Goal: Task Accomplishment & Management: Use online tool/utility

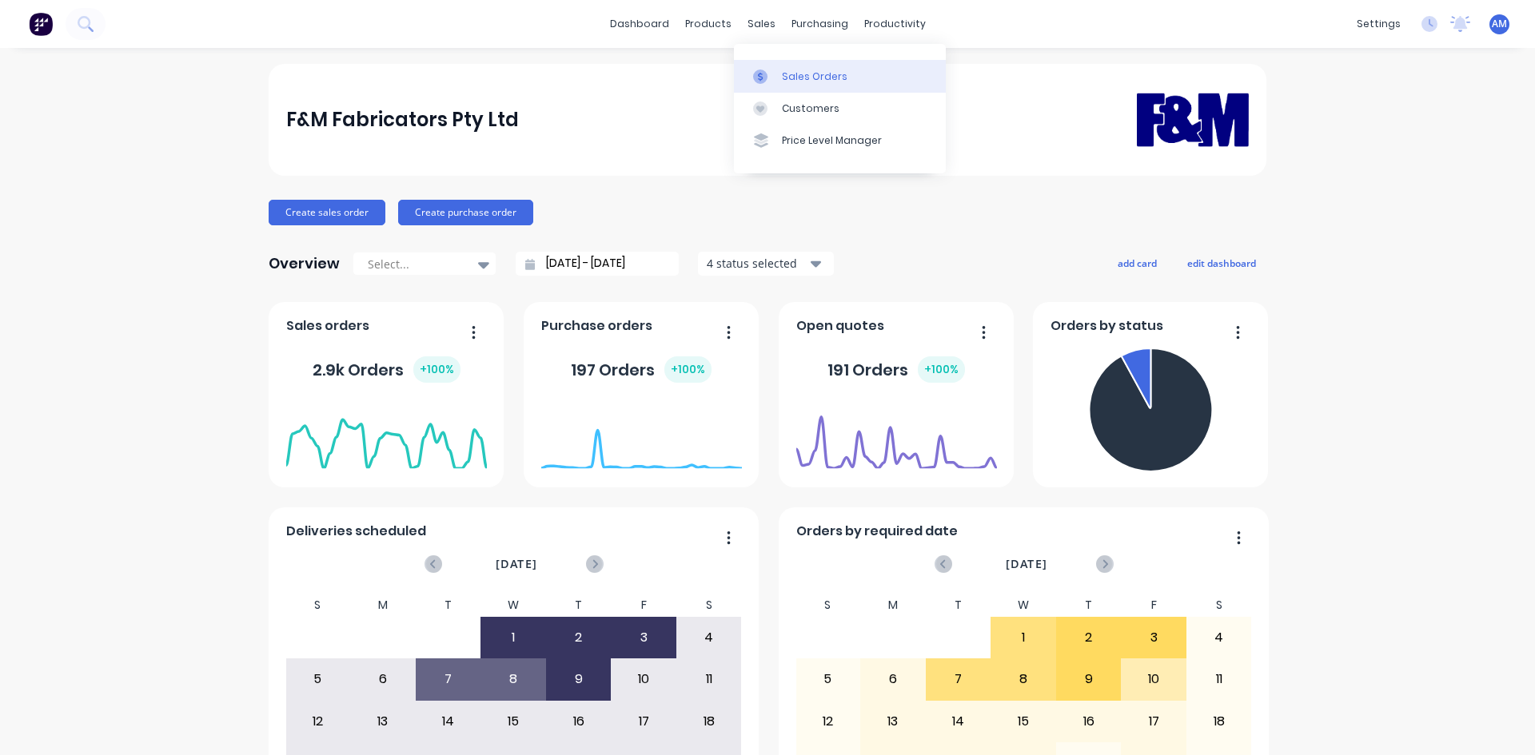
click at [789, 78] on div "Sales Orders" at bounding box center [815, 77] width 66 height 14
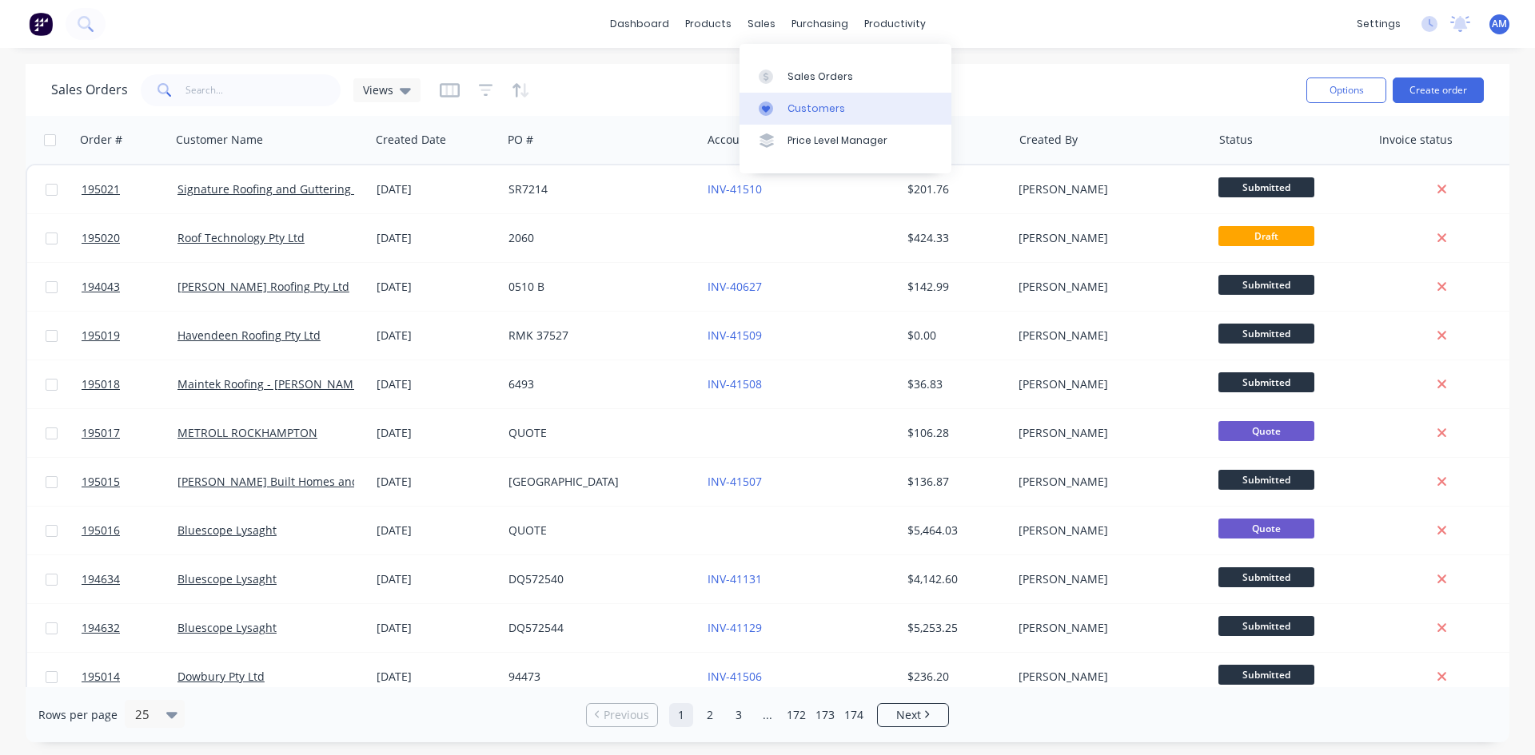
click at [807, 113] on div "Customers" at bounding box center [816, 109] width 58 height 14
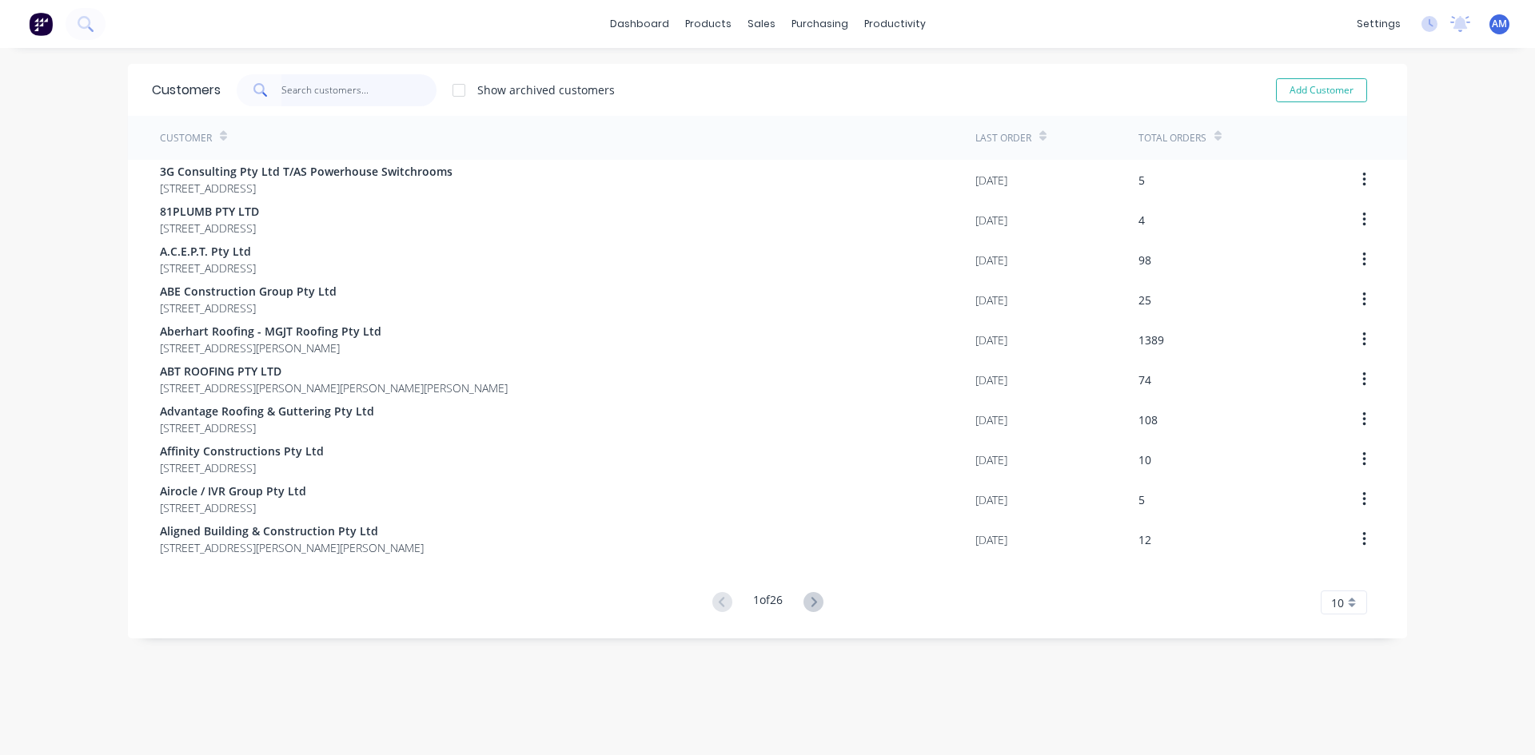
click at [327, 86] on input "text" at bounding box center [359, 90] width 156 height 32
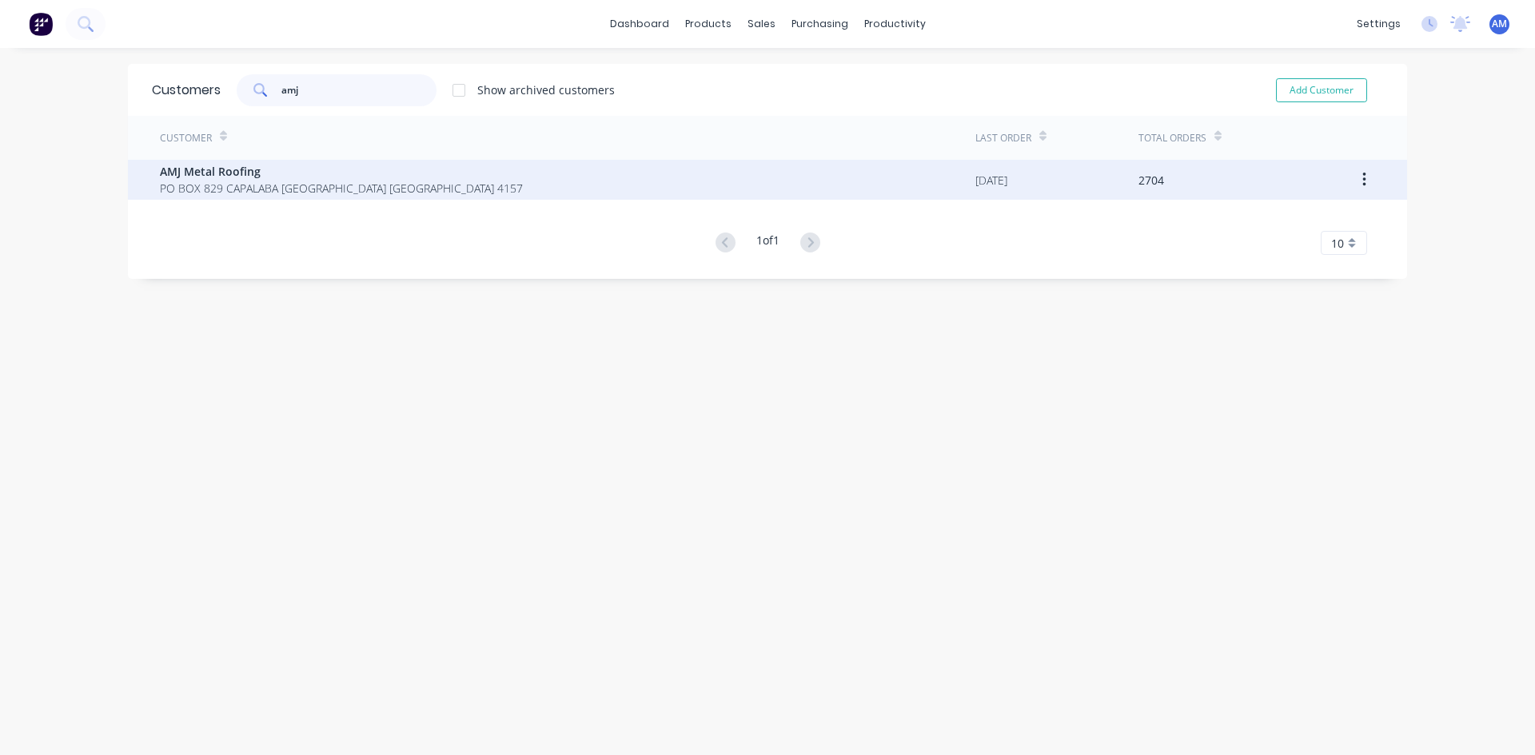
type input "amj"
click at [373, 195] on span "PO BOX 829 CAPALABA [GEOGRAPHIC_DATA] [GEOGRAPHIC_DATA] 4157" at bounding box center [341, 188] width 363 height 17
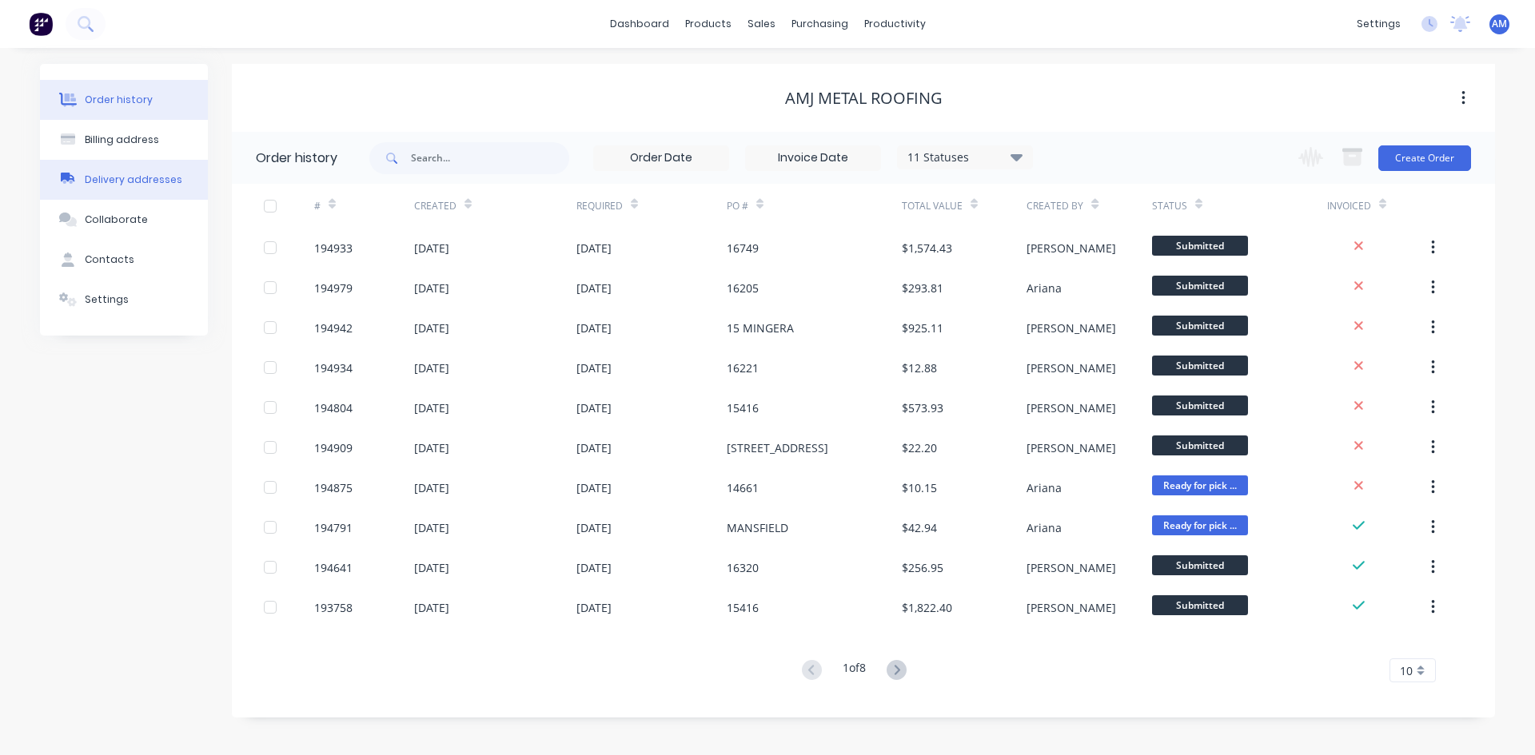
click at [137, 184] on div "Delivery addresses" at bounding box center [134, 180] width 98 height 14
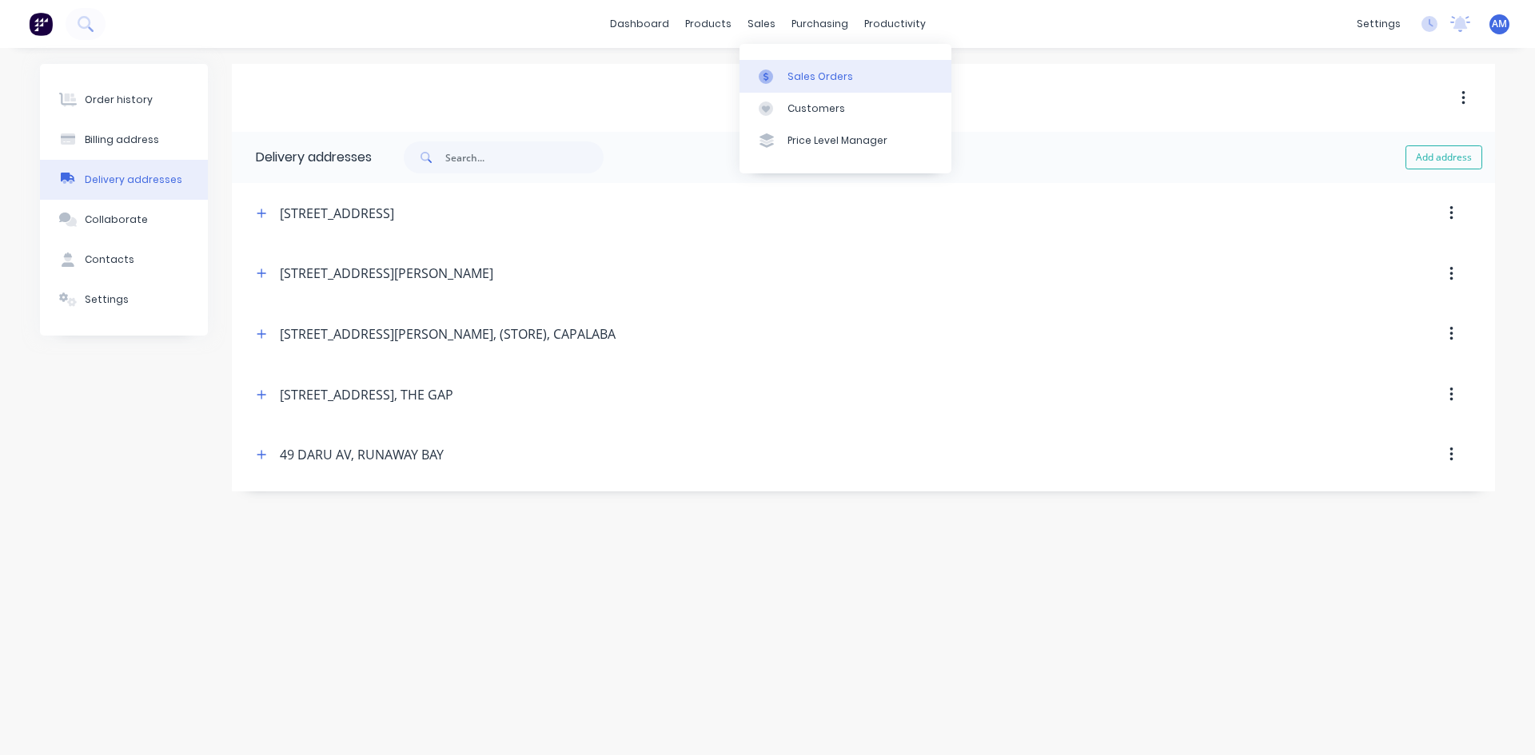
click at [798, 78] on div "Sales Orders" at bounding box center [820, 77] width 66 height 14
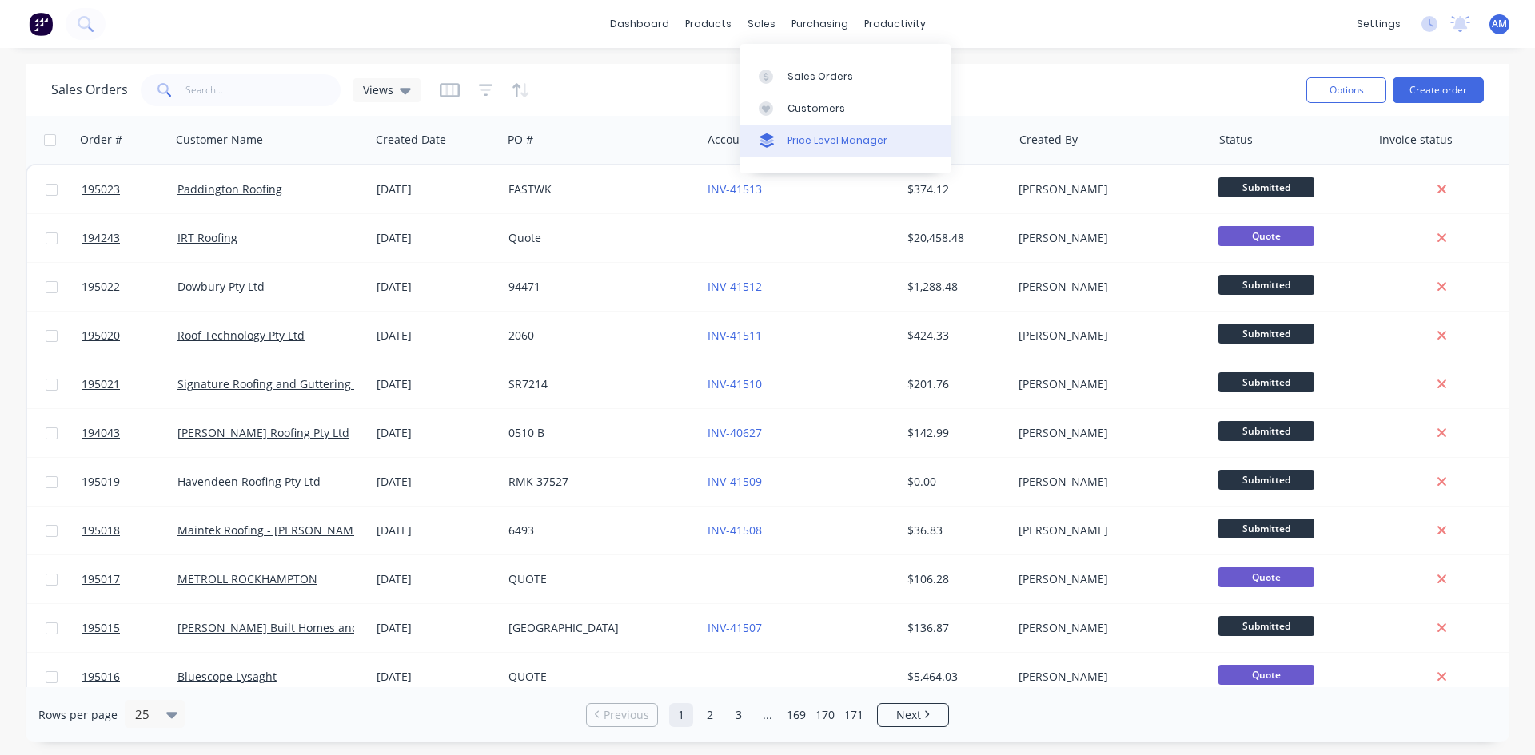
click at [803, 133] on div "Price Level Manager" at bounding box center [837, 140] width 100 height 14
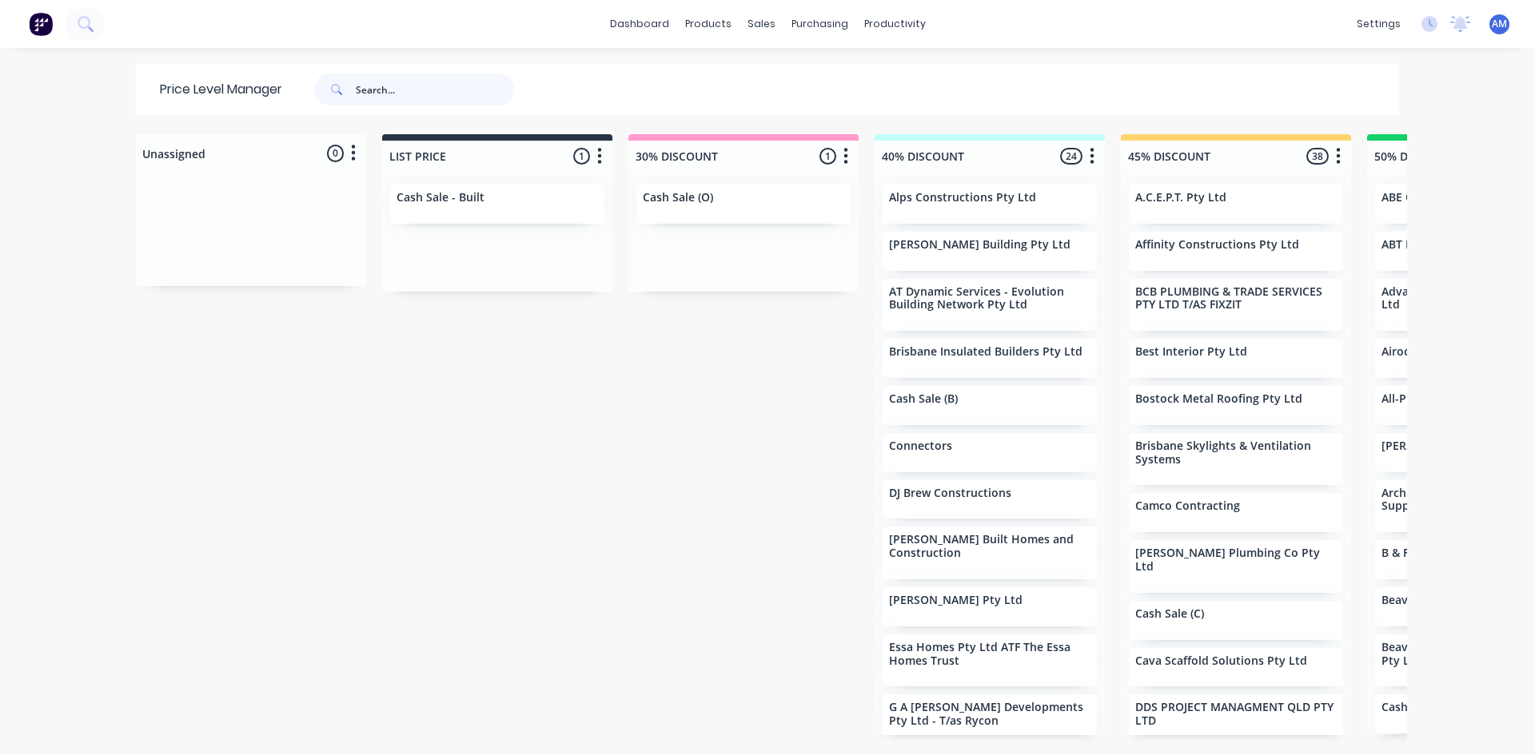
click at [447, 78] on input "text" at bounding box center [435, 90] width 158 height 32
type input "abt roofing"
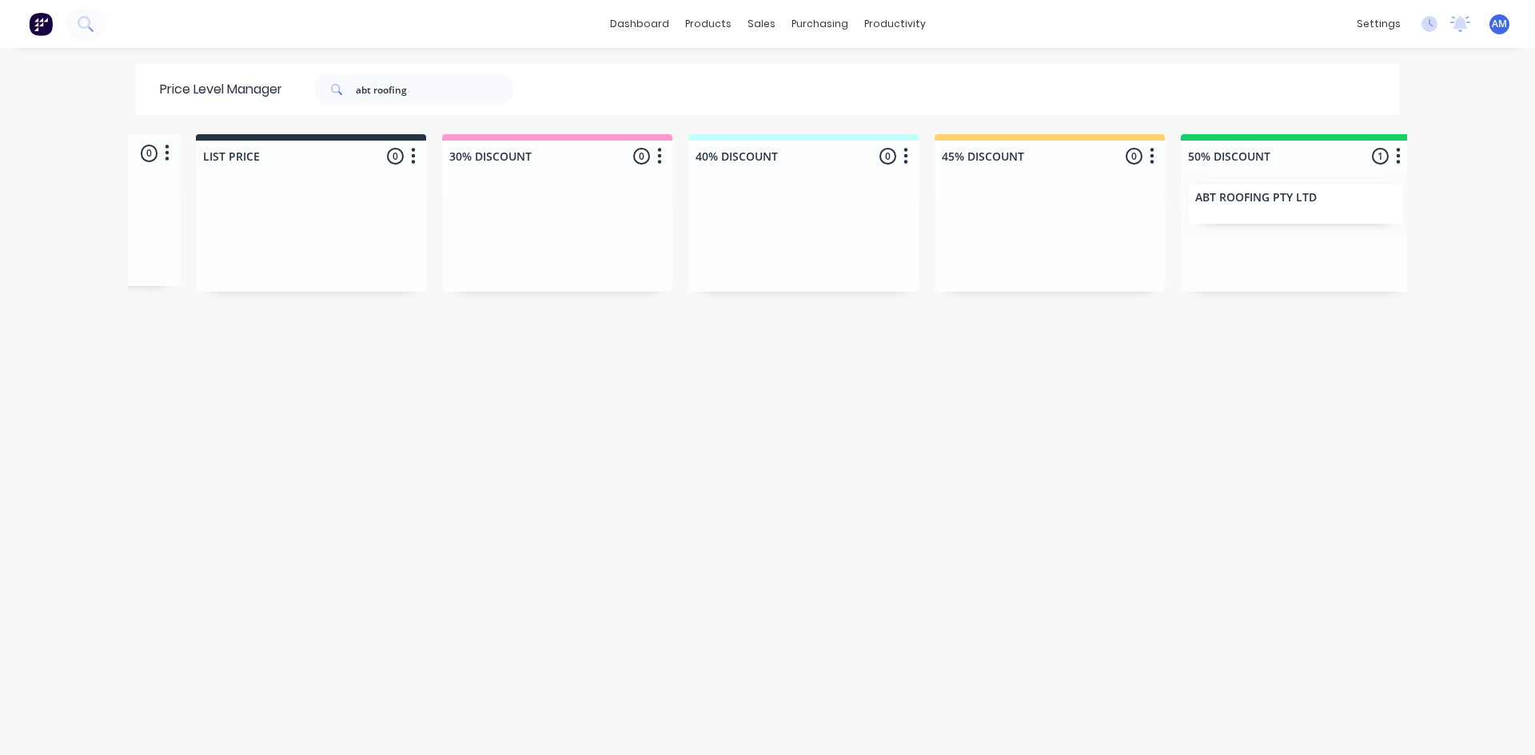
scroll to position [0, 233]
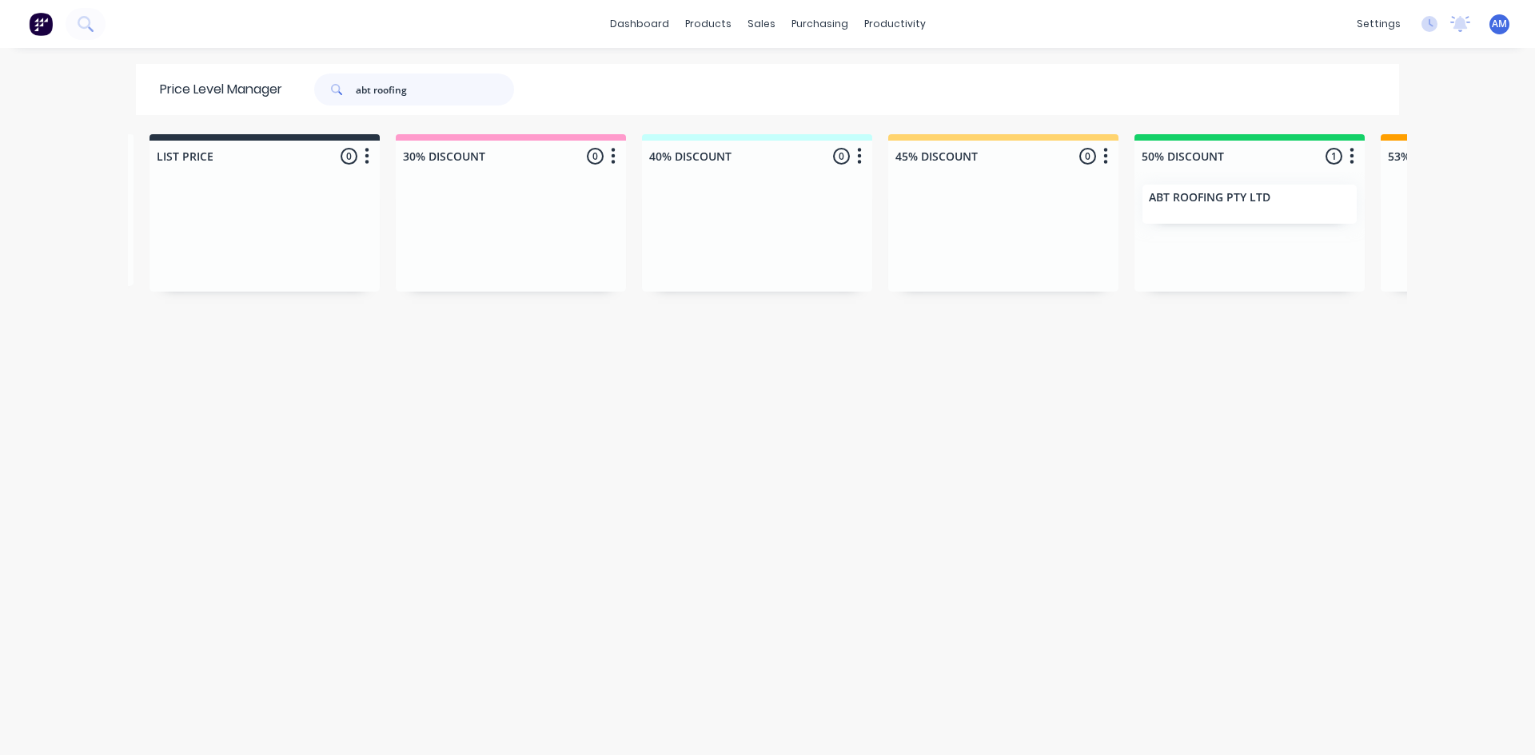
drag, startPoint x: 449, startPoint y: 88, endPoint x: 201, endPoint y: 86, distance: 248.6
click at [201, 86] on div "Price Level Manager abt roofing" at bounding box center [345, 89] width 418 height 51
type input "airocle"
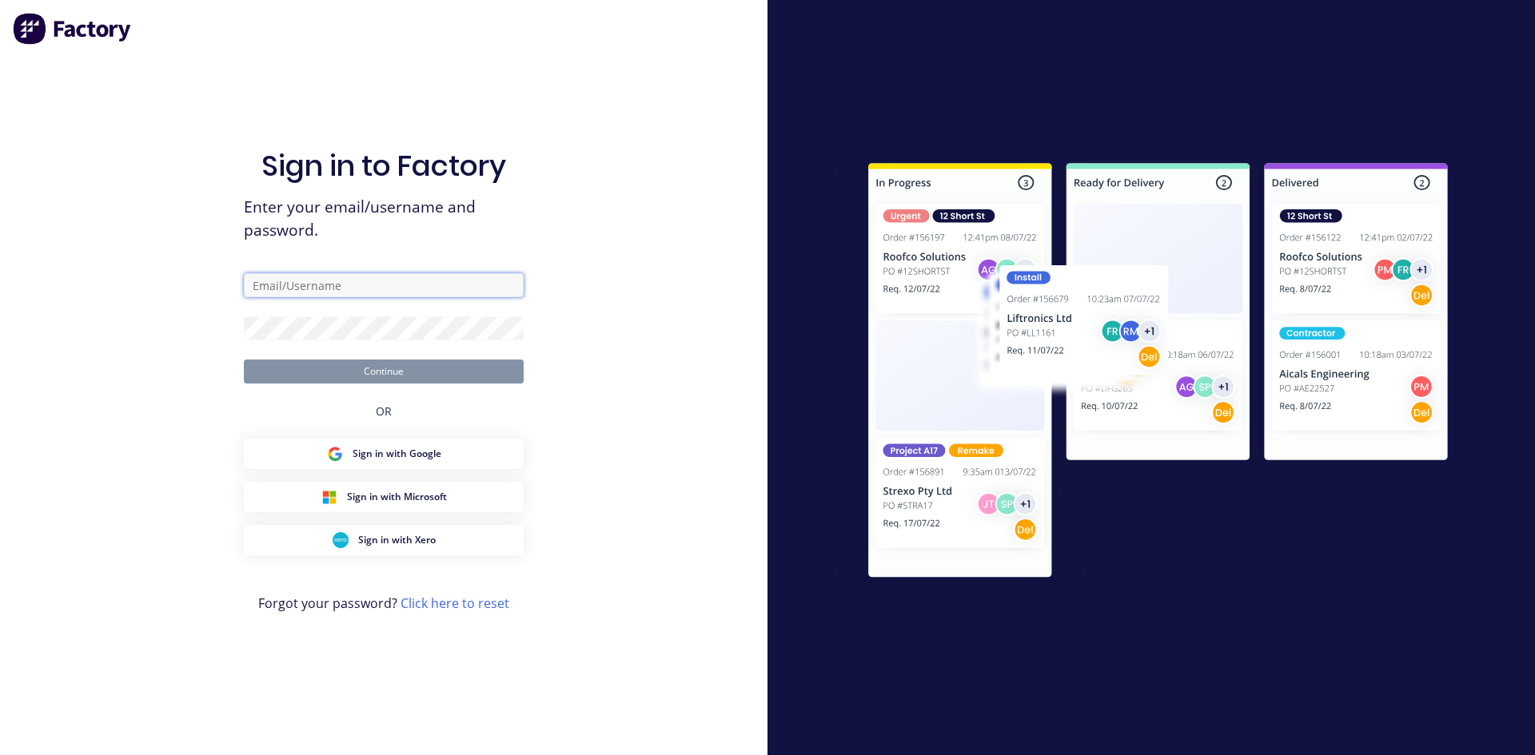
click at [384, 294] on input "text" at bounding box center [384, 285] width 280 height 24
type input "[PERSON_NAME][EMAIL_ADDRESS][DOMAIN_NAME]"
click at [244, 360] on button "Continue" at bounding box center [384, 372] width 280 height 24
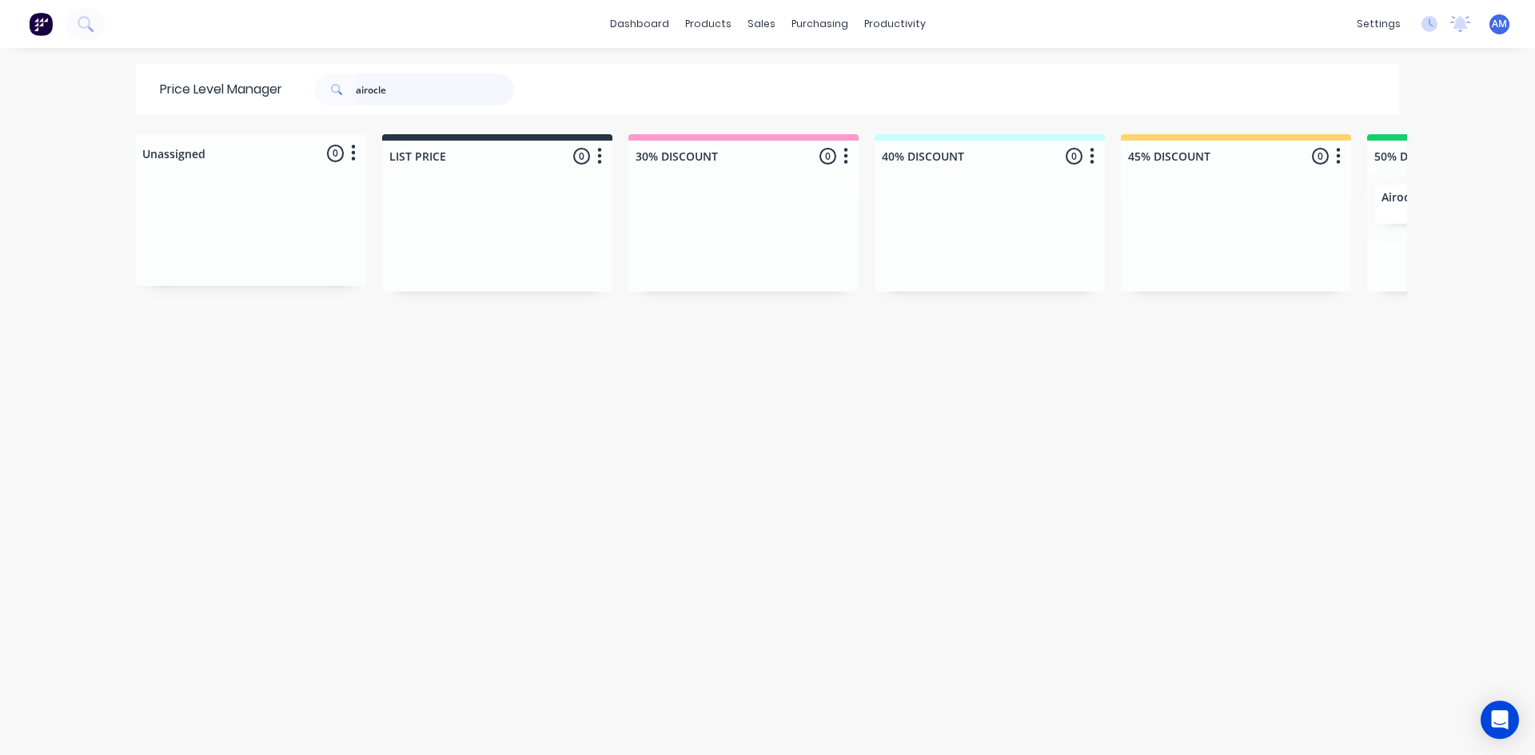
click at [425, 84] on input "airocle" at bounding box center [435, 90] width 158 height 32
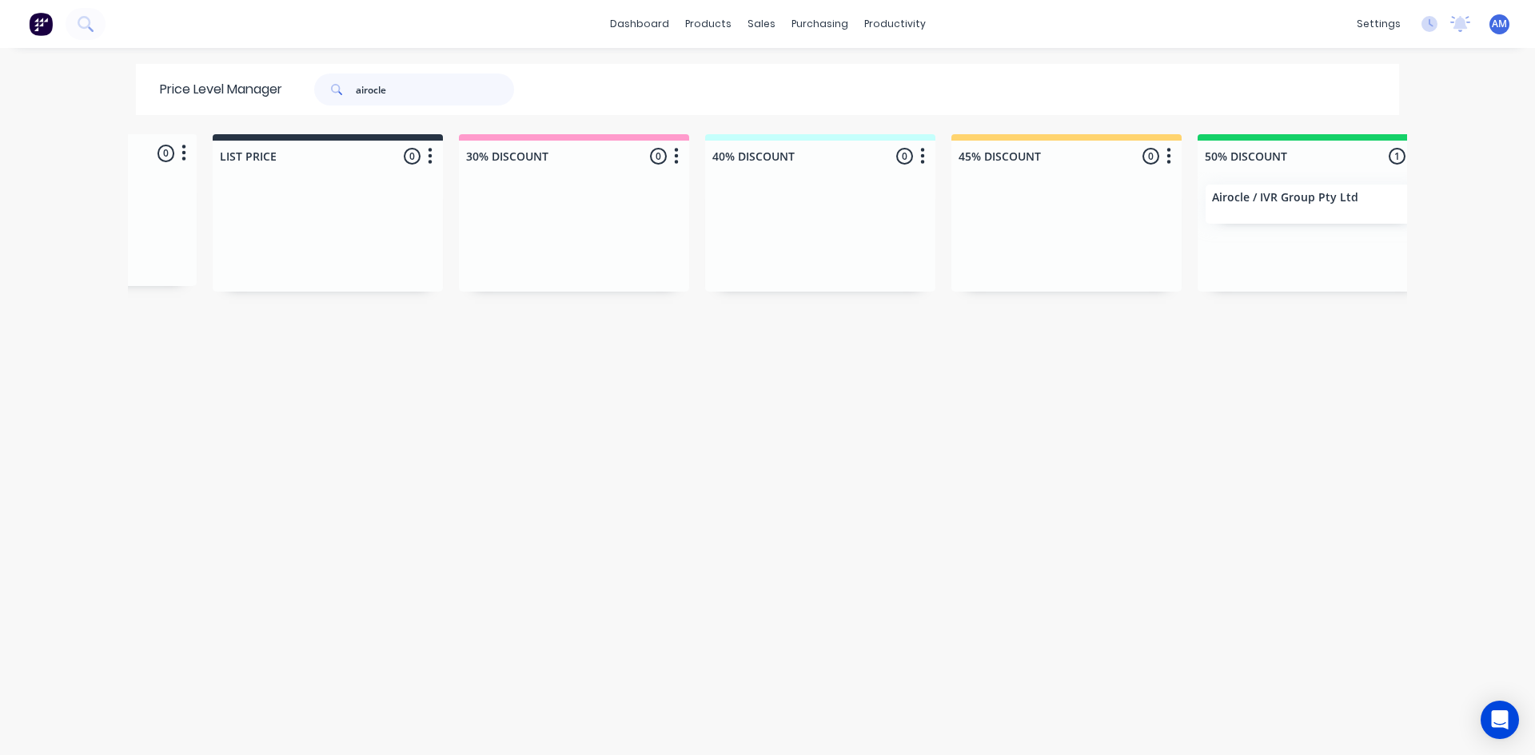
scroll to position [0, 189]
drag, startPoint x: 436, startPoint y: 86, endPoint x: 195, endPoint y: 90, distance: 241.4
click at [195, 90] on div "Price Level Manager airocle" at bounding box center [345, 89] width 418 height 51
type input "allied"
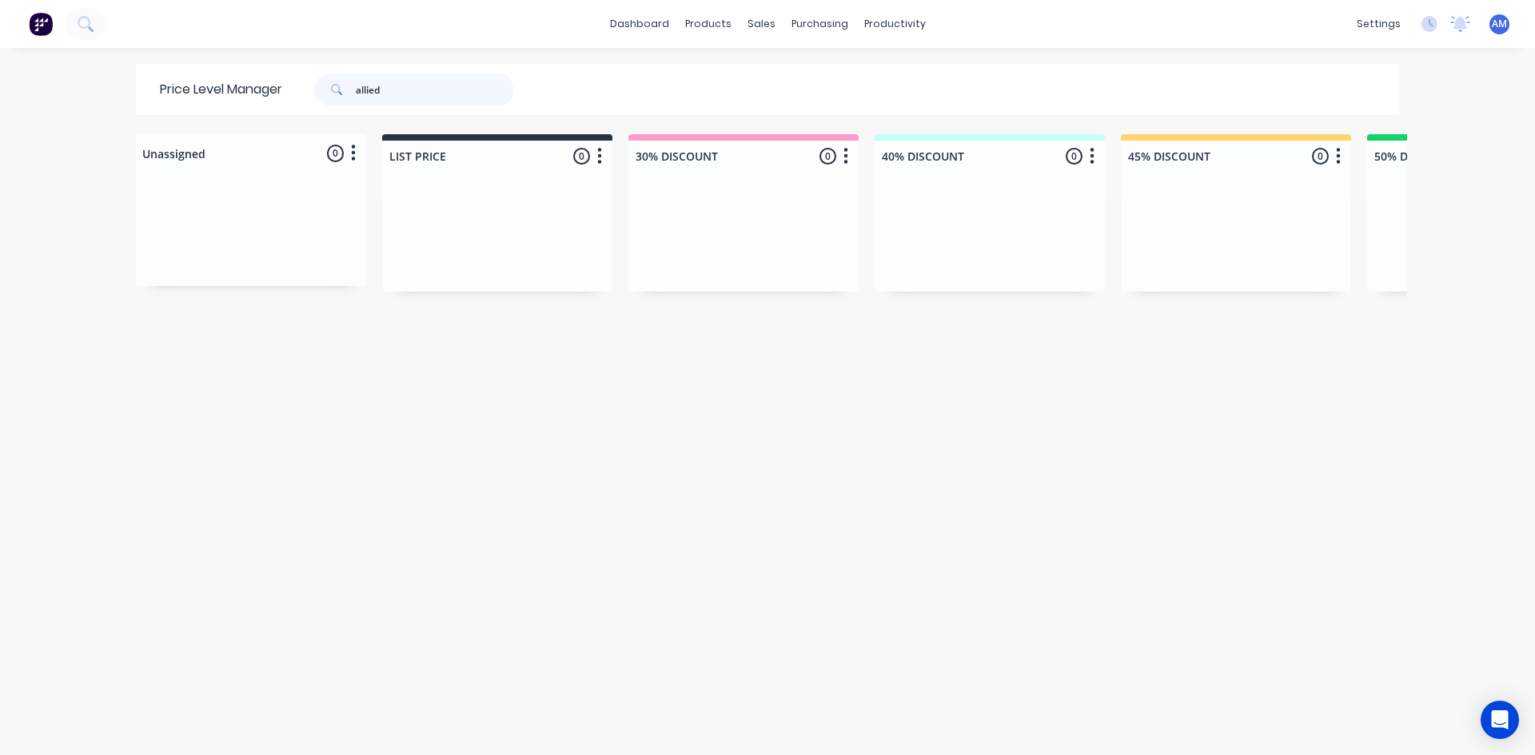
drag, startPoint x: 385, startPoint y: 90, endPoint x: 198, endPoint y: 79, distance: 187.3
click at [201, 78] on div "Price Level Manager allied" at bounding box center [345, 89] width 418 height 51
type input "alpine"
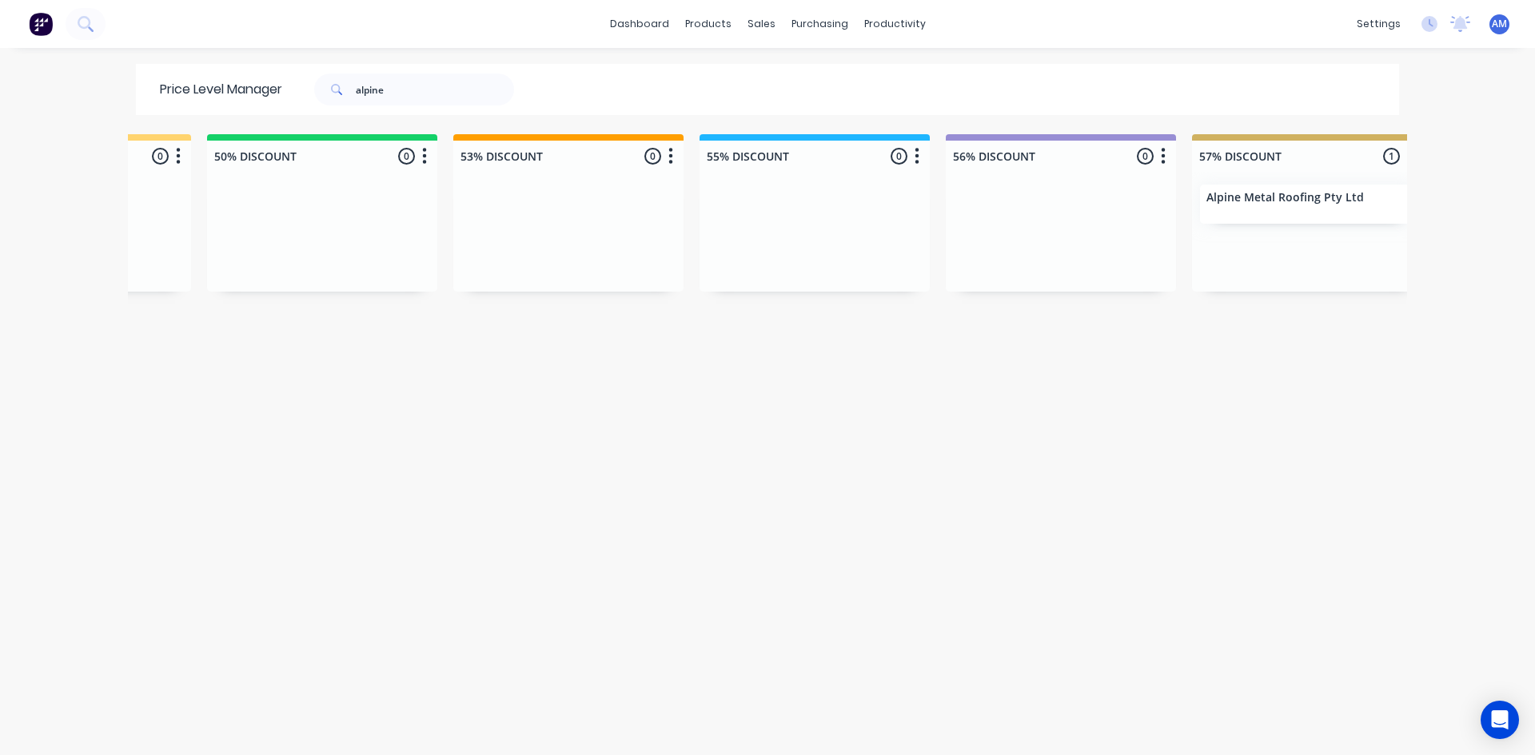
scroll to position [0, 1176]
drag, startPoint x: 413, startPoint y: 100, endPoint x: 281, endPoint y: 101, distance: 132.7
click at [282, 101] on div "alpine" at bounding box center [410, 90] width 256 height 32
type input "amj"
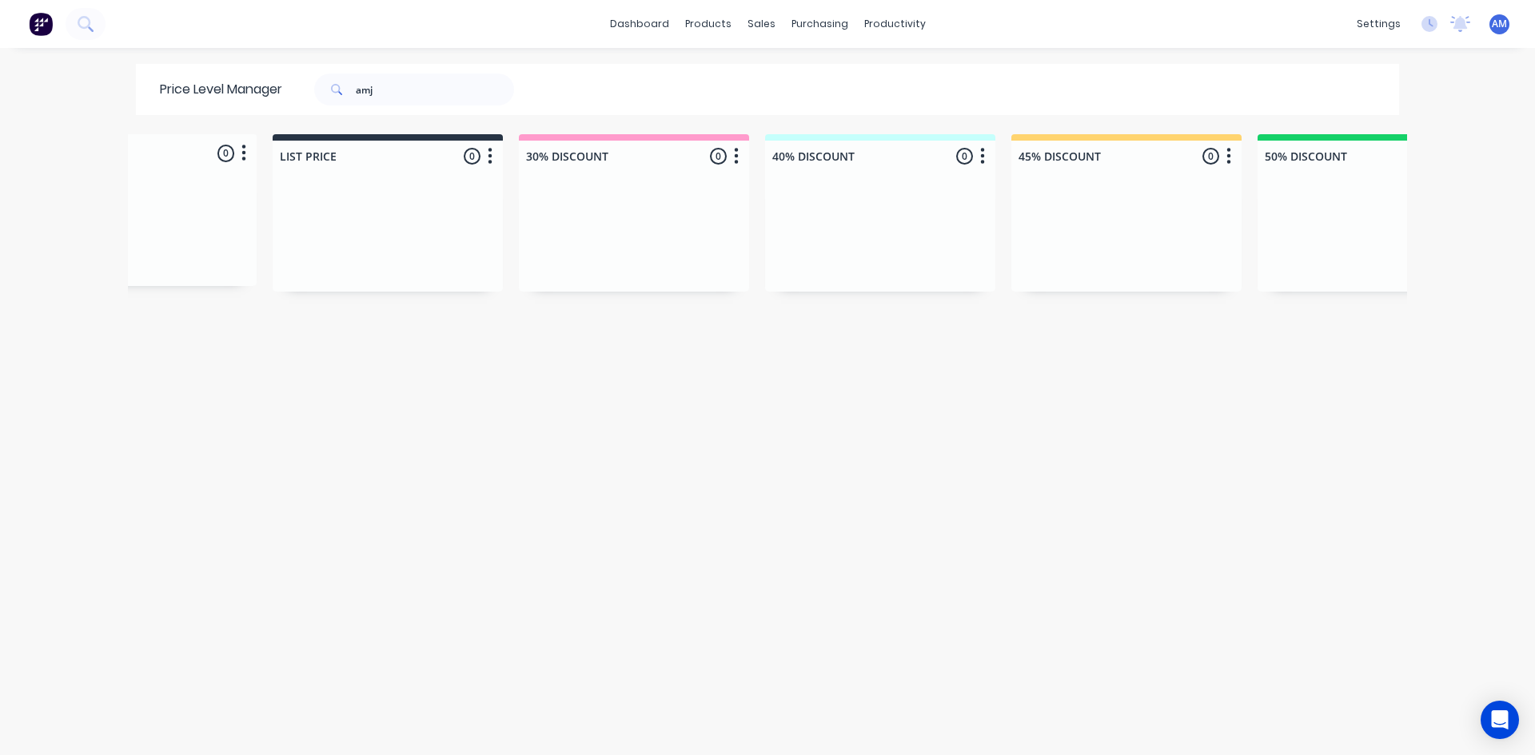
scroll to position [0, 262]
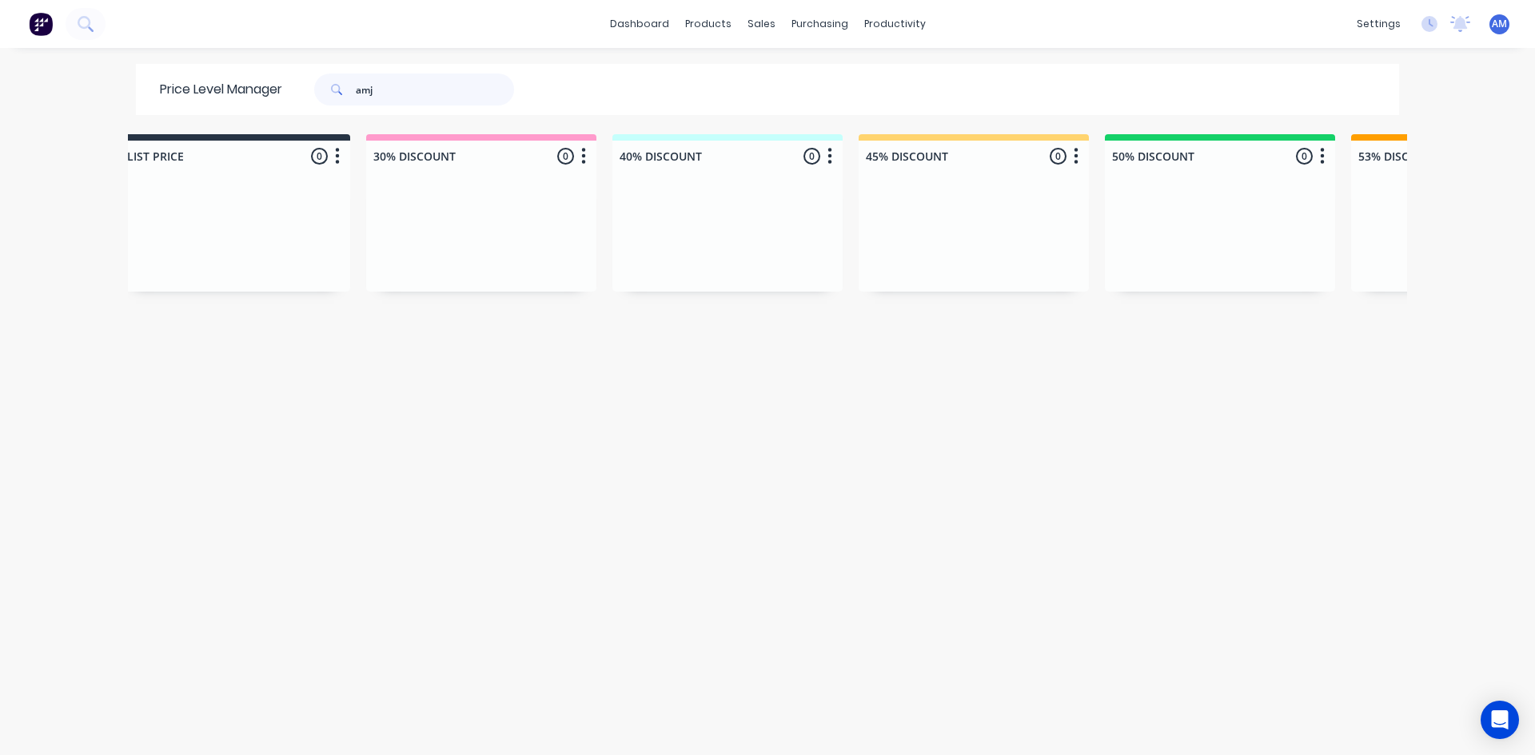
drag, startPoint x: 386, startPoint y: 87, endPoint x: 273, endPoint y: 87, distance: 112.7
click at [275, 87] on div "Price Level Manager amj" at bounding box center [345, 89] width 418 height 51
type input "azrose"
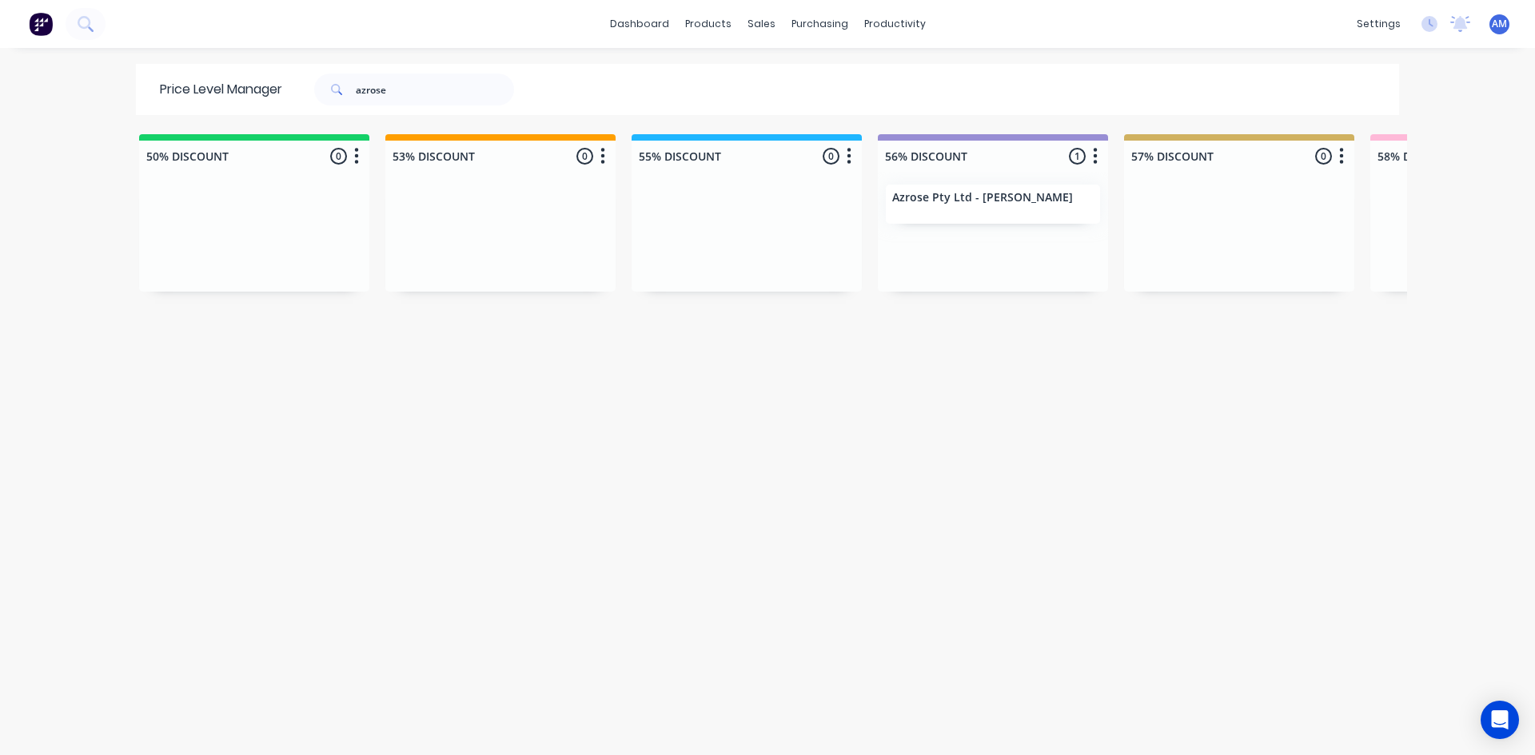
scroll to position [0, 1233]
drag, startPoint x: 415, startPoint y: 90, endPoint x: 267, endPoint y: 83, distance: 148.1
click at [267, 83] on div "Price Level Manager [PERSON_NAME]" at bounding box center [345, 89] width 418 height 51
type input "b & f"
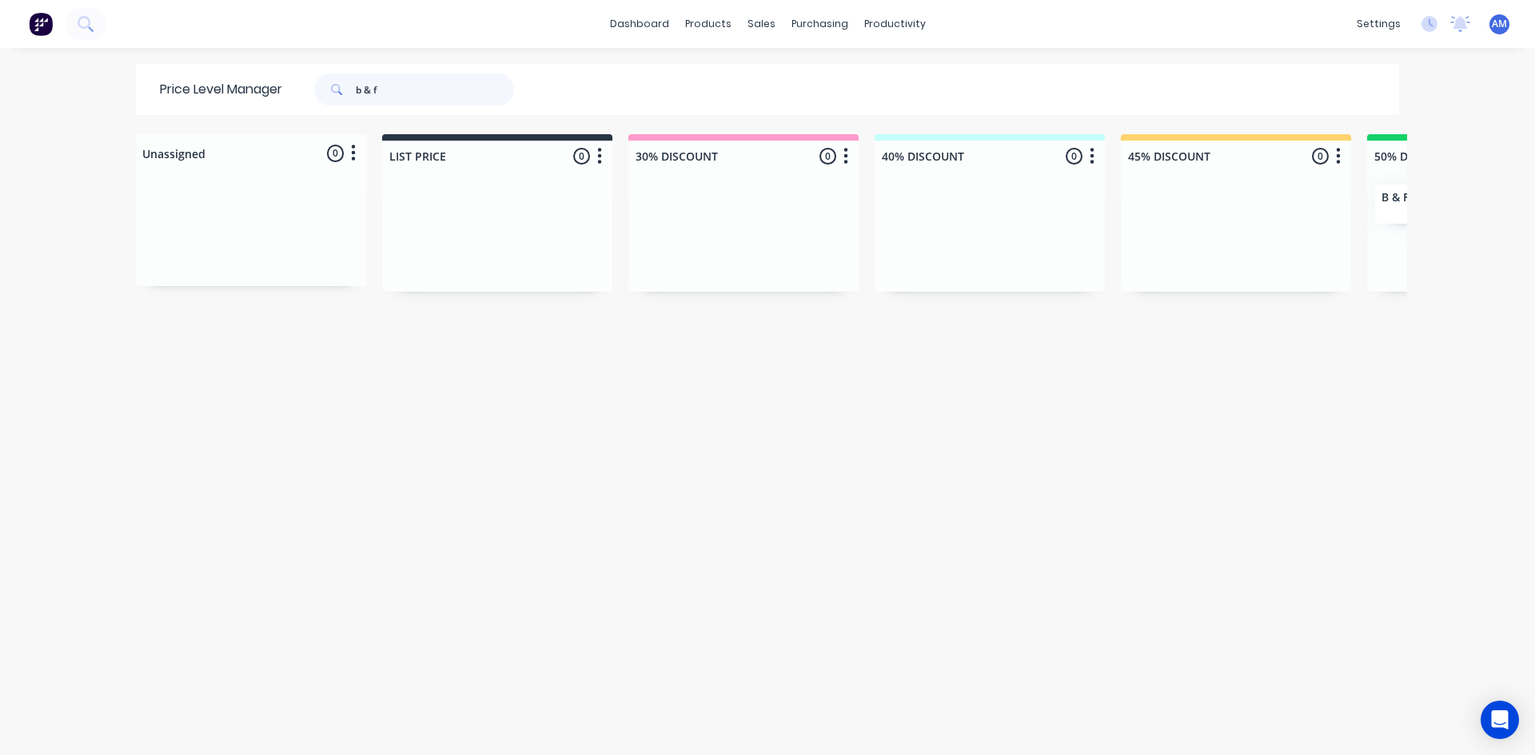
drag, startPoint x: 428, startPoint y: 79, endPoint x: 184, endPoint y: 102, distance: 245.6
click at [184, 102] on div "Price Level Manager b & f" at bounding box center [345, 89] width 418 height 51
type input "beards"
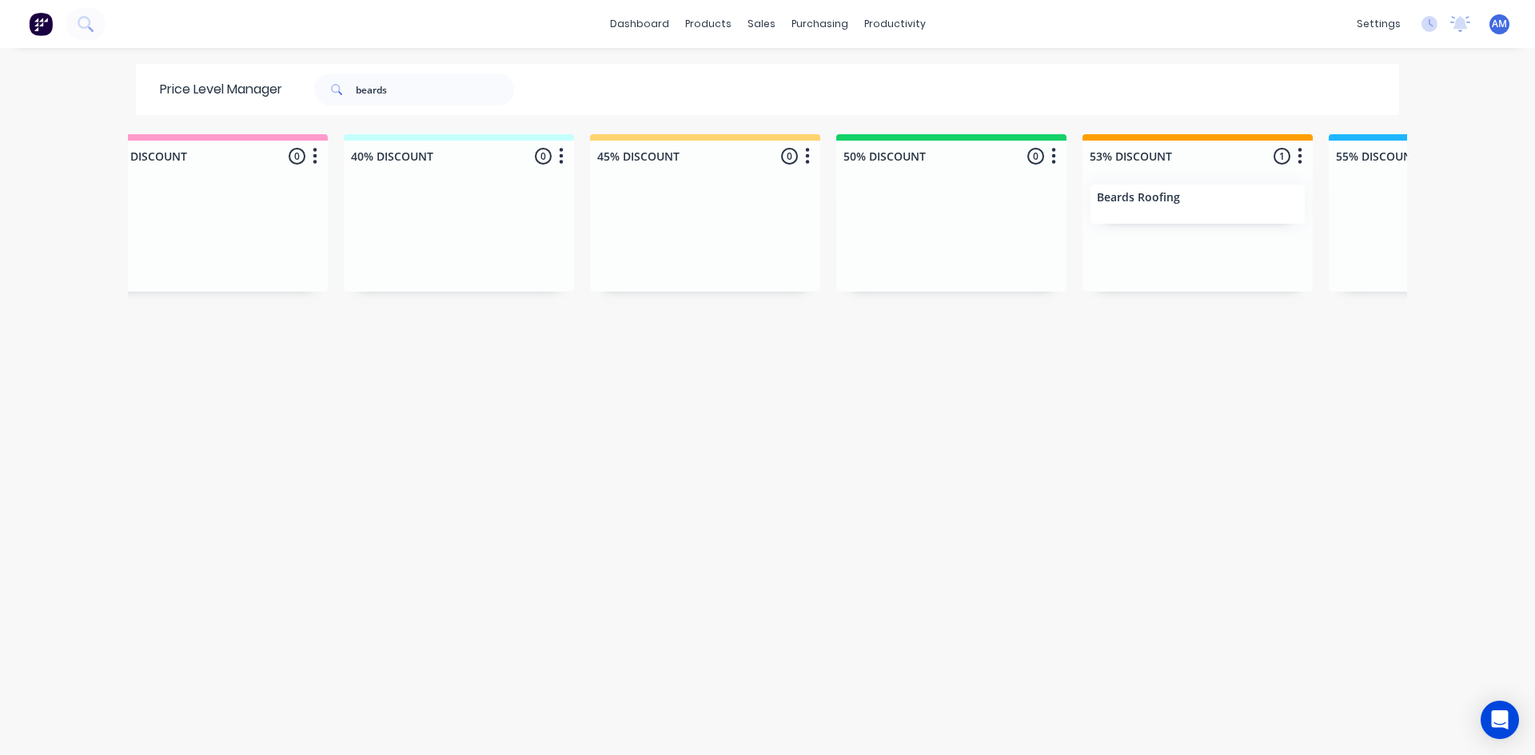
scroll to position [0, 580]
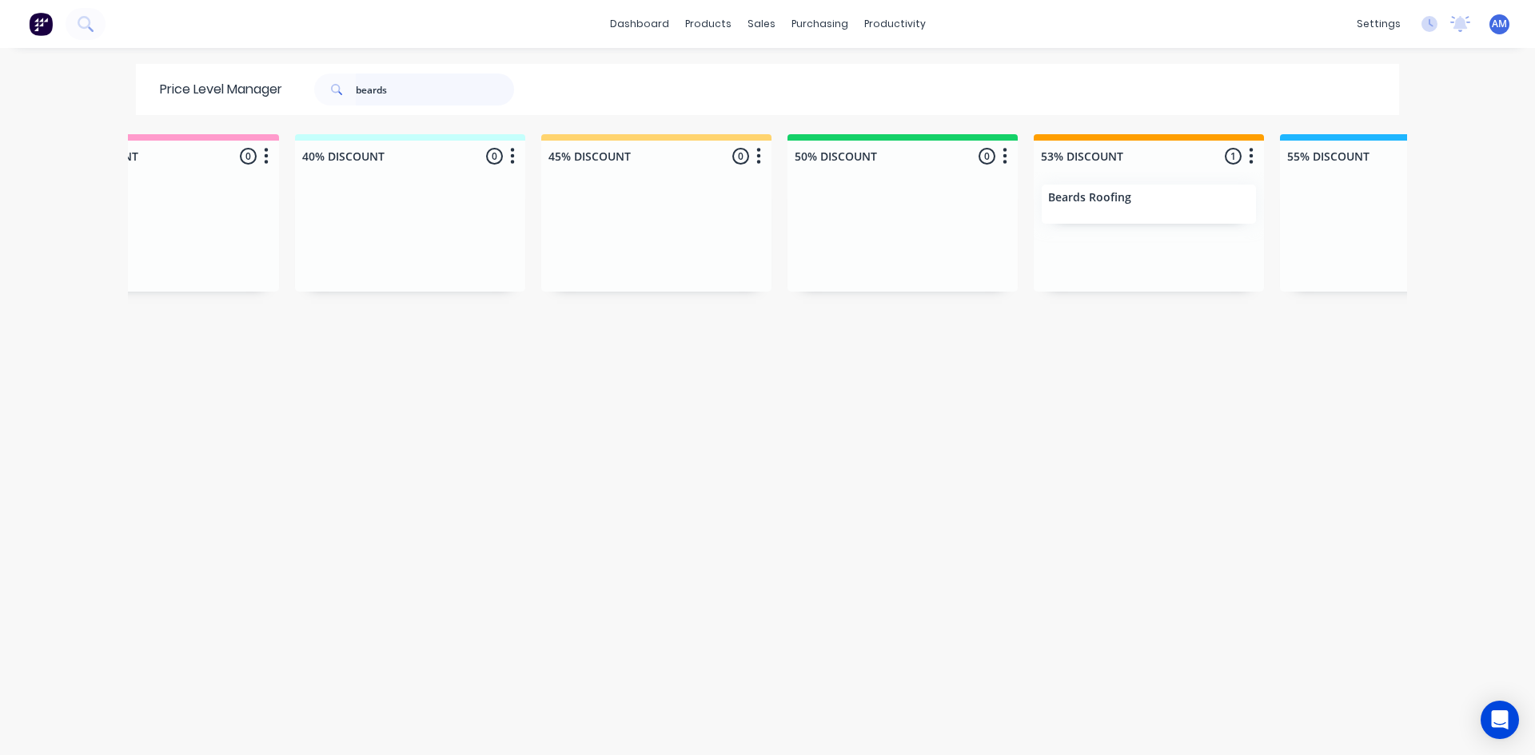
drag, startPoint x: 392, startPoint y: 100, endPoint x: 282, endPoint y: 102, distance: 109.5
click at [282, 102] on div "beards" at bounding box center [410, 90] width 256 height 32
type input "brastin"
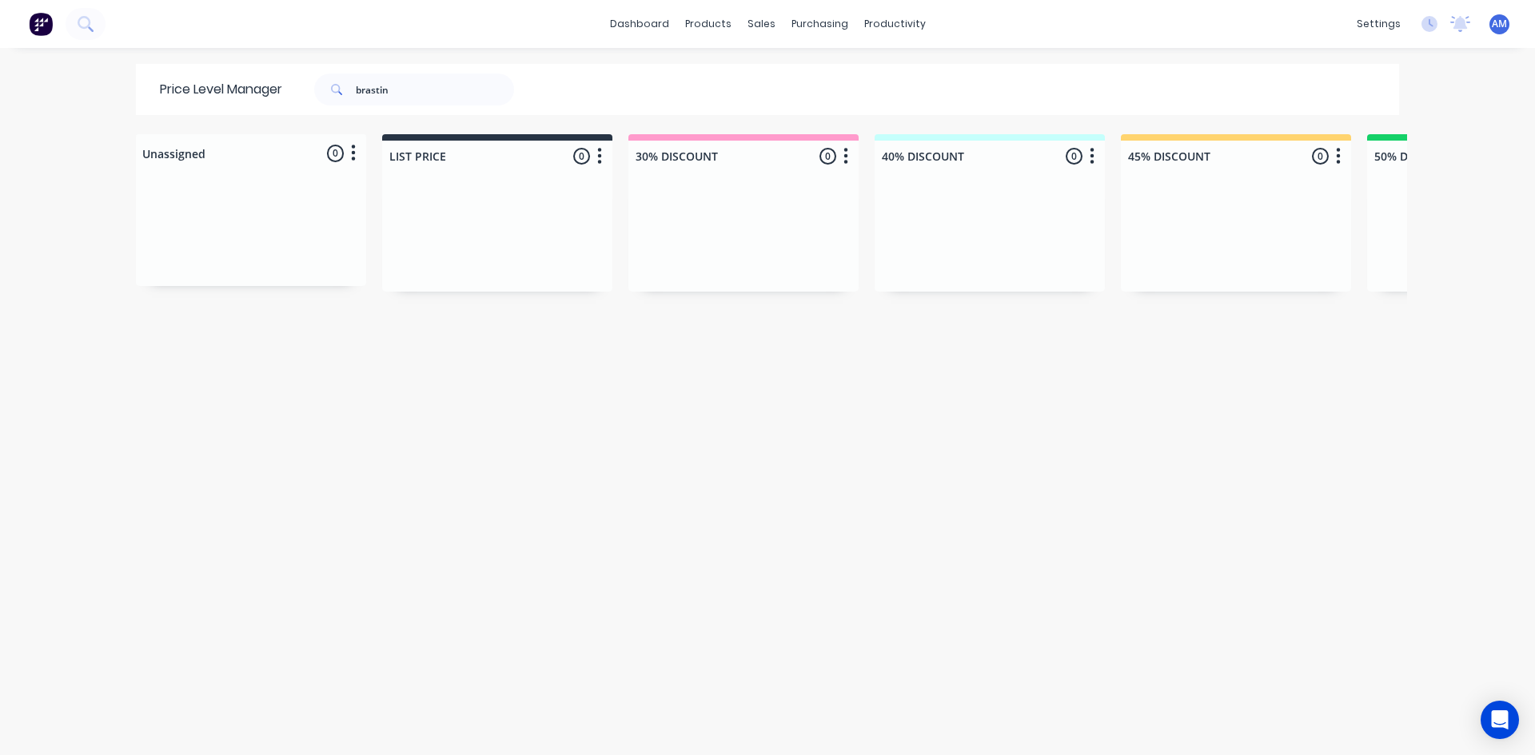
scroll to position [0, 271]
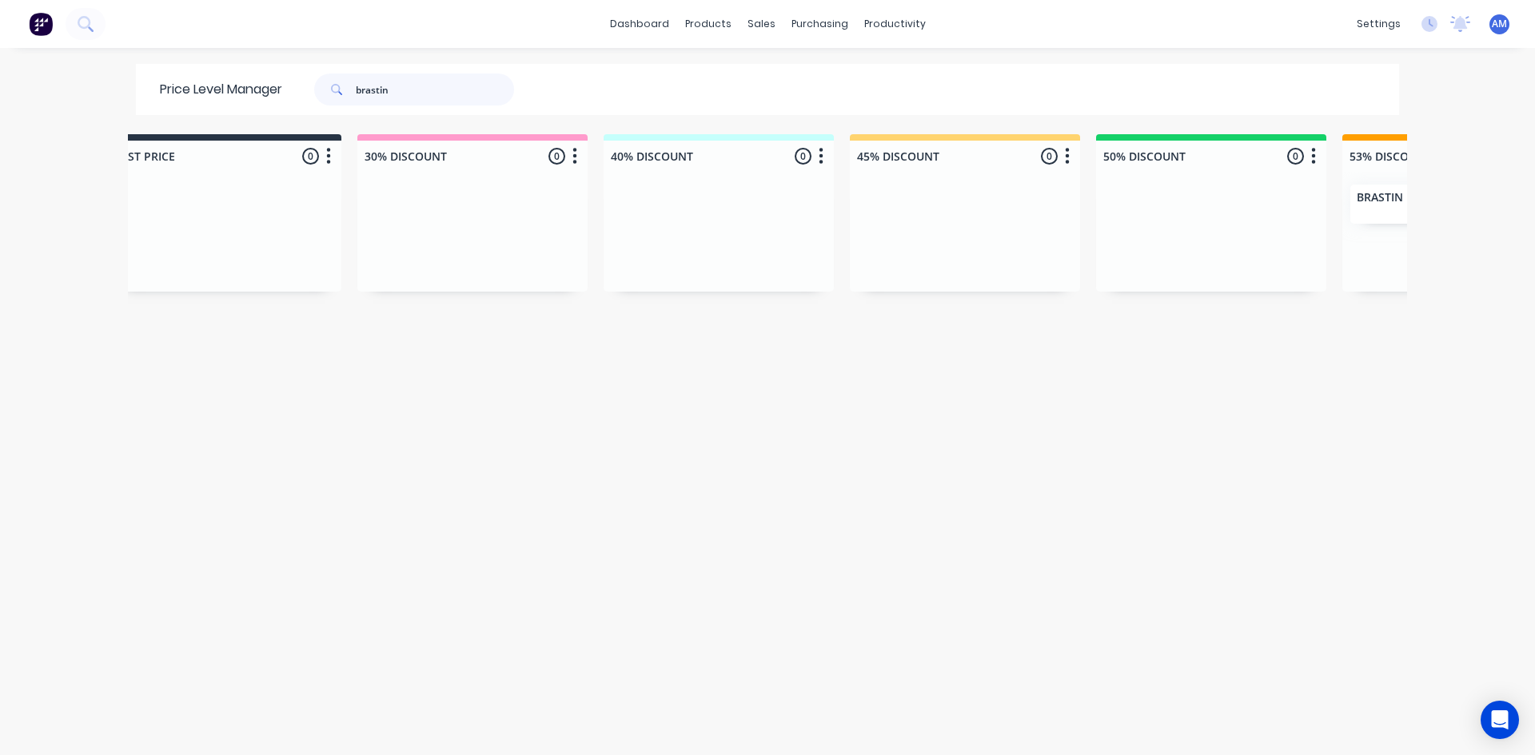
drag, startPoint x: 409, startPoint y: 89, endPoint x: 217, endPoint y: 90, distance: 191.9
click at [217, 90] on div "Price Level Manager brastin" at bounding box center [345, 89] width 418 height 51
type input "camco"
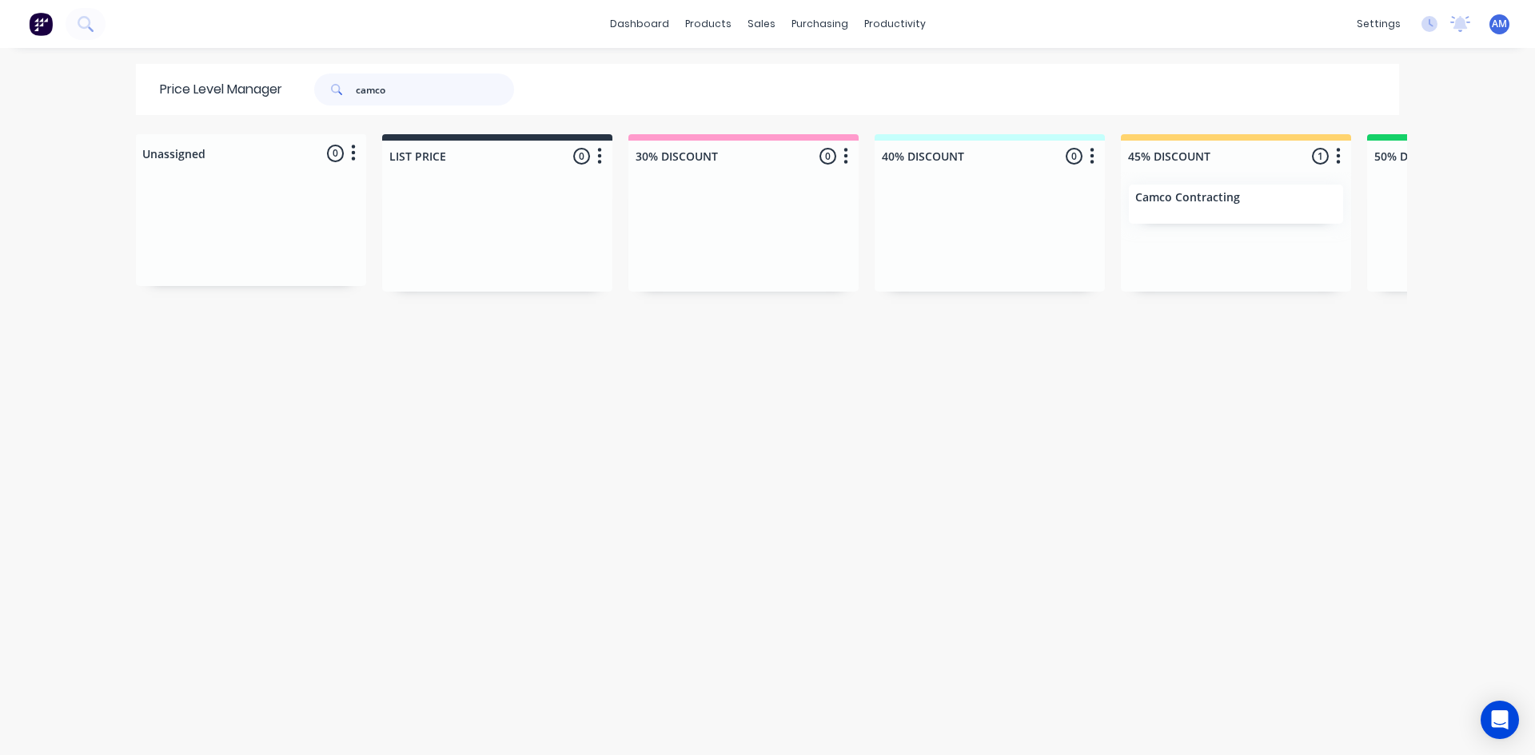
drag, startPoint x: 404, startPoint y: 102, endPoint x: 303, endPoint y: 96, distance: 100.9
click at [303, 96] on div "camco" at bounding box center [406, 90] width 216 height 32
type input "[PERSON_NAME]"
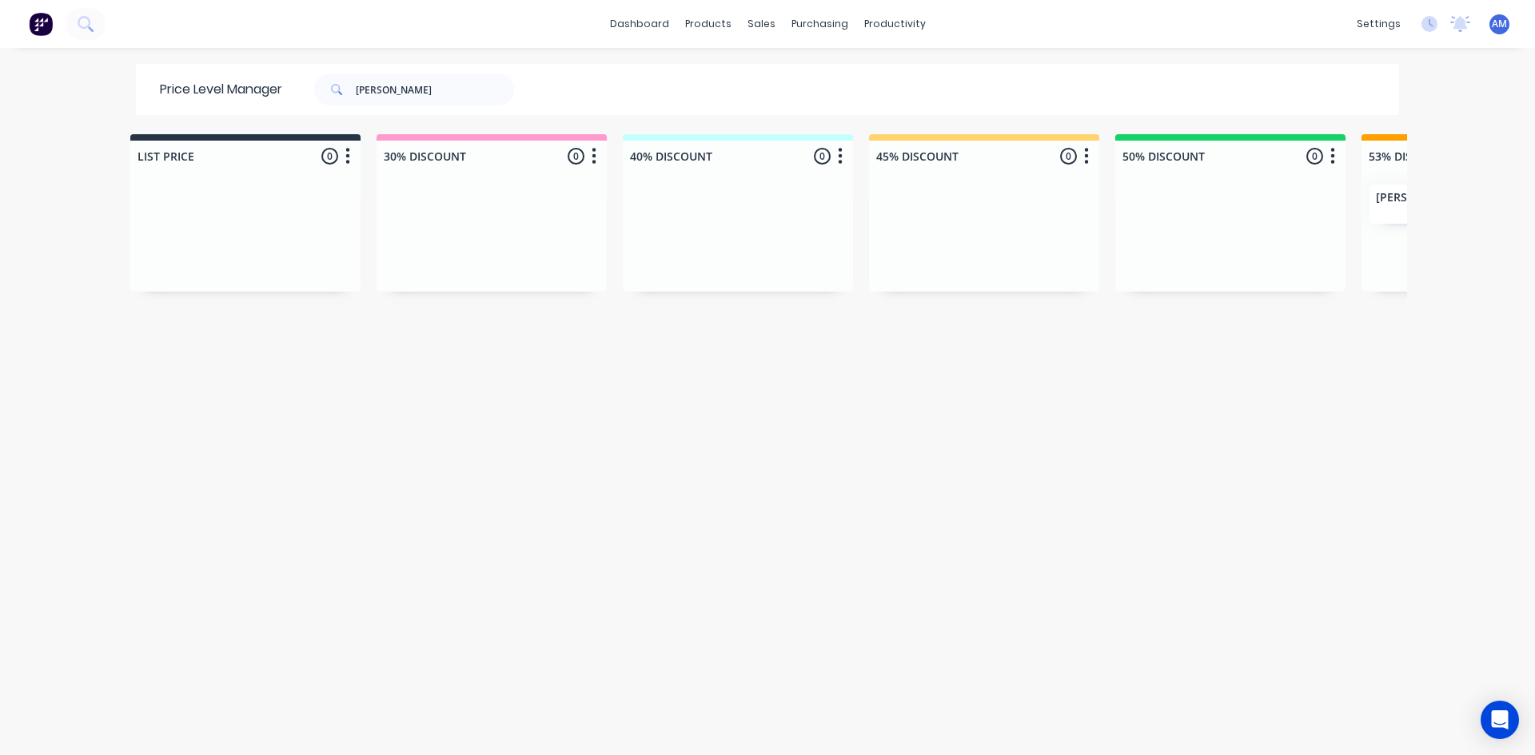
scroll to position [0, 396]
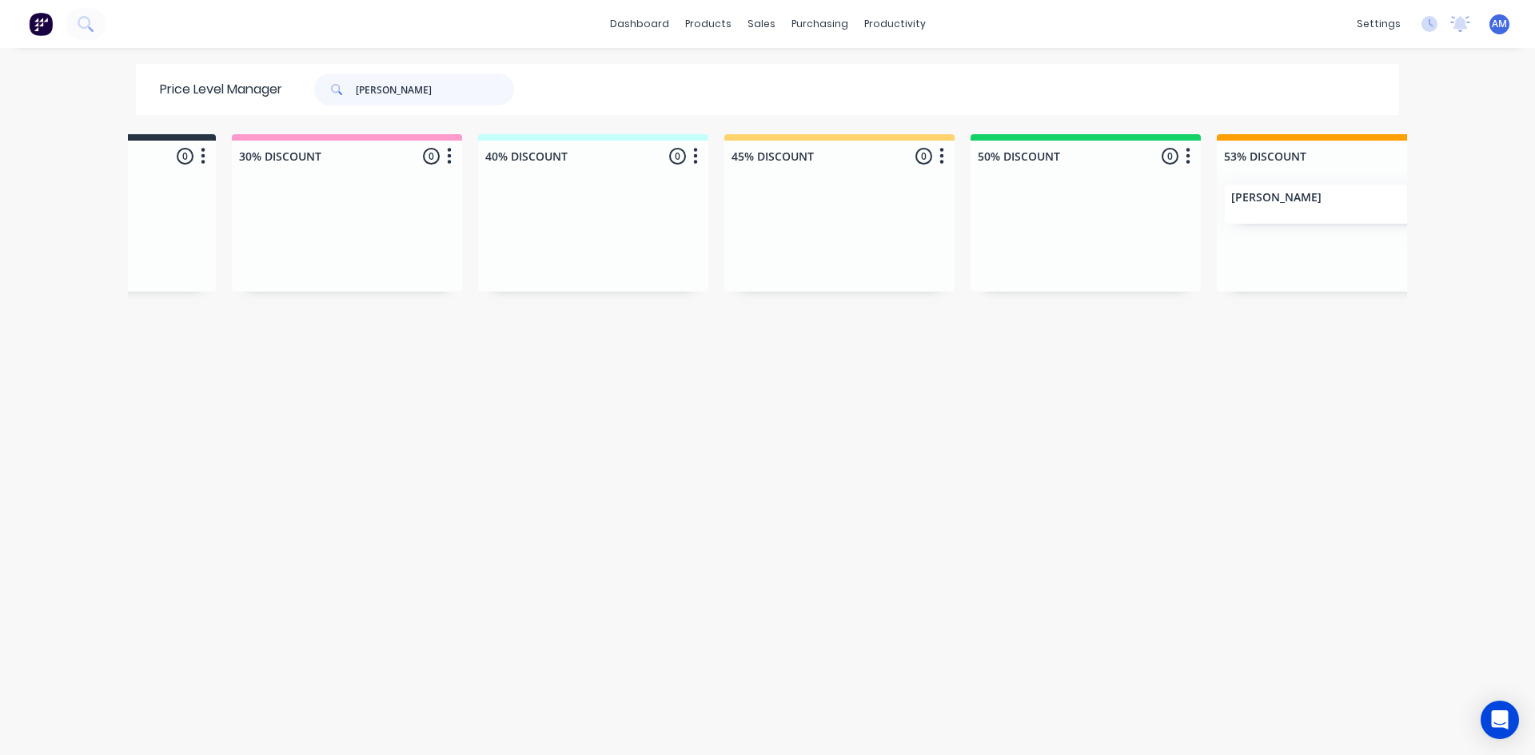
drag, startPoint x: 444, startPoint y: 93, endPoint x: 143, endPoint y: 104, distance: 301.6
click at [145, 102] on div "Price Level Manager [PERSON_NAME]" at bounding box center [345, 89] width 418 height 51
type input "[PERSON_NAME]"
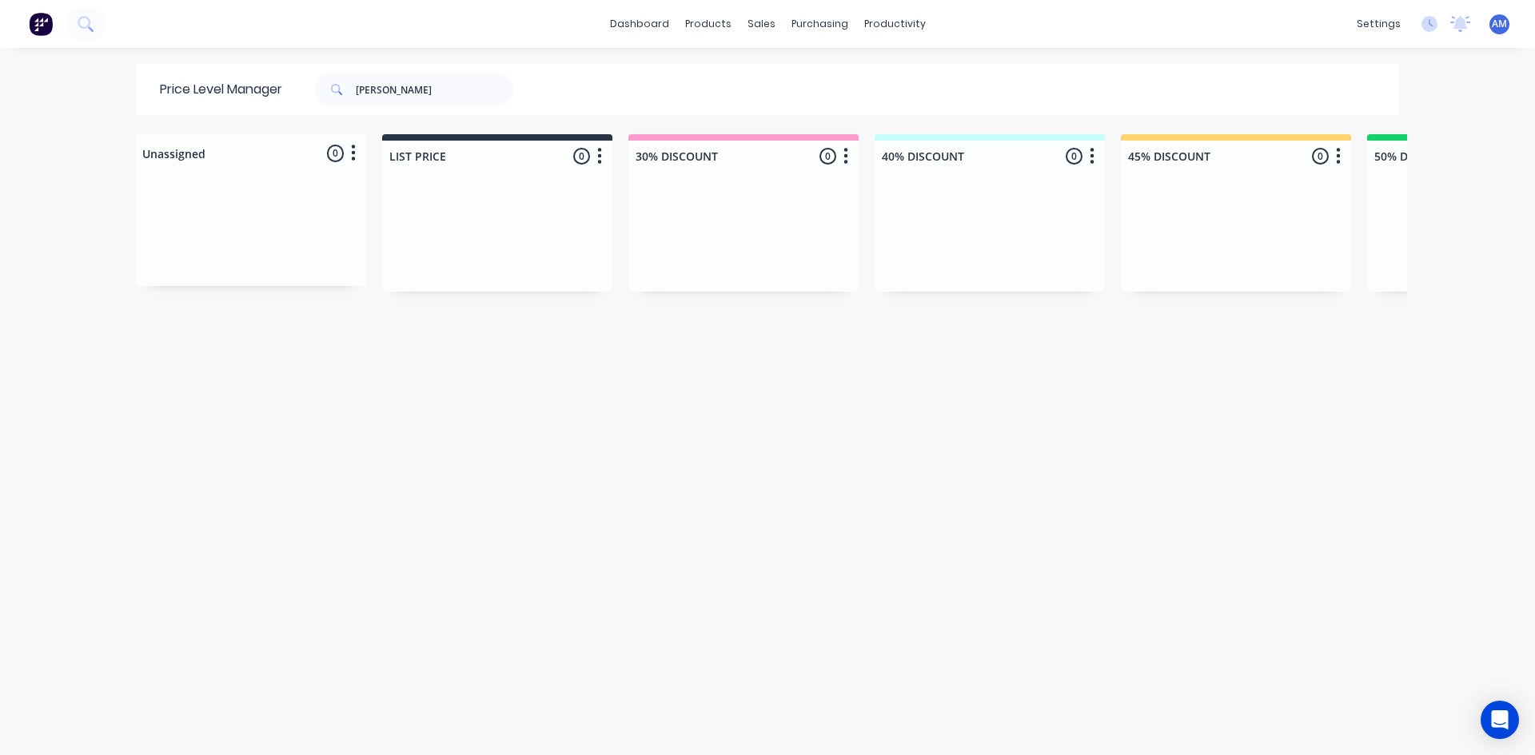
drag, startPoint x: 385, startPoint y: 741, endPoint x: 436, endPoint y: 742, distance: 52.0
click at [436, 742] on div "Unassigned 0 Move all customers LIST PRICE 30% DISCOUNT 40% DISCOUNT 45% DISCOU…" at bounding box center [767, 444] width 1279 height 620
drag, startPoint x: 411, startPoint y: 87, endPoint x: 289, endPoint y: 87, distance: 122.3
click at [290, 87] on div "[PERSON_NAME]" at bounding box center [410, 90] width 256 height 32
type input "contract"
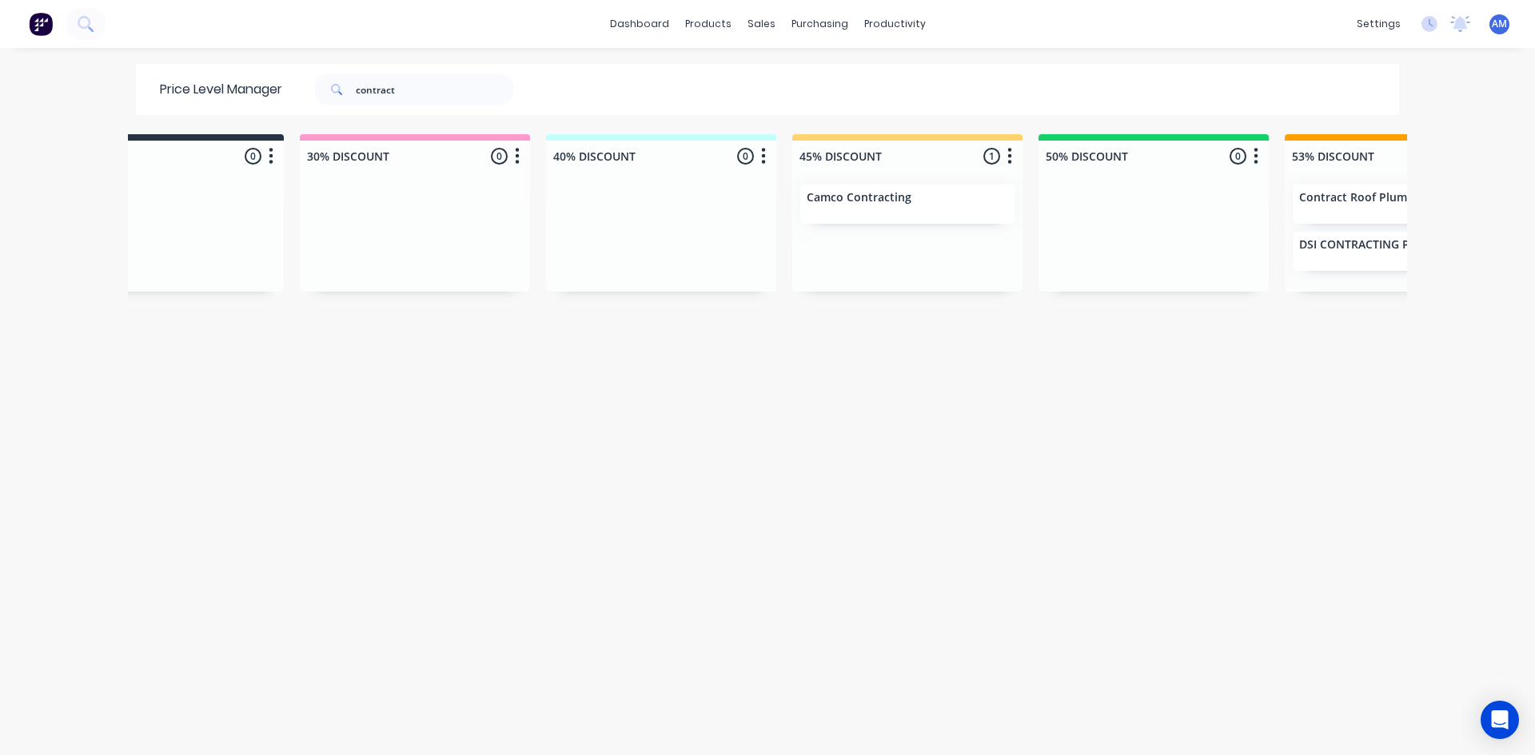
scroll to position [0, 345]
drag, startPoint x: 428, startPoint y: 94, endPoint x: 17, endPoint y: 119, distance: 411.7
click at [39, 111] on div "dashboard products sales purchasing productivity dashboard products Product Cat…" at bounding box center [767, 377] width 1535 height 755
type input "first line"
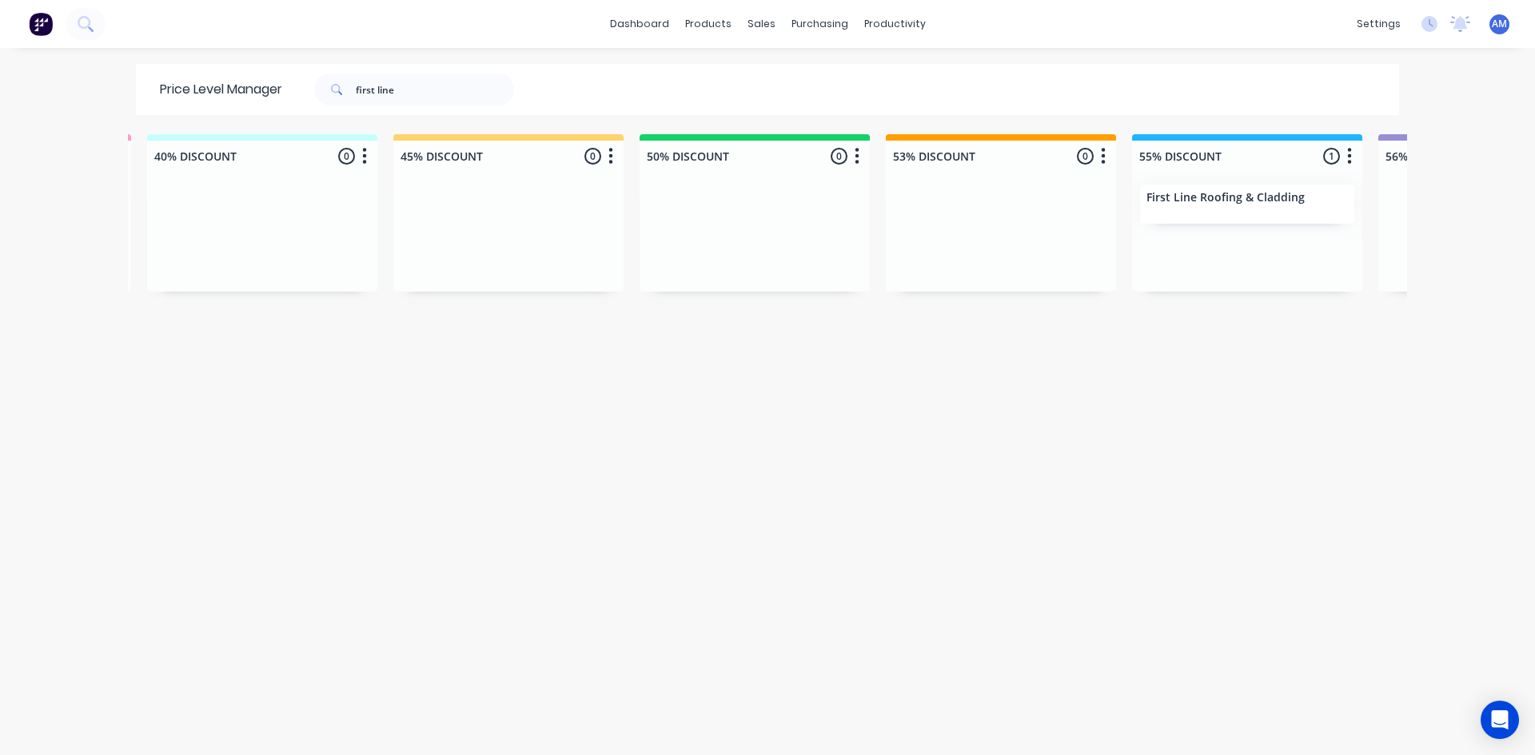
scroll to position [0, 837]
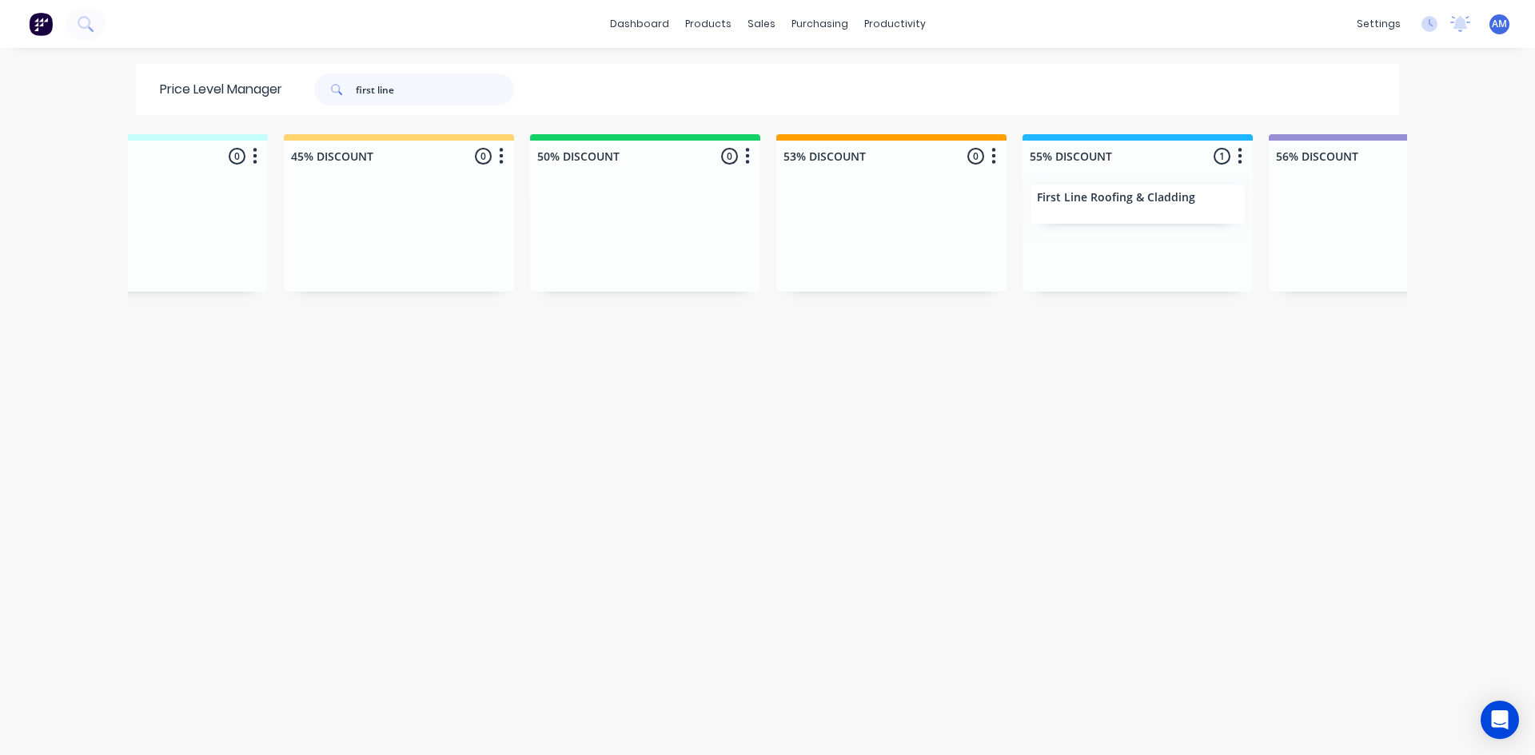
click at [385, 90] on input "first line" at bounding box center [435, 90] width 158 height 32
type input "first point"
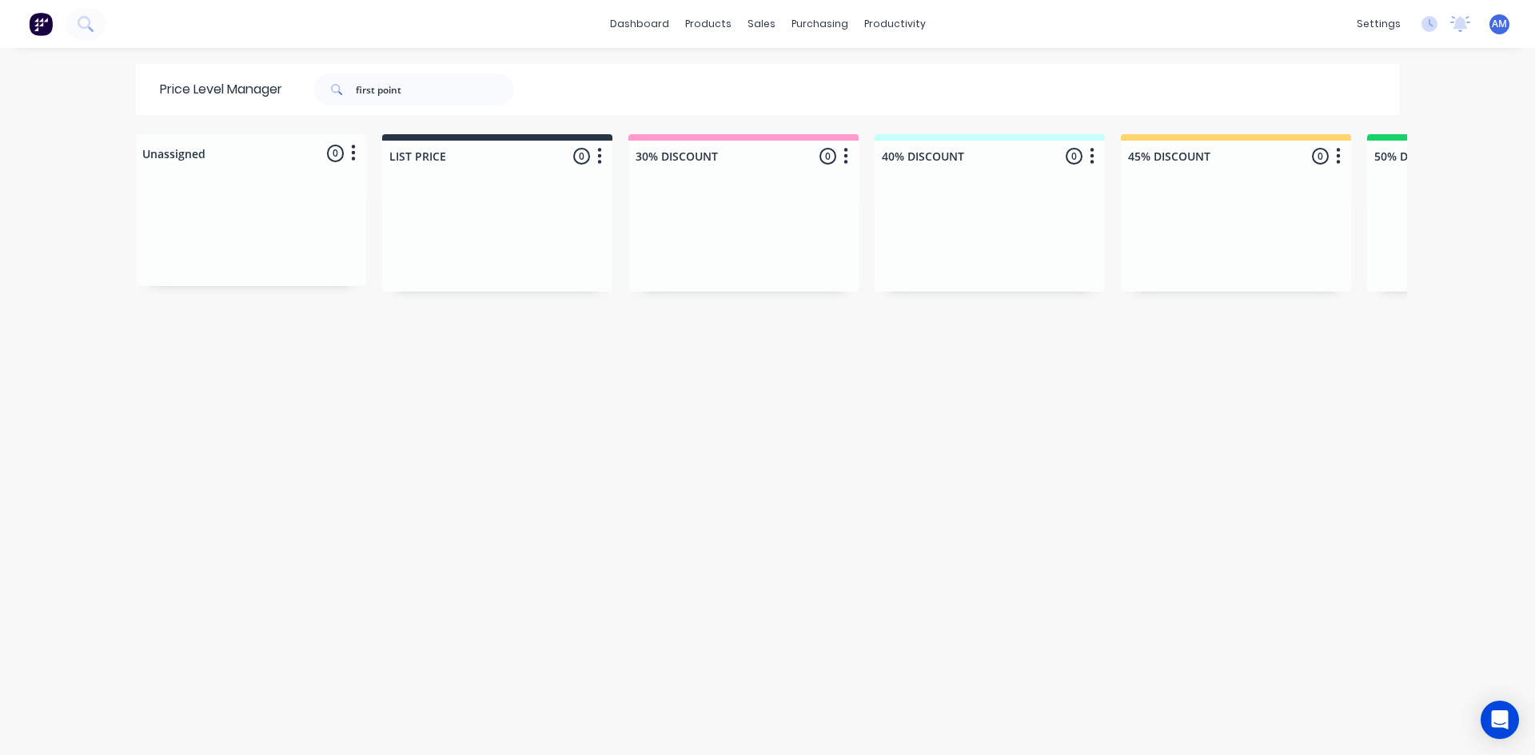
drag, startPoint x: 436, startPoint y: 739, endPoint x: 493, endPoint y: 740, distance: 57.6
click at [493, 740] on div "Unassigned 0 Move all customers LIST PRICE 30% DISCOUNT 40% DISCOUNT 45% DISCOU…" at bounding box center [767, 444] width 1279 height 620
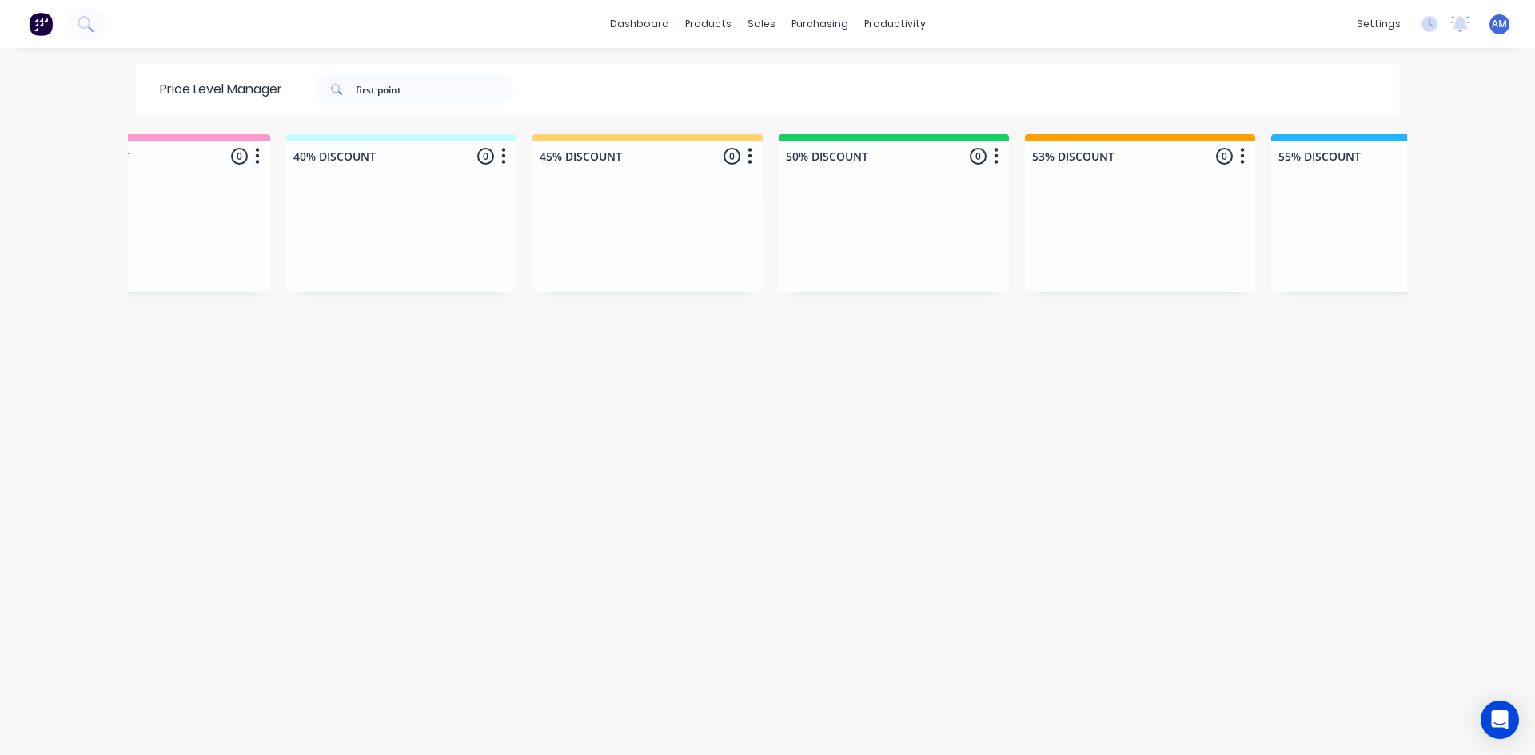
scroll to position [0, 1239]
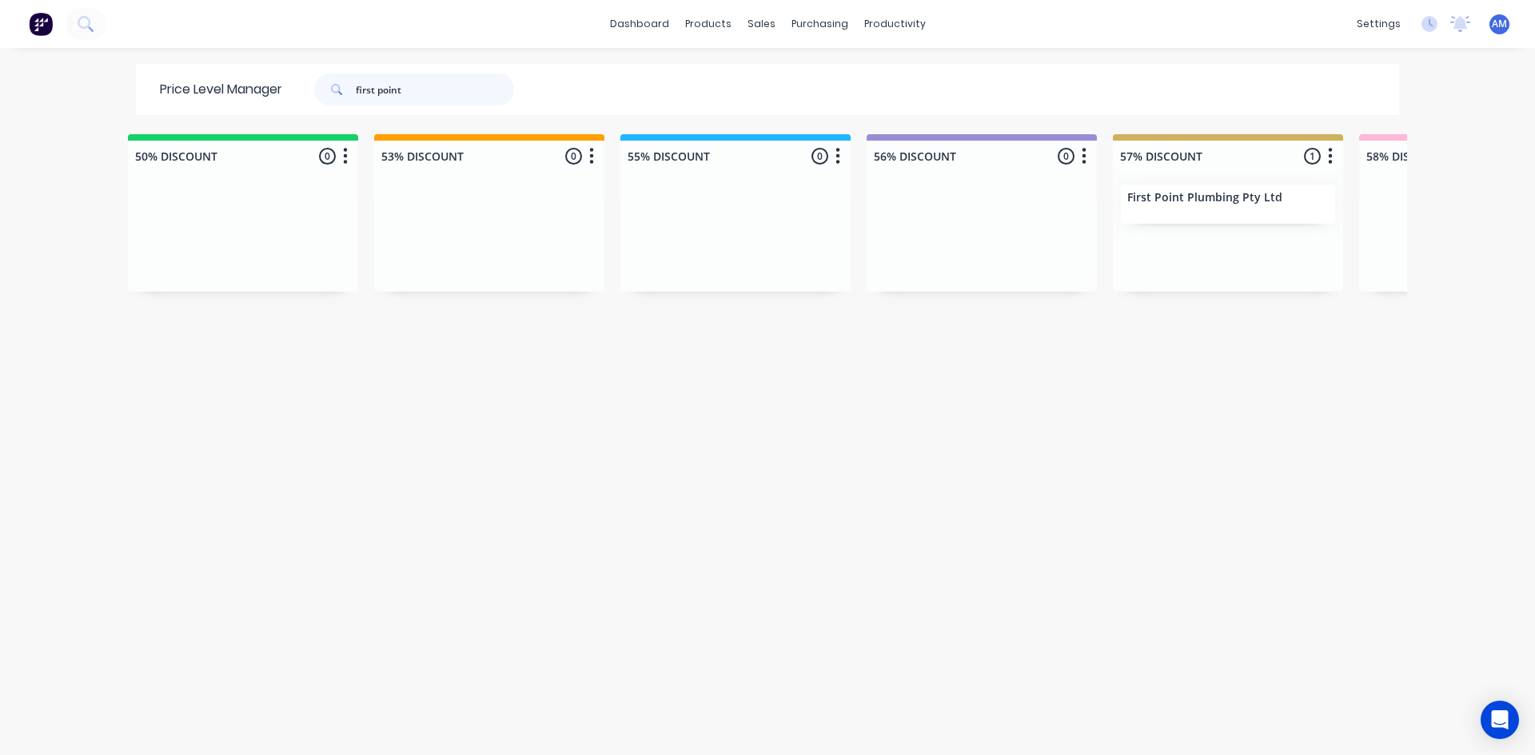
drag, startPoint x: 447, startPoint y: 84, endPoint x: 247, endPoint y: 104, distance: 200.8
click at [247, 104] on div "Price Level Manager first point" at bounding box center [345, 89] width 418 height 51
type input "flexshield"
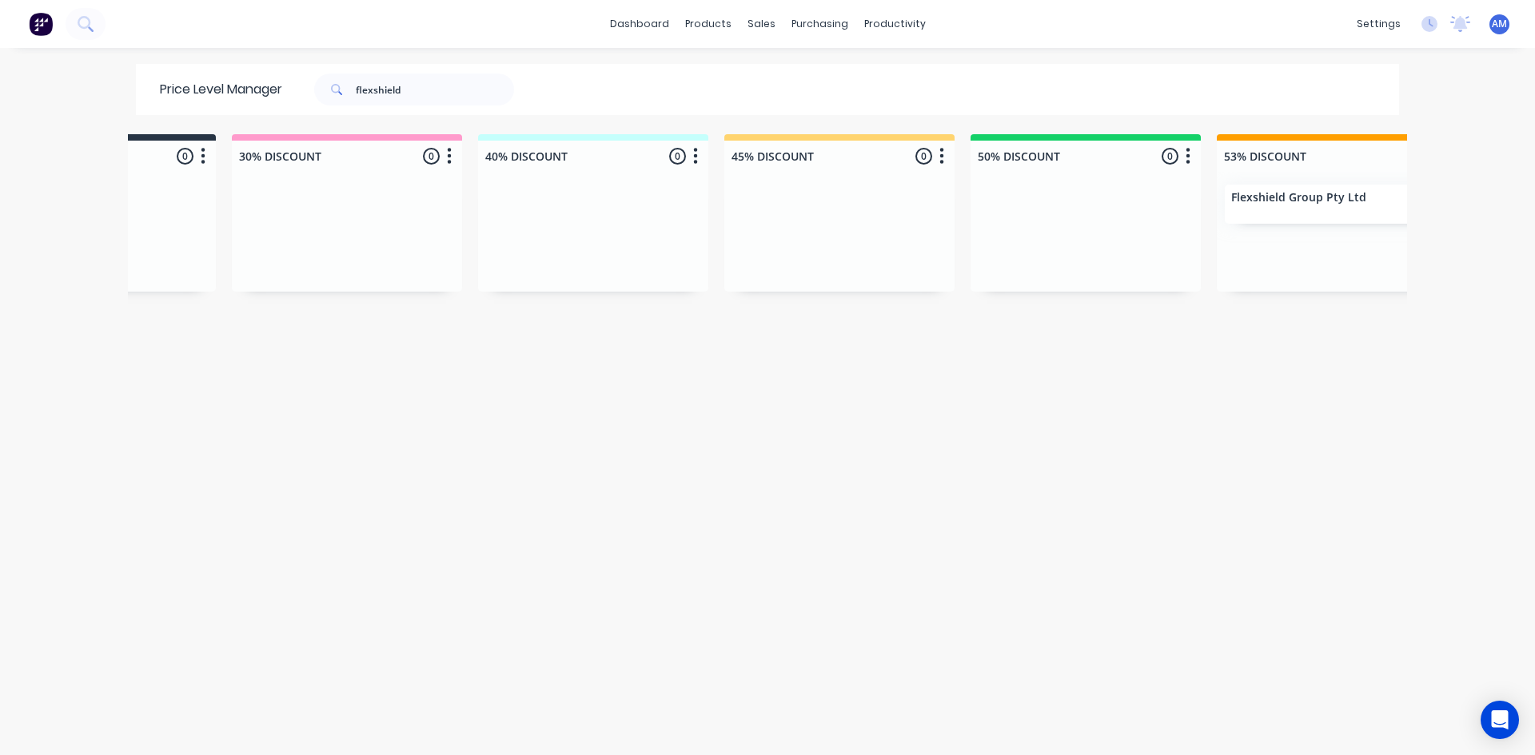
scroll to position [0, 400]
drag, startPoint x: 437, startPoint y: 93, endPoint x: 163, endPoint y: 119, distance: 275.5
click at [171, 118] on div "Price Level Manager flexshield Unassigned 0 Move all customers LIST PRICE 30% D…" at bounding box center [767, 409] width 1279 height 690
type input "gardel"
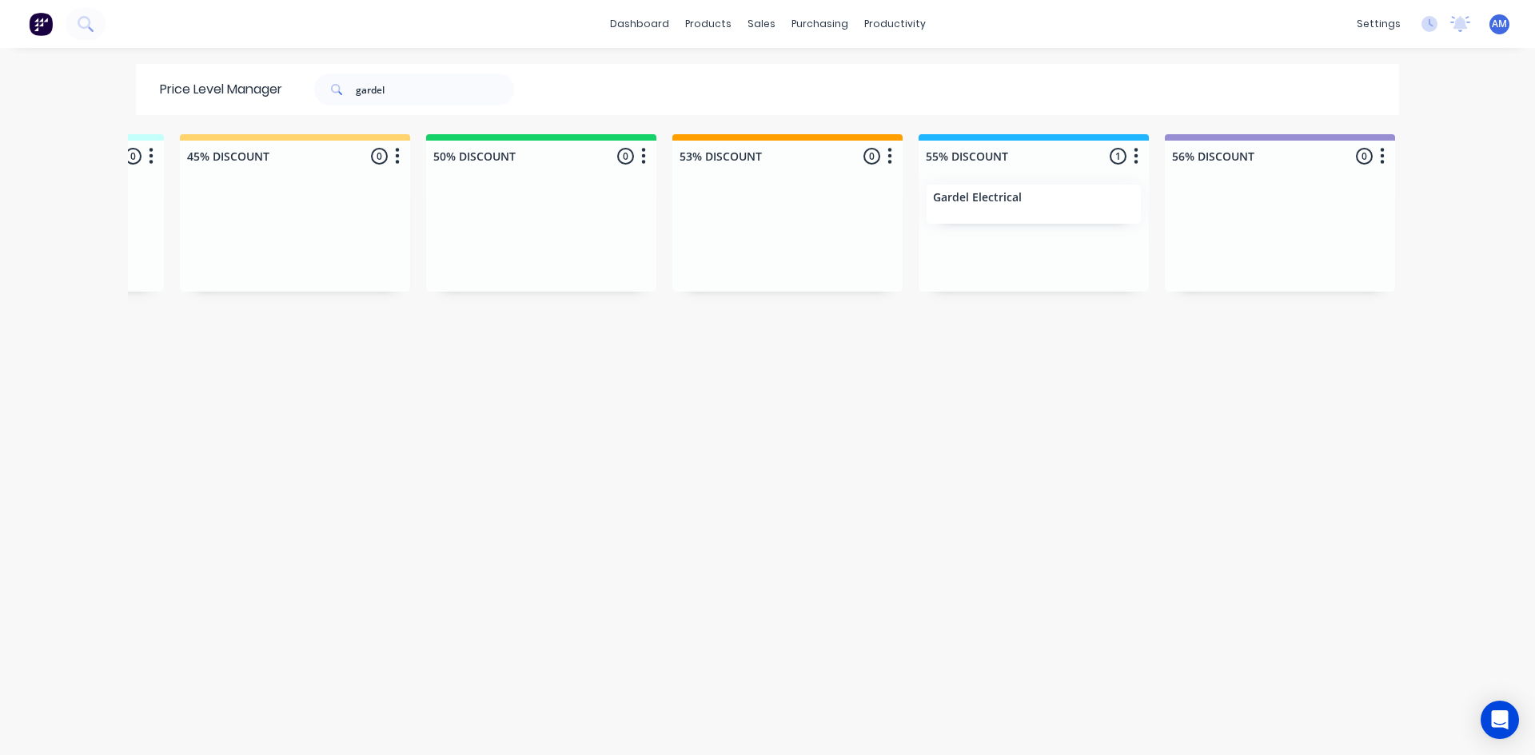
scroll to position [0, 777]
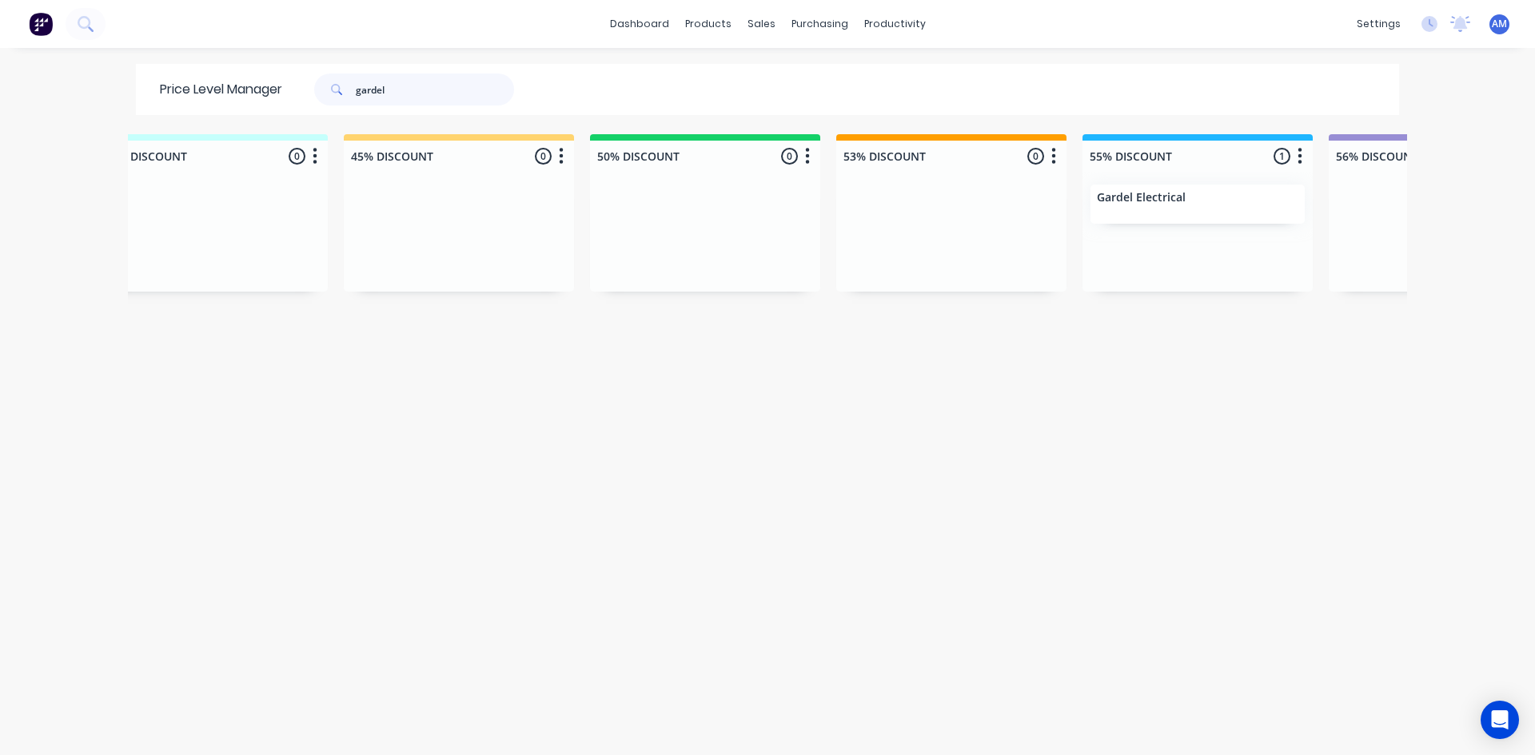
drag, startPoint x: 425, startPoint y: 90, endPoint x: 168, endPoint y: 91, distance: 257.4
click at [168, 91] on div "Price Level Manager gardel" at bounding box center [345, 89] width 418 height 51
type input "[PERSON_NAME]"
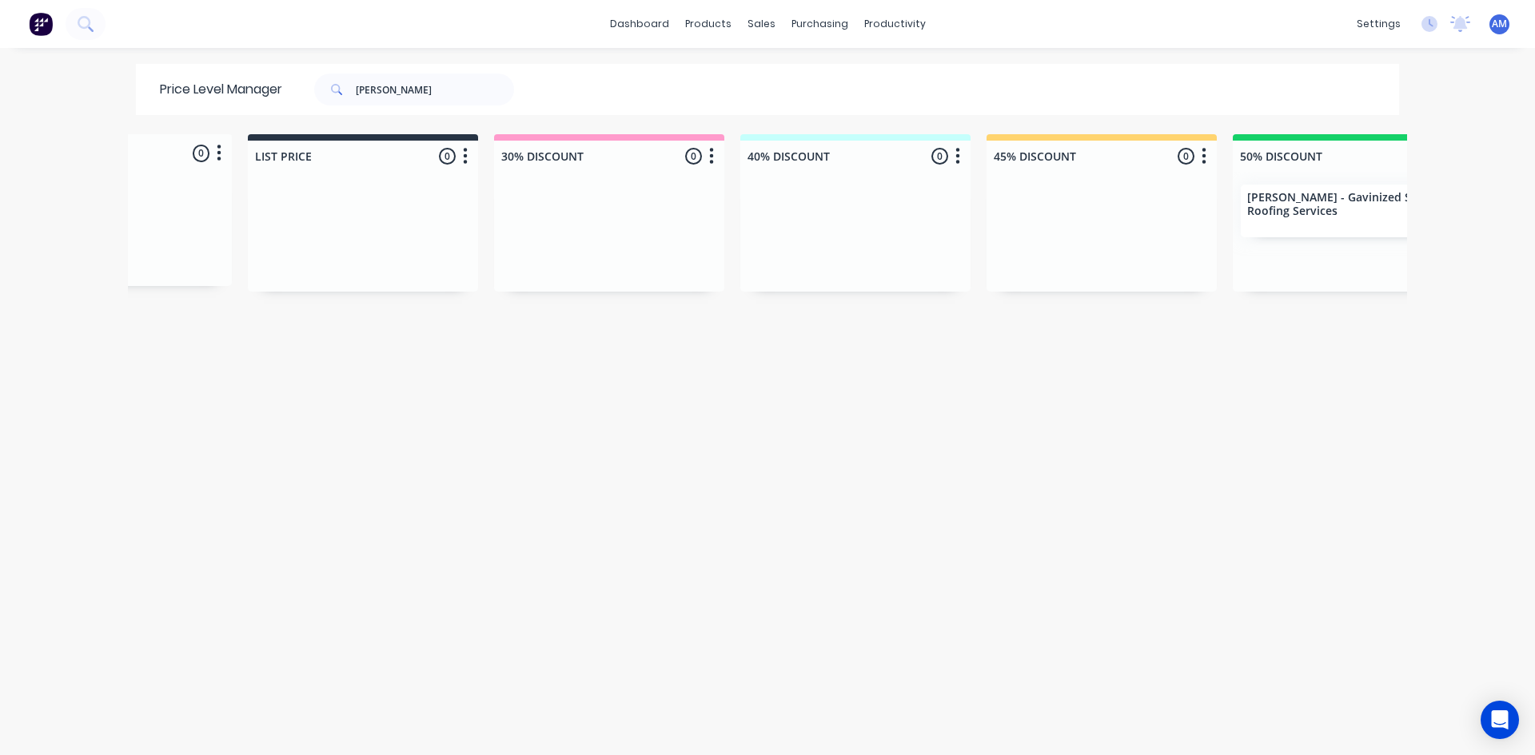
scroll to position [0, 241]
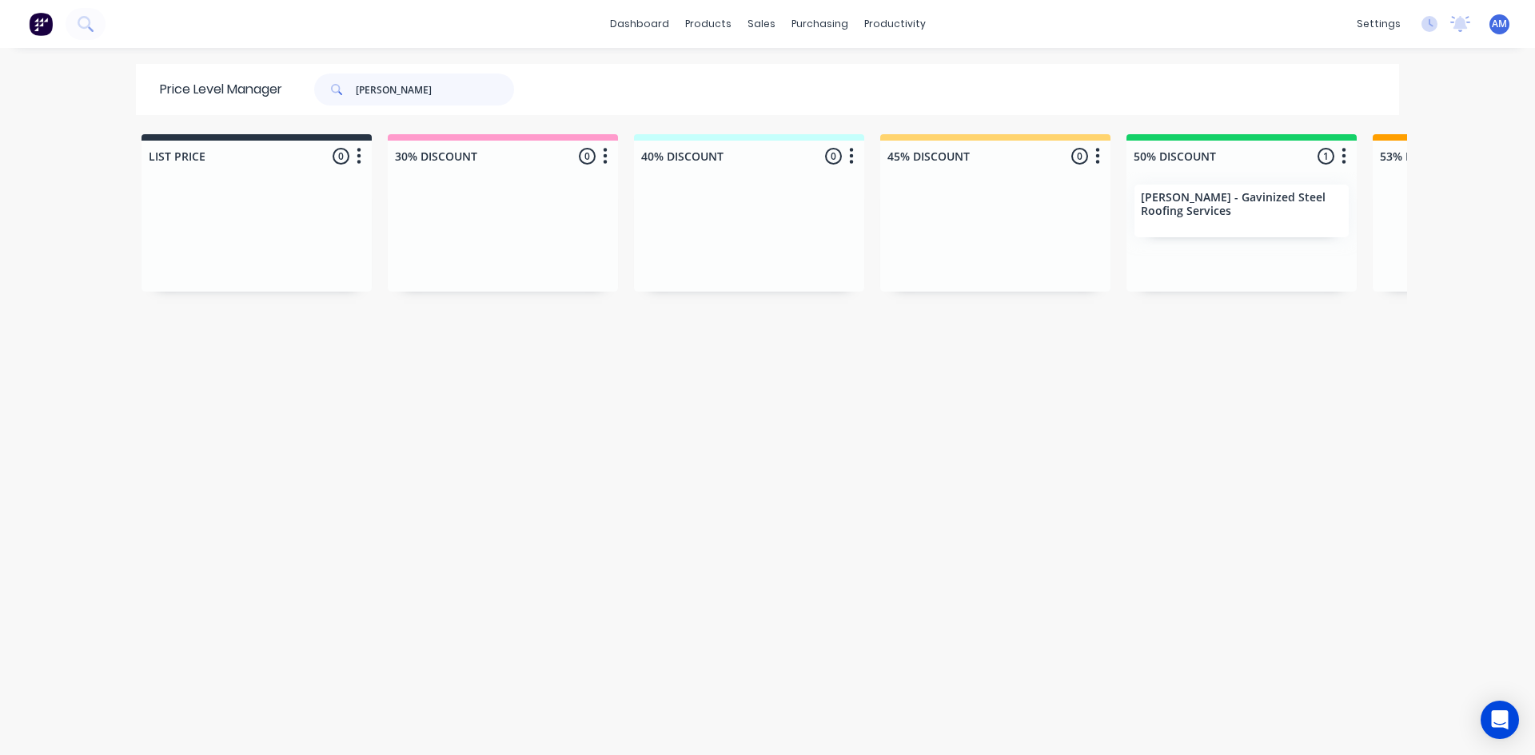
drag, startPoint x: 393, startPoint y: 94, endPoint x: 229, endPoint y: 106, distance: 163.5
click at [229, 106] on div "Price Level Manager [PERSON_NAME]" at bounding box center [345, 89] width 418 height 51
type input "gt blinds"
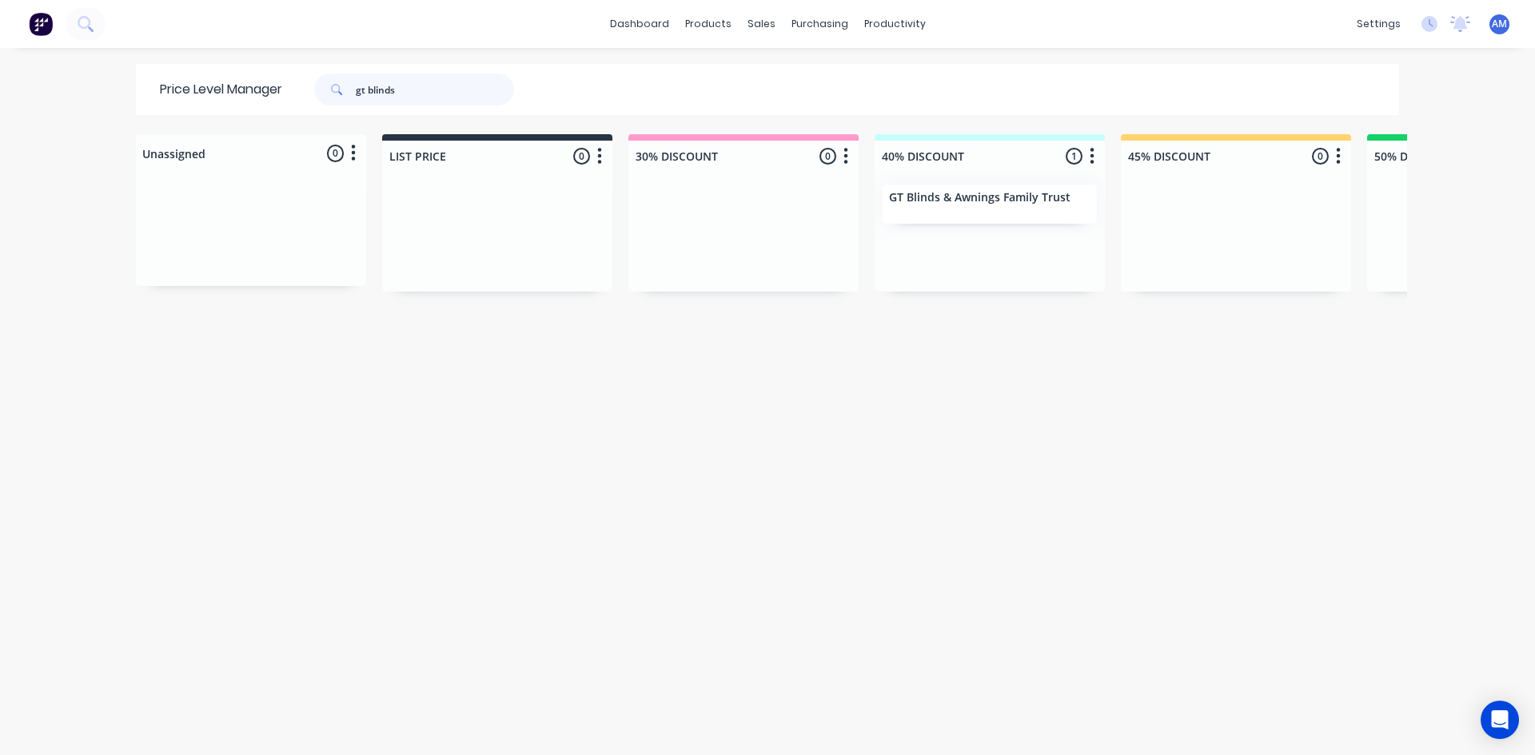
drag, startPoint x: 430, startPoint y: 90, endPoint x: 141, endPoint y: 107, distance: 289.1
click at [141, 107] on div "Price Level Manager gt blinds" at bounding box center [345, 89] width 418 height 51
type input "h&L"
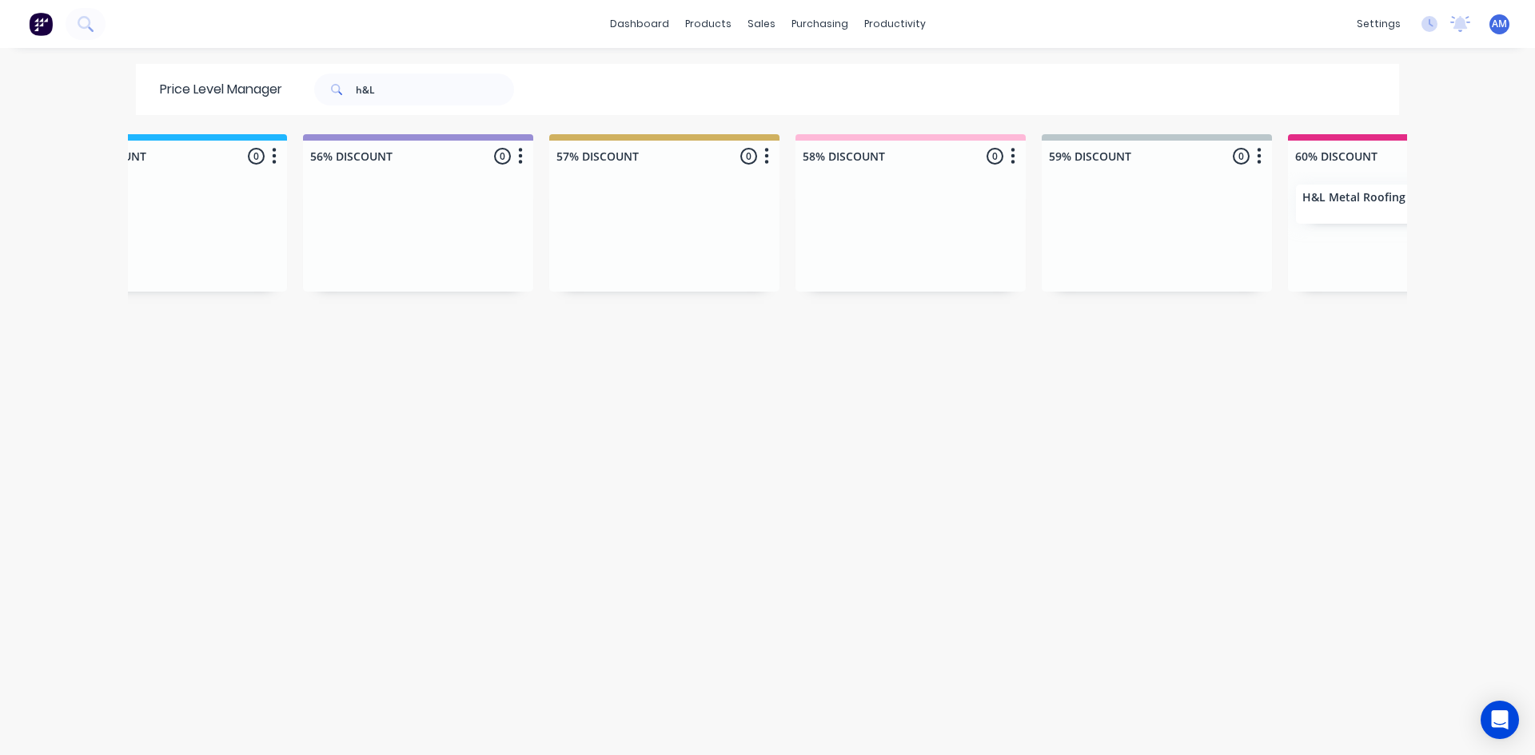
scroll to position [0, 1813]
drag, startPoint x: 421, startPoint y: 88, endPoint x: 109, endPoint y: 133, distance: 315.9
click at [128, 130] on div "Price Level Manager h&L Unassigned 0 Move all customers LIST PRICE 30% DISCOUNT…" at bounding box center [767, 409] width 1279 height 690
type input "irt roofing"
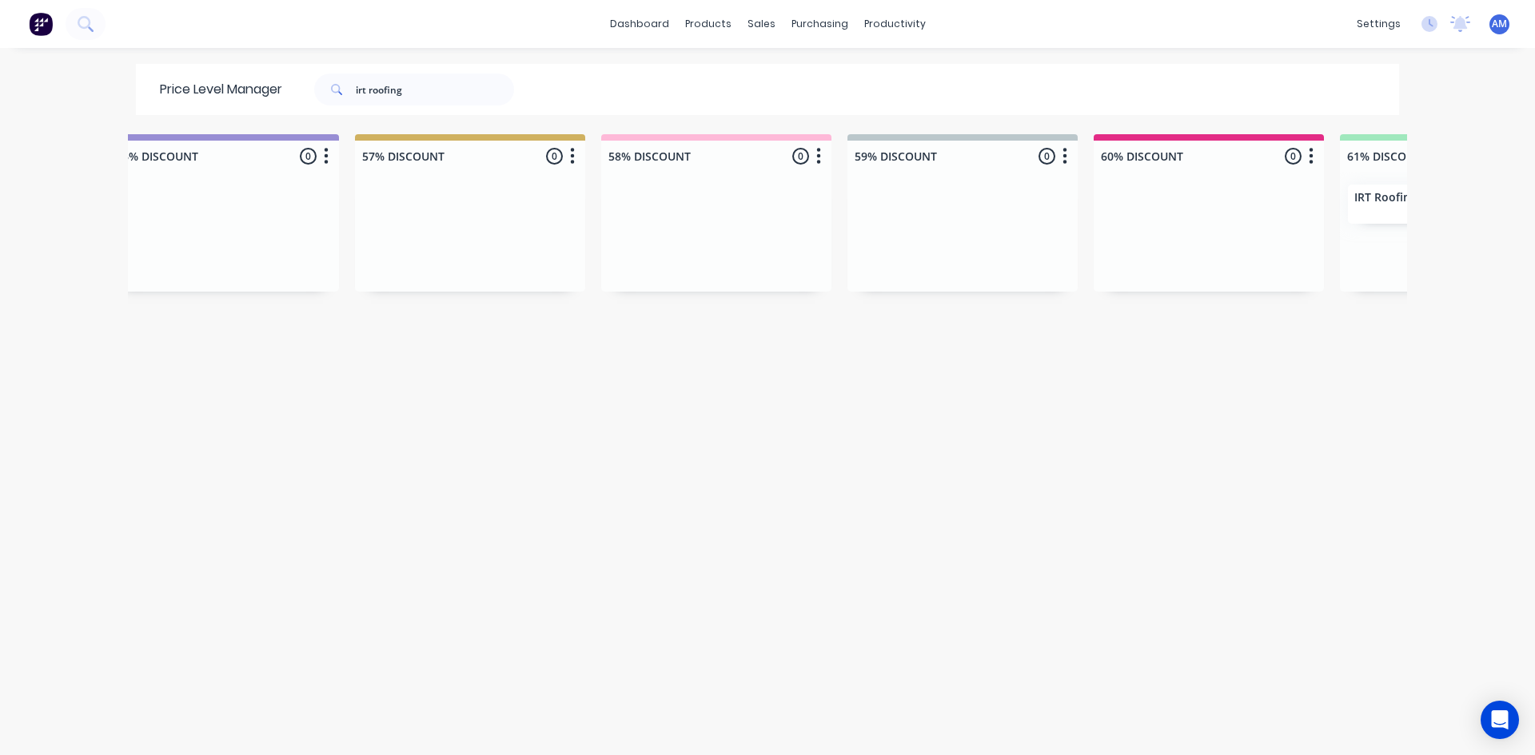
scroll to position [0, 2092]
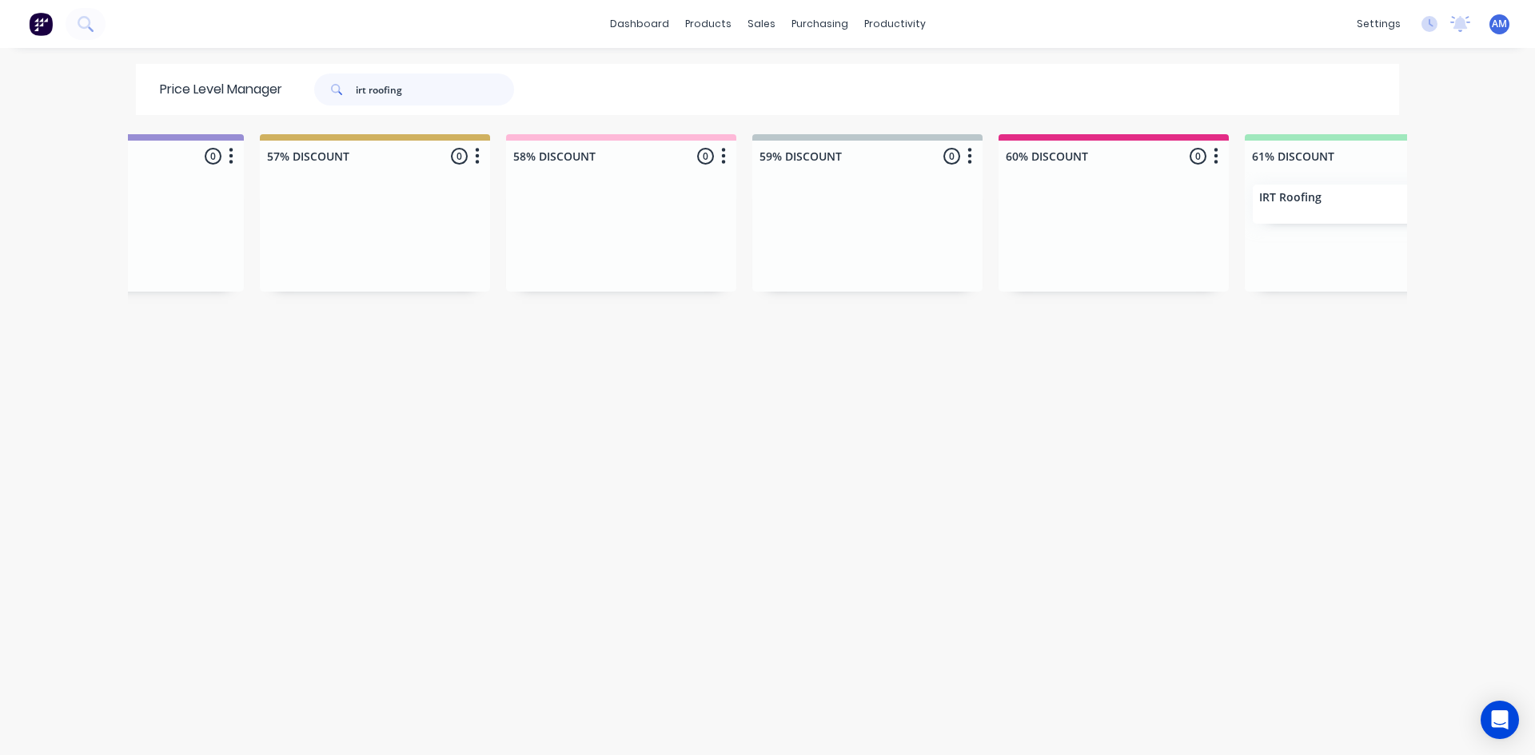
drag, startPoint x: 436, startPoint y: 100, endPoint x: 204, endPoint y: 109, distance: 232.8
click at [204, 109] on div "Price Level Manager irt roofing" at bounding box center [345, 89] width 418 height 51
type input "[PERSON_NAME]"
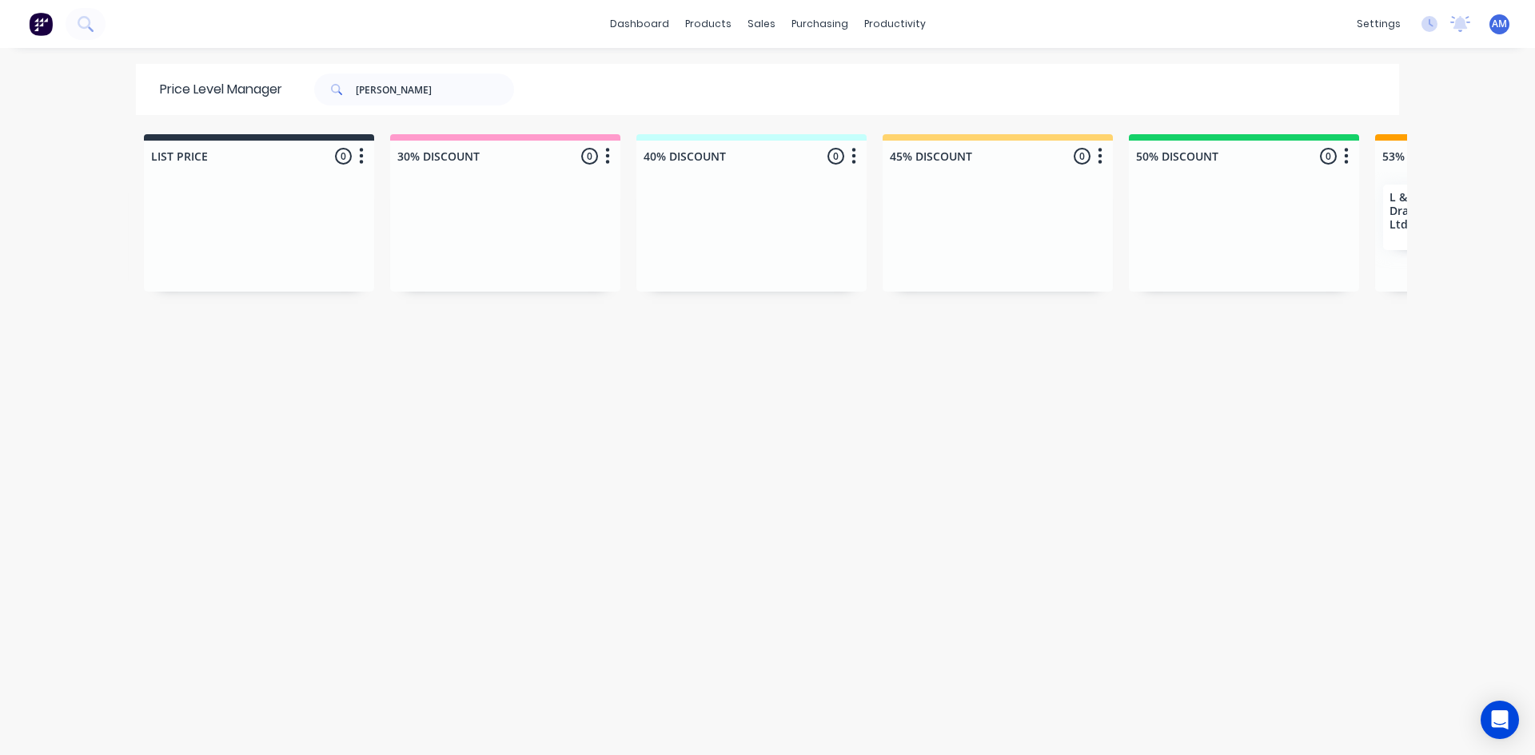
scroll to position [0, 418]
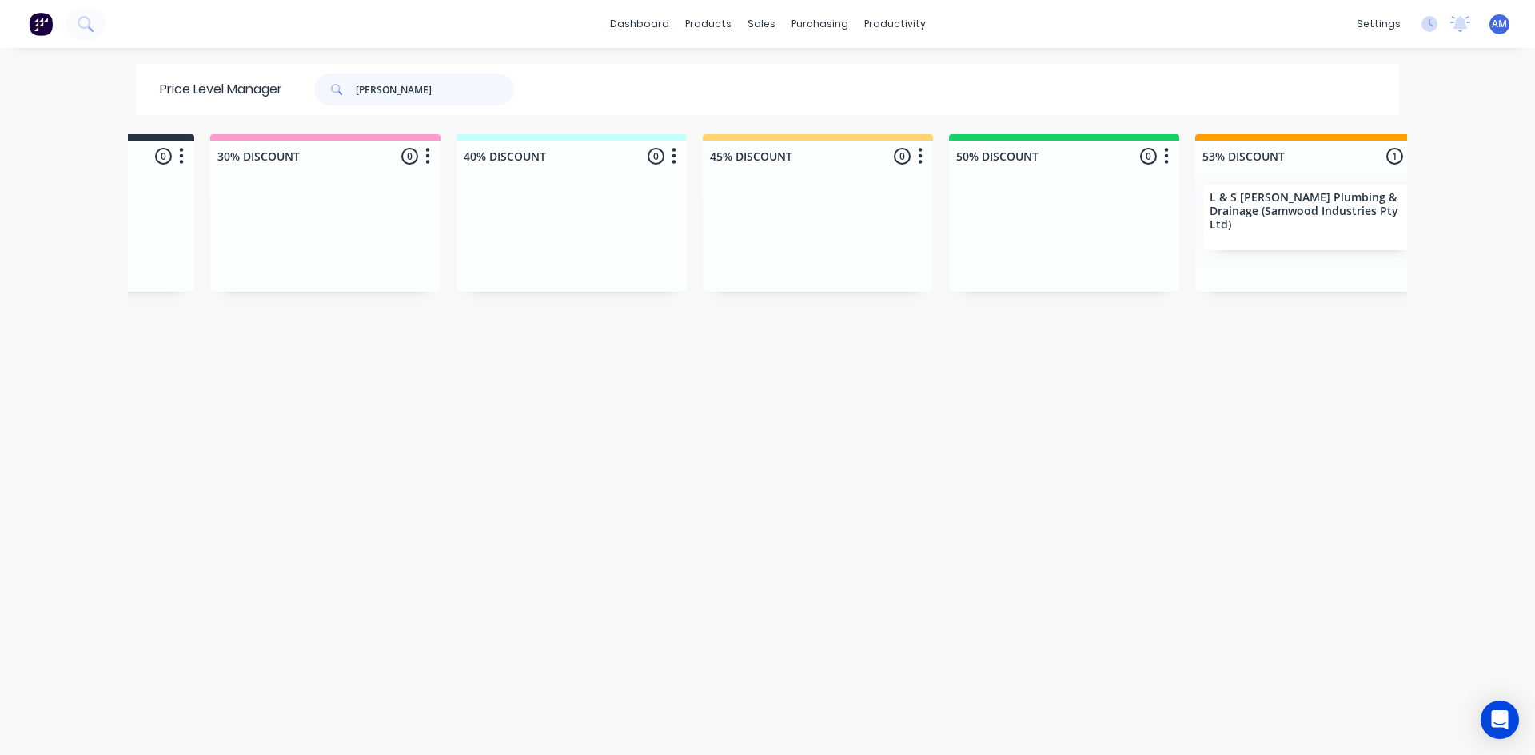
drag, startPoint x: 265, startPoint y: 92, endPoint x: 1, endPoint y: 106, distance: 264.1
click at [14, 106] on div "dashboard products sales purchasing productivity dashboard products Product Cat…" at bounding box center [767, 377] width 1535 height 755
type input "[PERSON_NAME]"
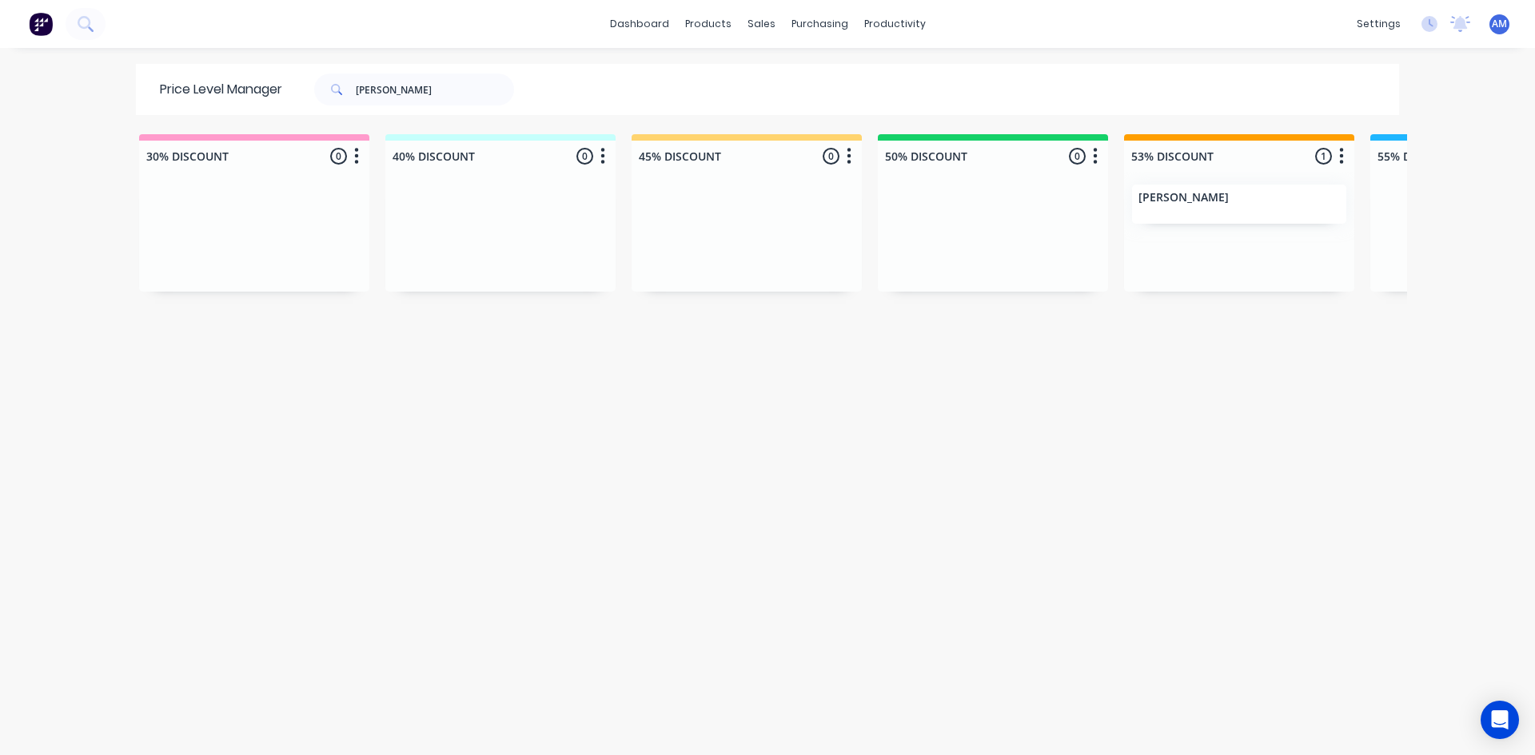
scroll to position [0, 462]
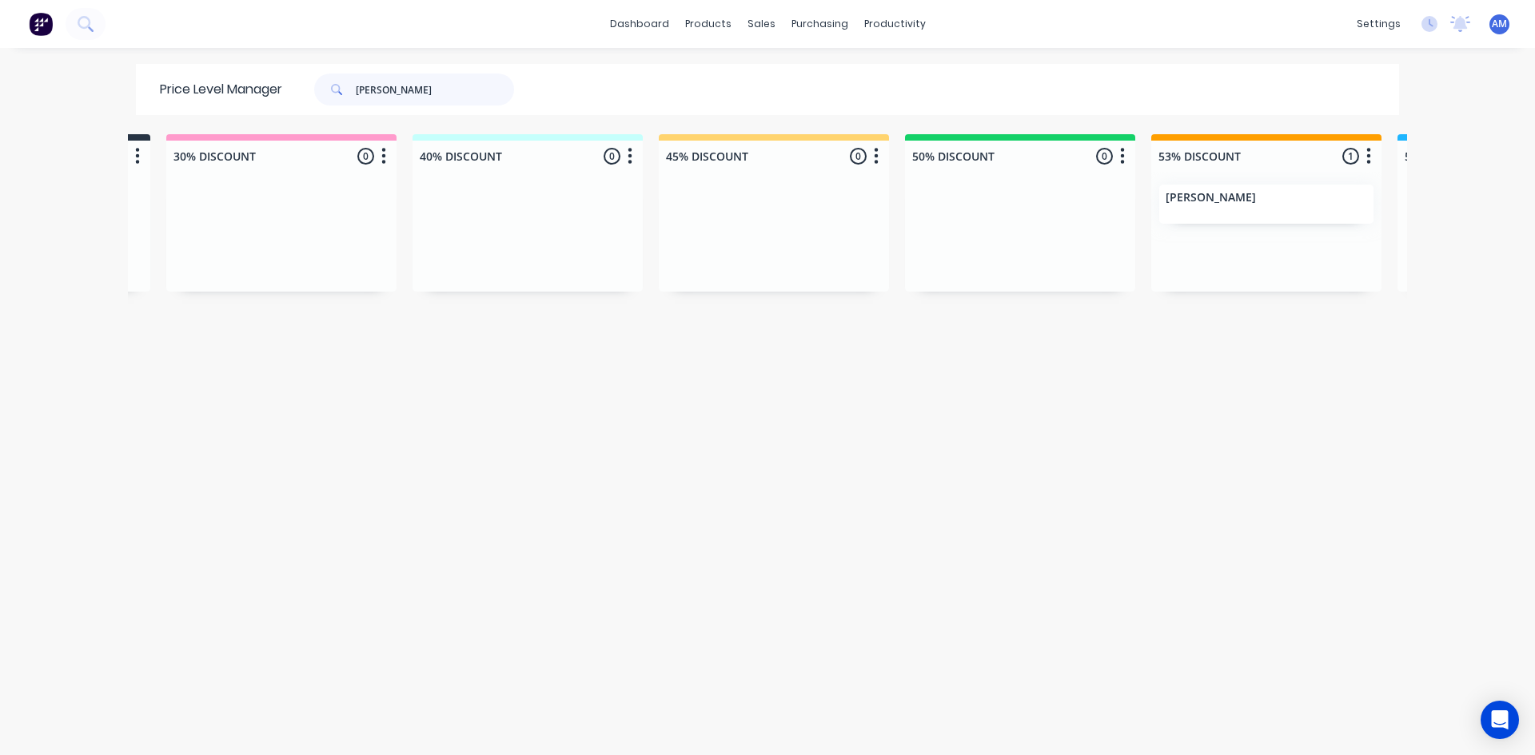
drag, startPoint x: 422, startPoint y: 92, endPoint x: 92, endPoint y: 78, distance: 330.4
click at [92, 78] on div "dashboard products sales purchasing productivity dashboard products Product Cat…" at bounding box center [767, 377] width 1535 height 755
type input "n"
type input "mufasa"
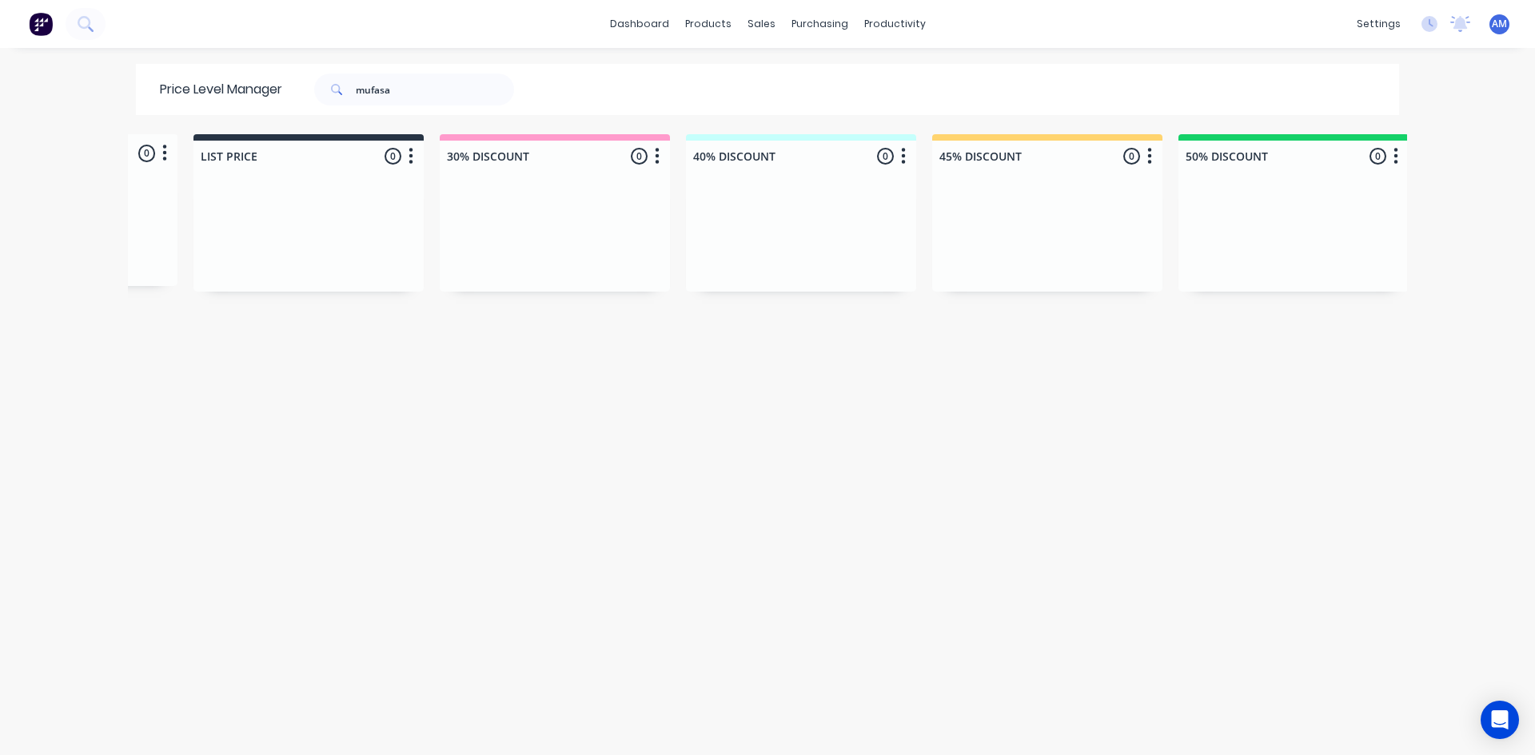
scroll to position [0, 385]
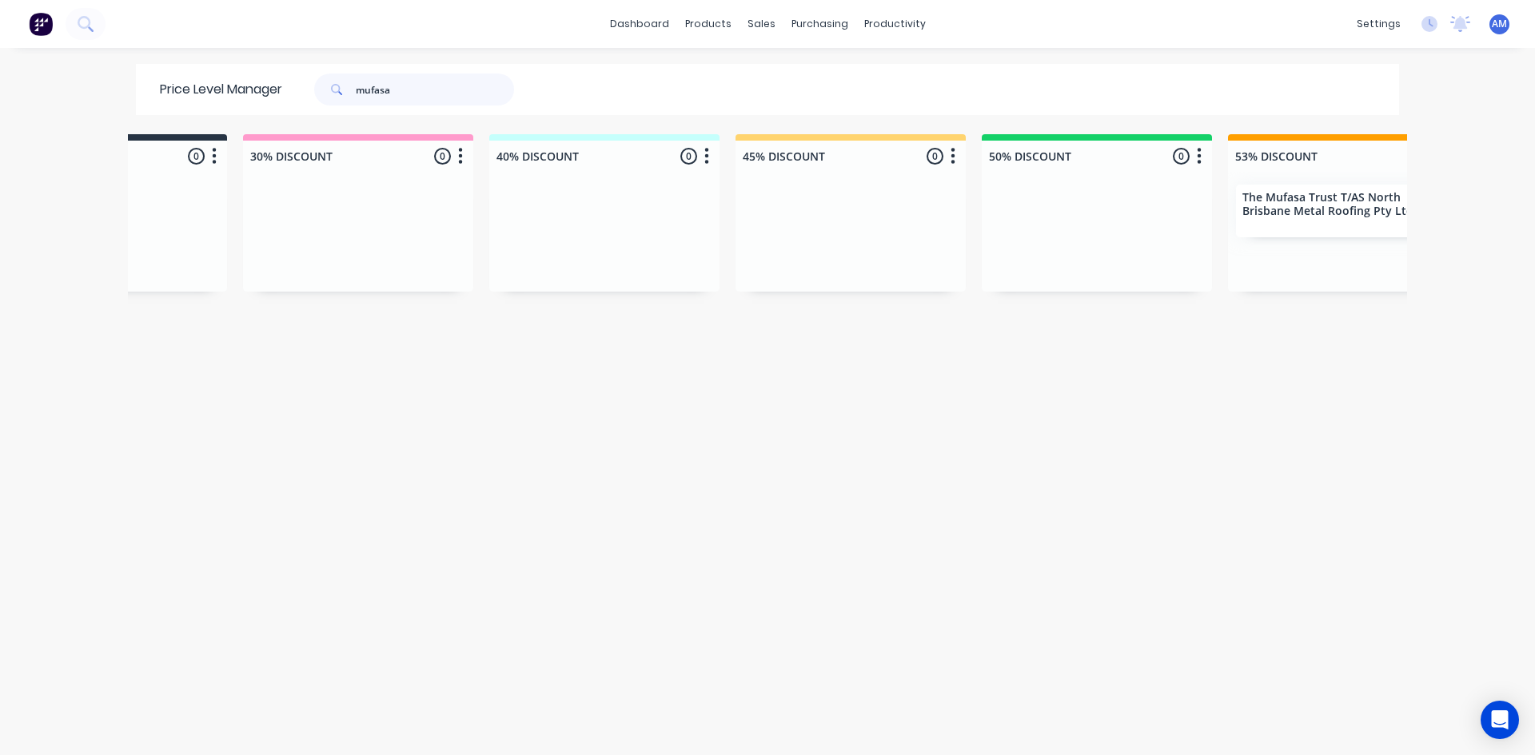
drag, startPoint x: 415, startPoint y: 89, endPoint x: 267, endPoint y: 84, distance: 148.0
click at [267, 84] on div "Price Level Manager mufasa" at bounding box center [345, 89] width 418 height 51
type input "northwest"
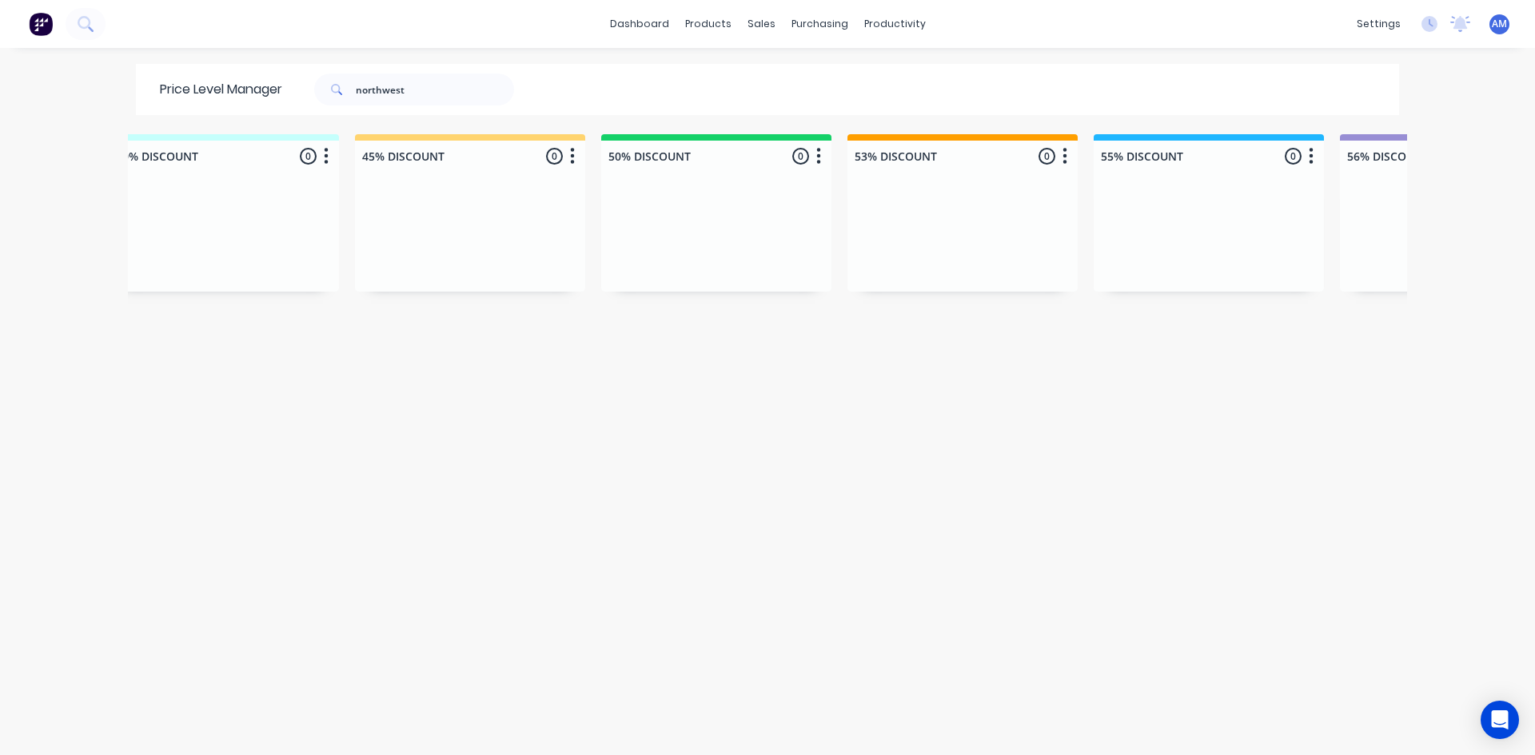
scroll to position [0, 771]
drag, startPoint x: 445, startPoint y: 95, endPoint x: 53, endPoint y: 113, distance: 392.9
click at [59, 110] on div "dashboard products sales purchasing productivity dashboard products Product Cat…" at bounding box center [767, 377] width 1535 height 755
type input "platinum"
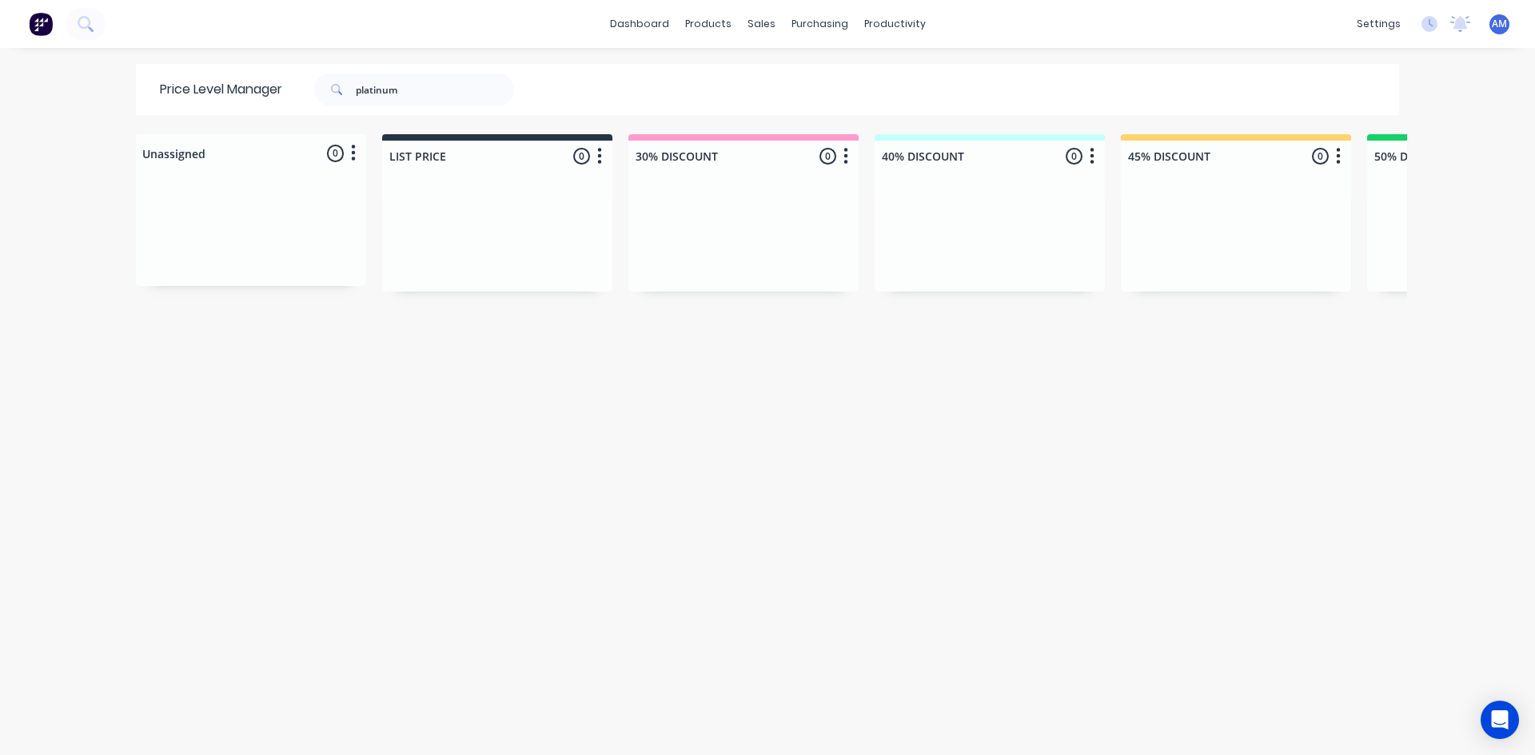
drag, startPoint x: 497, startPoint y: 739, endPoint x: 549, endPoint y: 743, distance: 52.1
click at [591, 743] on div "Unassigned 0 Move all customers LIST PRICE 30% DISCOUNT 40% DISCOUNT 45% DISCOU…" at bounding box center [767, 444] width 1279 height 620
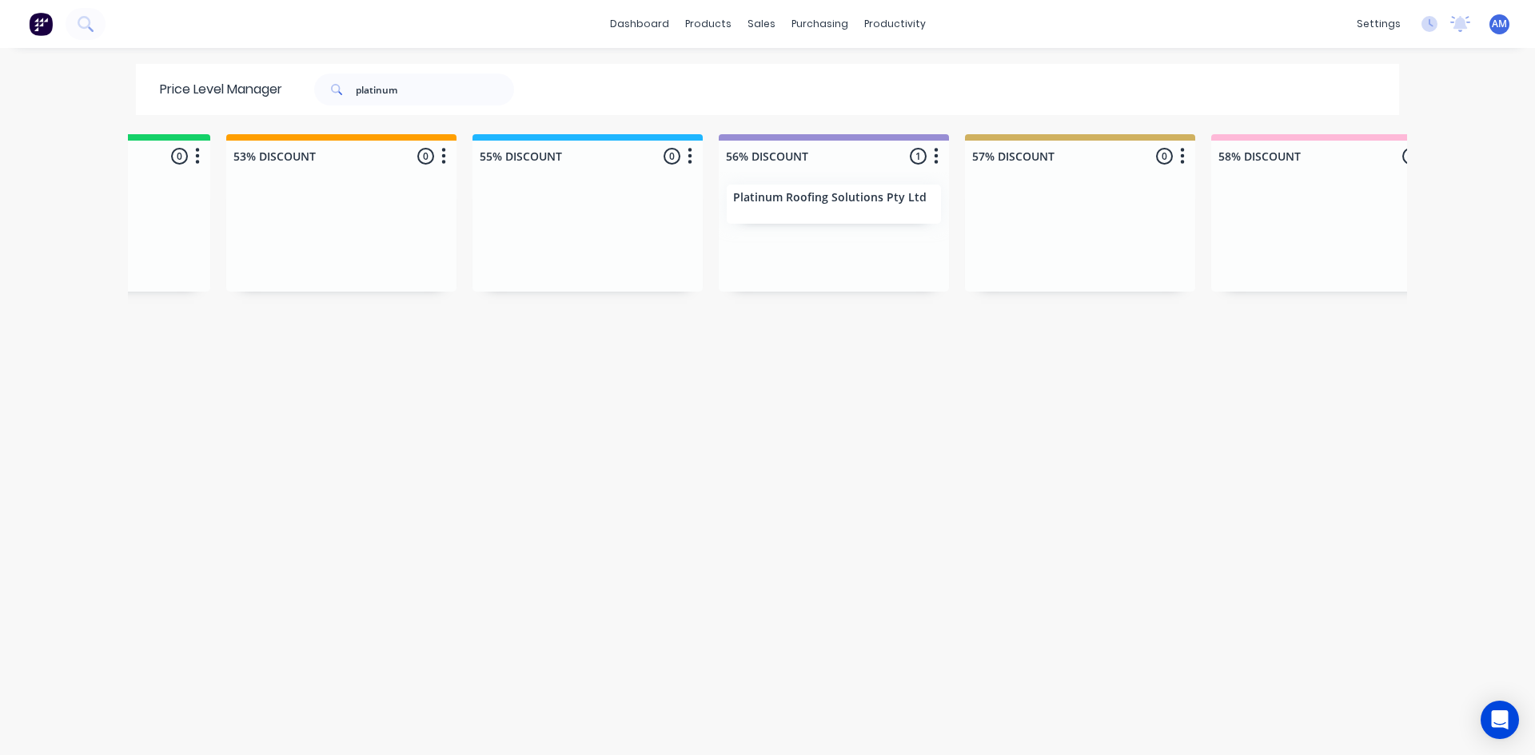
scroll to position [0, 1395]
drag, startPoint x: 420, startPoint y: 91, endPoint x: -86, endPoint y: 97, distance: 506.0
click at [0, 97] on html "dashboard products sales purchasing productivity dashboard products Product Cat…" at bounding box center [767, 377] width 1535 height 755
type input "insulated panel"
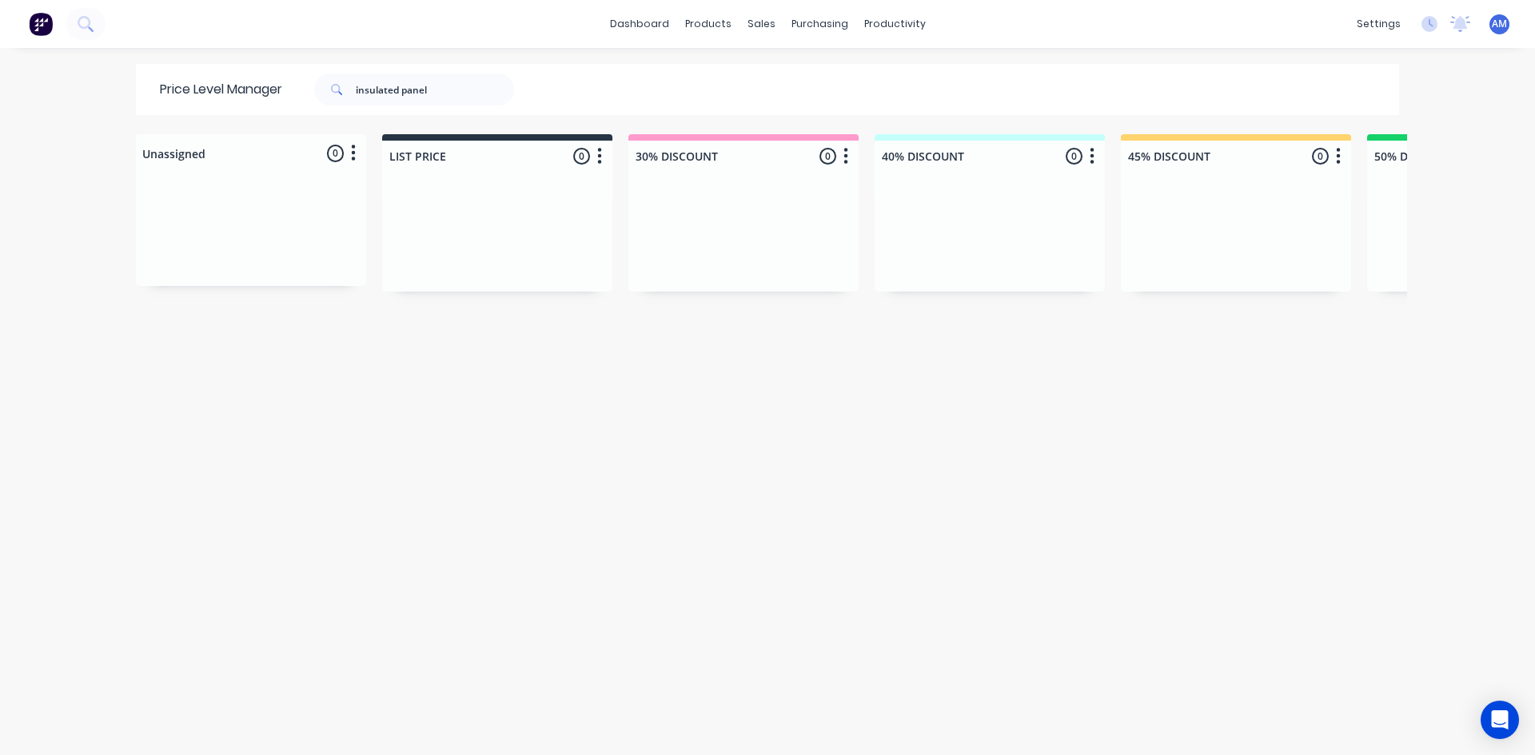
click at [368, 740] on div "Unassigned 0 Move all customers LIST PRICE 30% DISCOUNT 40% DISCOUNT 45% DISCOU…" at bounding box center [767, 444] width 1279 height 620
drag, startPoint x: 462, startPoint y: 100, endPoint x: 50, endPoint y: 92, distance: 412.6
click at [50, 92] on div "dashboard products sales purchasing productivity dashboard products Product Cat…" at bounding box center [767, 377] width 1535 height 755
type input "redlands"
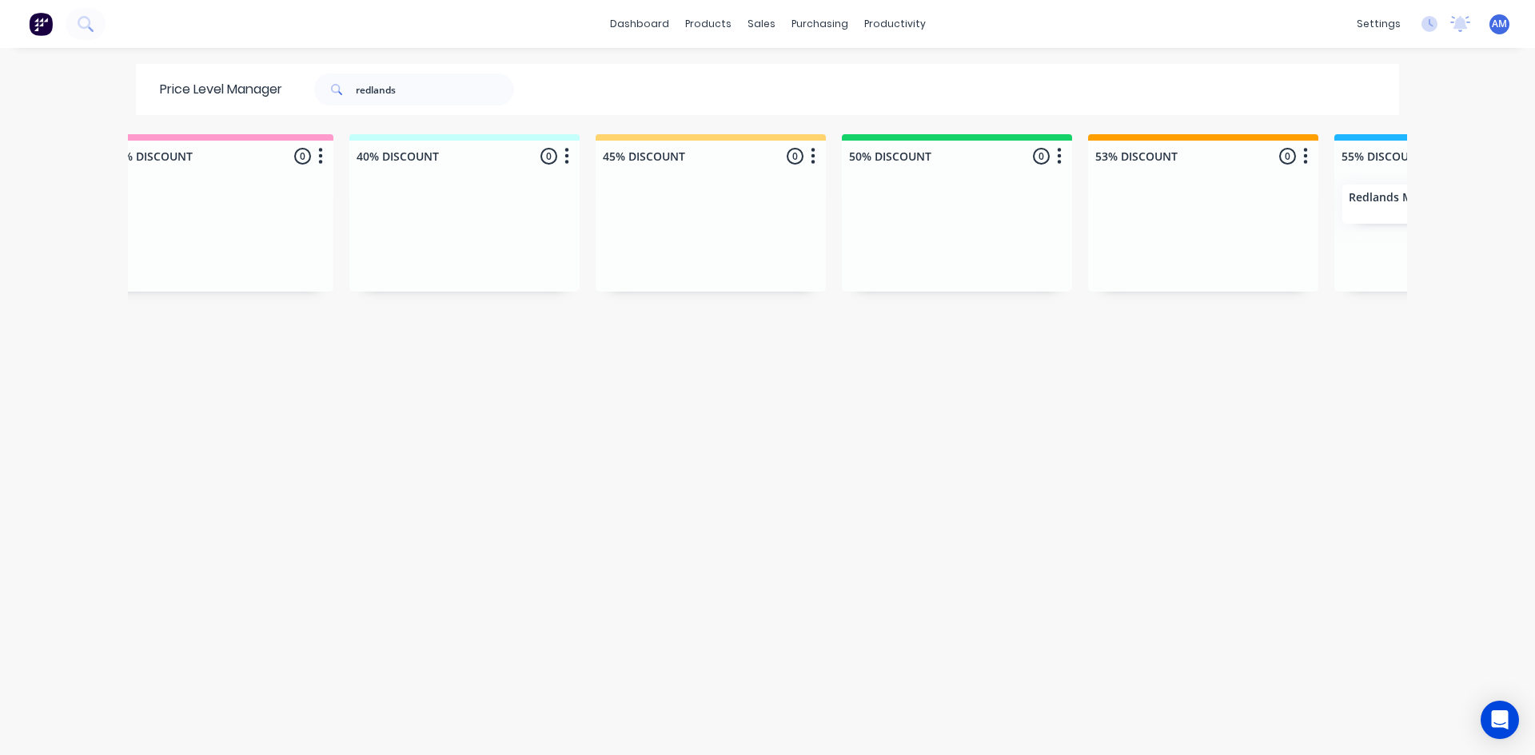
scroll to position [0, 544]
drag, startPoint x: 439, startPoint y: 86, endPoint x: 148, endPoint y: 102, distance: 291.5
click at [159, 99] on div "Price Level Manager redlands" at bounding box center [345, 89] width 418 height 51
type input "results"
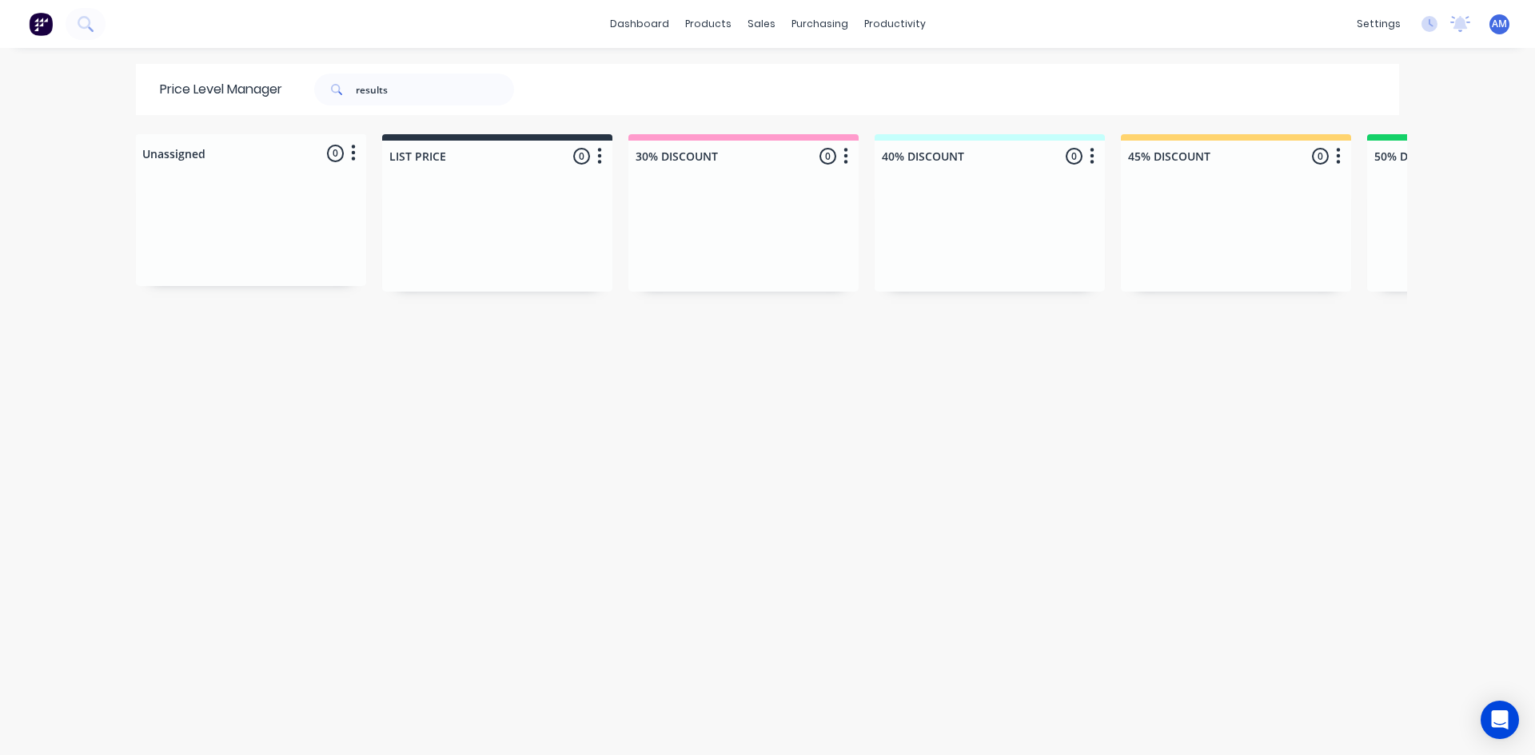
scroll to position [0, 404]
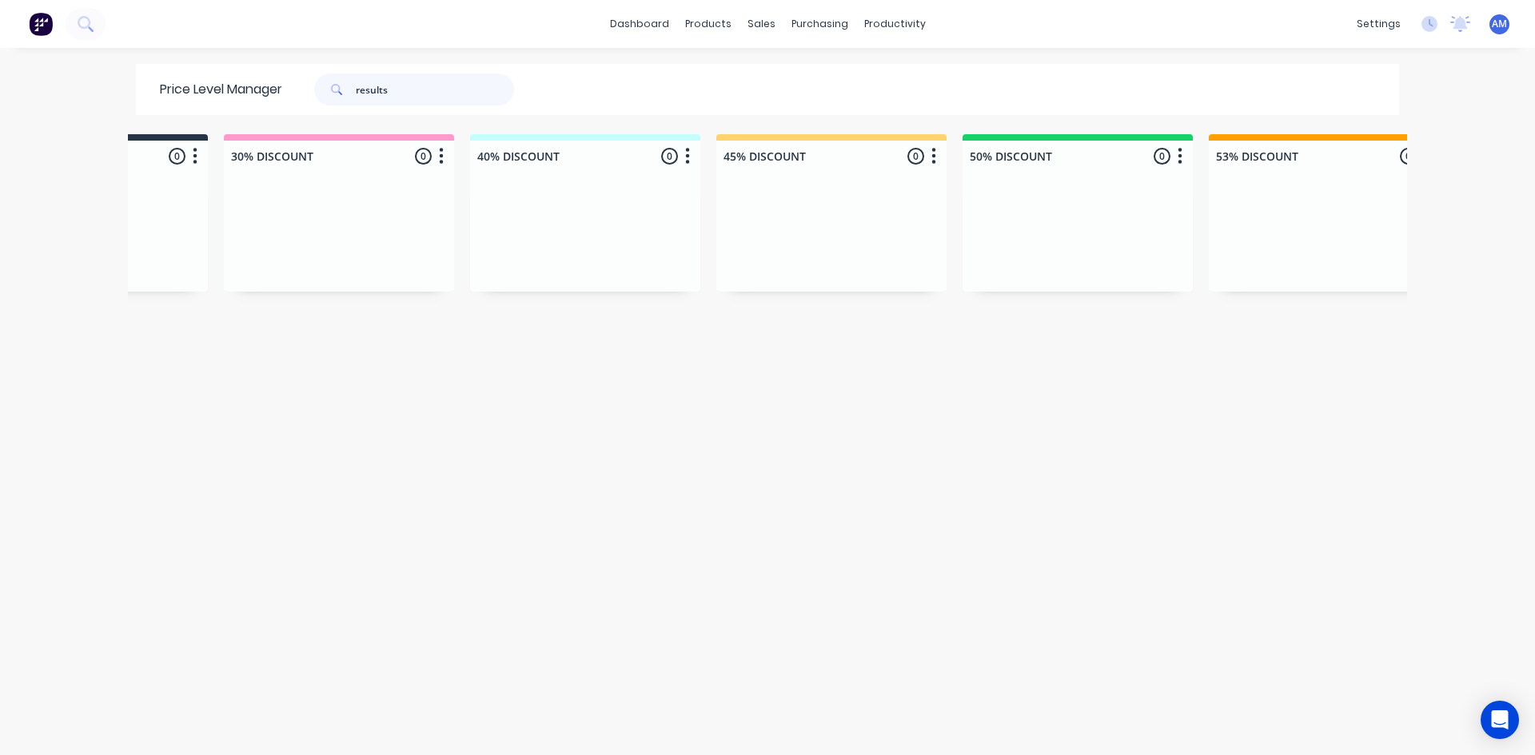
drag, startPoint x: 428, startPoint y: 91, endPoint x: 27, endPoint y: 114, distance: 401.9
click at [28, 113] on div "dashboard products sales purchasing productivity dashboard products Product Cat…" at bounding box center [767, 377] width 1535 height 755
type input "roof technol"
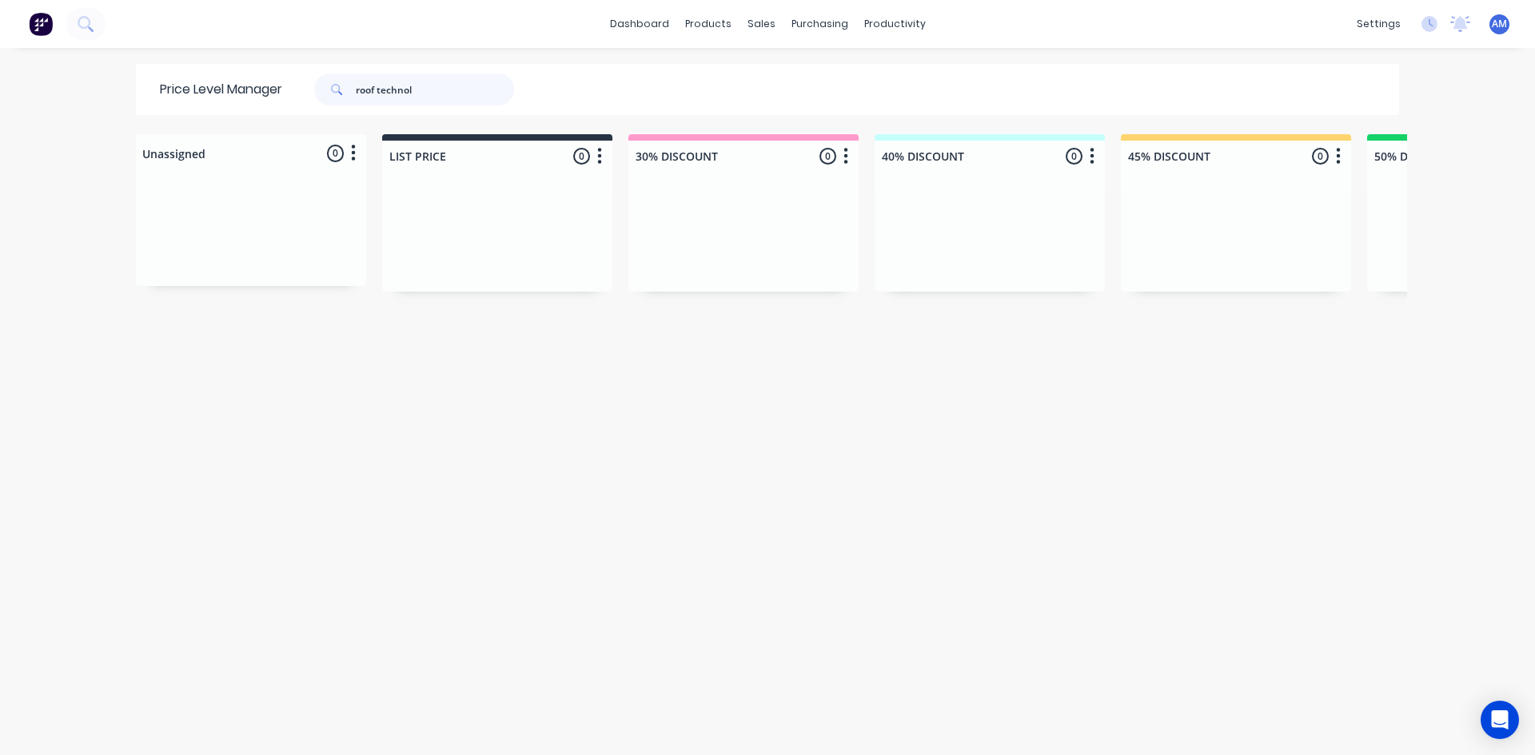
drag, startPoint x: 439, startPoint y: 90, endPoint x: 375, endPoint y: 88, distance: 64.0
click at [375, 88] on input "roof technol" at bounding box center [435, 90] width 158 height 32
type input "roofing depot"
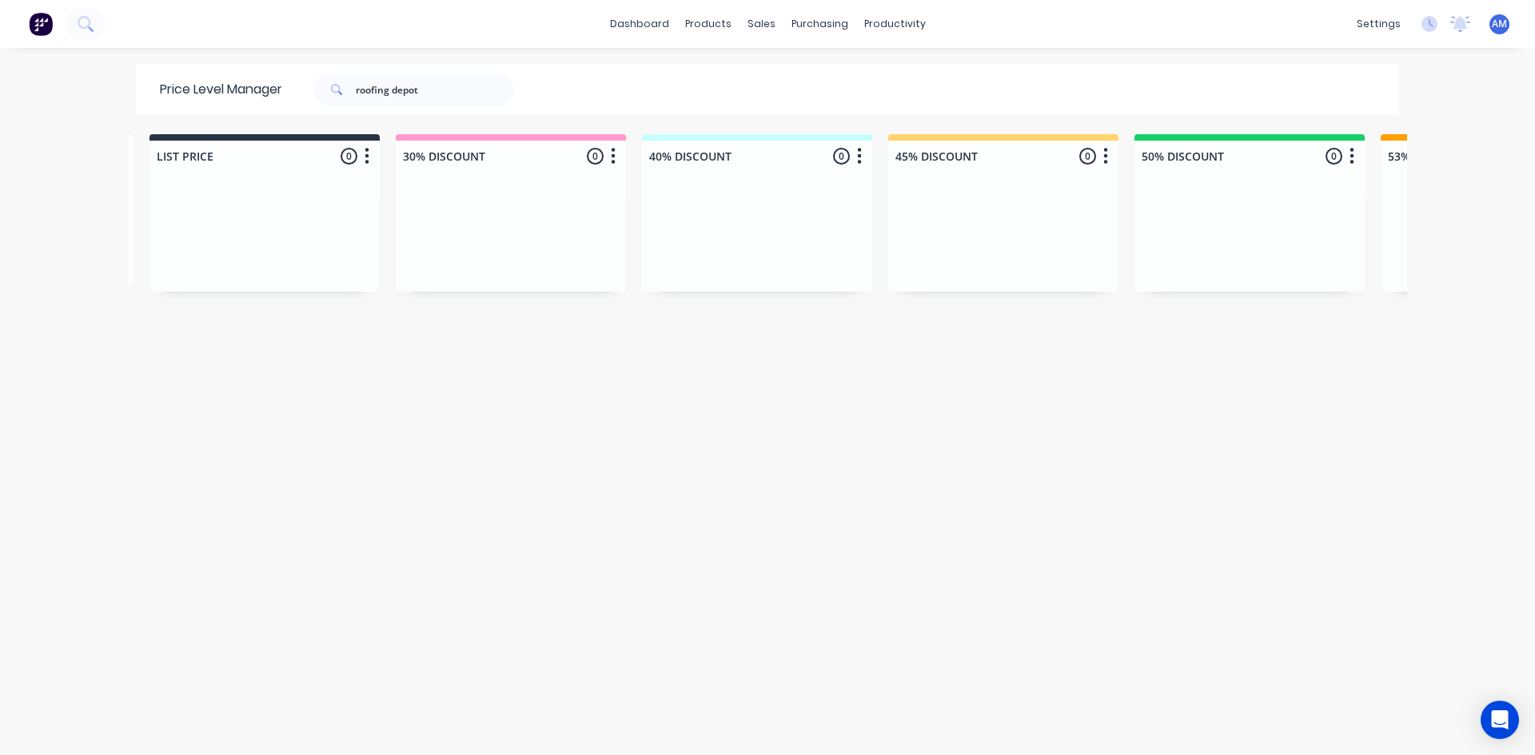
scroll to position [0, 381]
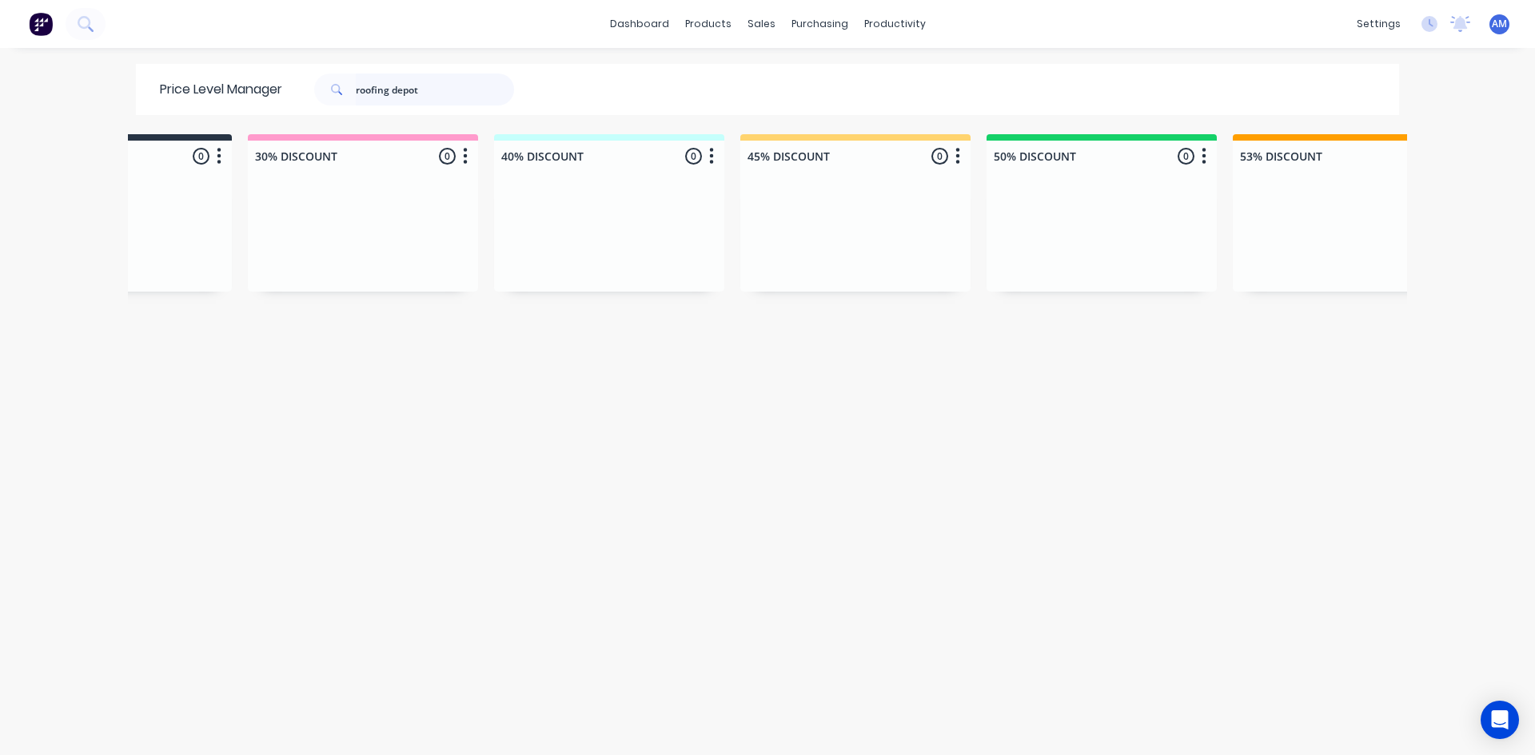
click at [386, 94] on input "roofing depot" at bounding box center [435, 90] width 158 height 32
type input "roofing solutions"
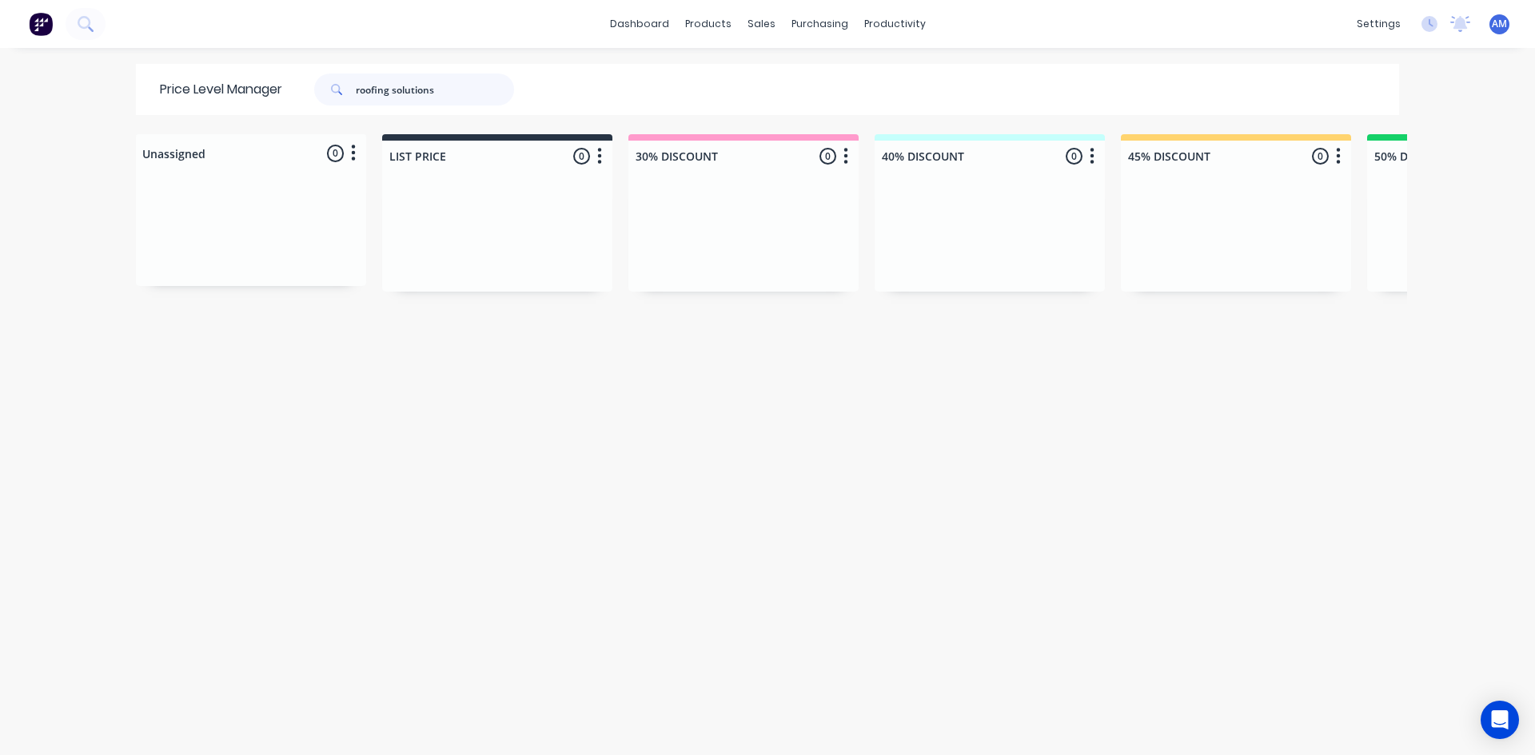
drag, startPoint x: 474, startPoint y: 92, endPoint x: 378, endPoint y: 91, distance: 95.9
click at [378, 91] on input "roofing solutions" at bounding box center [435, 90] width 158 height 32
type input "roofit"
drag, startPoint x: 392, startPoint y: 86, endPoint x: 199, endPoint y: 89, distance: 192.7
click at [204, 89] on div "Price Level Manager roofit" at bounding box center [345, 89] width 418 height 51
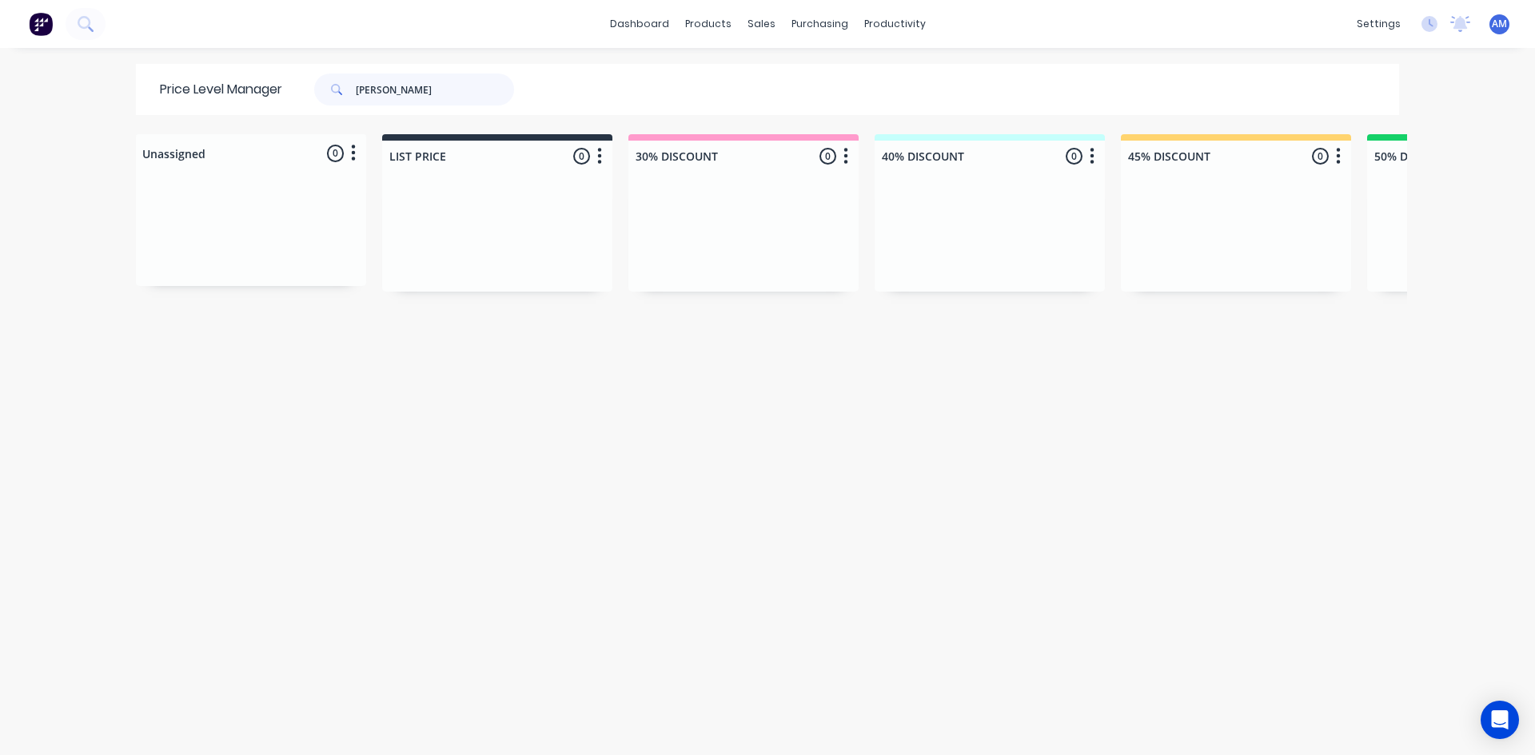
type input "[PERSON_NAME]"
drag, startPoint x: 442, startPoint y: 100, endPoint x: 138, endPoint y: 93, distance: 303.9
click at [138, 93] on div "Price Level Manager [PERSON_NAME]" at bounding box center [345, 89] width 418 height 51
type input "trustee for roofing"
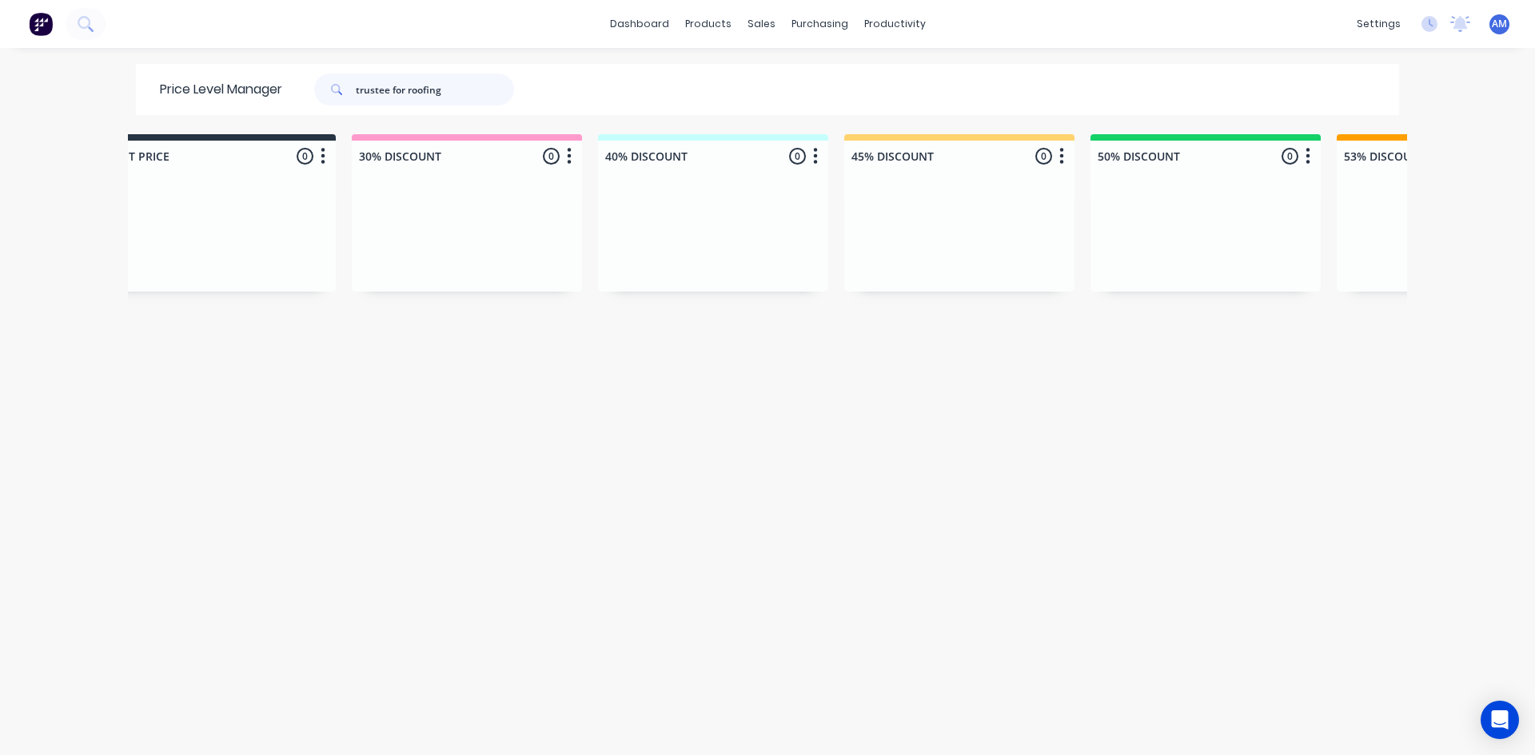
drag, startPoint x: 490, startPoint y: 95, endPoint x: 107, endPoint y: 120, distance: 383.7
click at [113, 120] on div "dashboard products sales purchasing productivity dashboard products Product Cat…" at bounding box center [767, 377] width 1535 height 755
type input "[PERSON_NAME]"
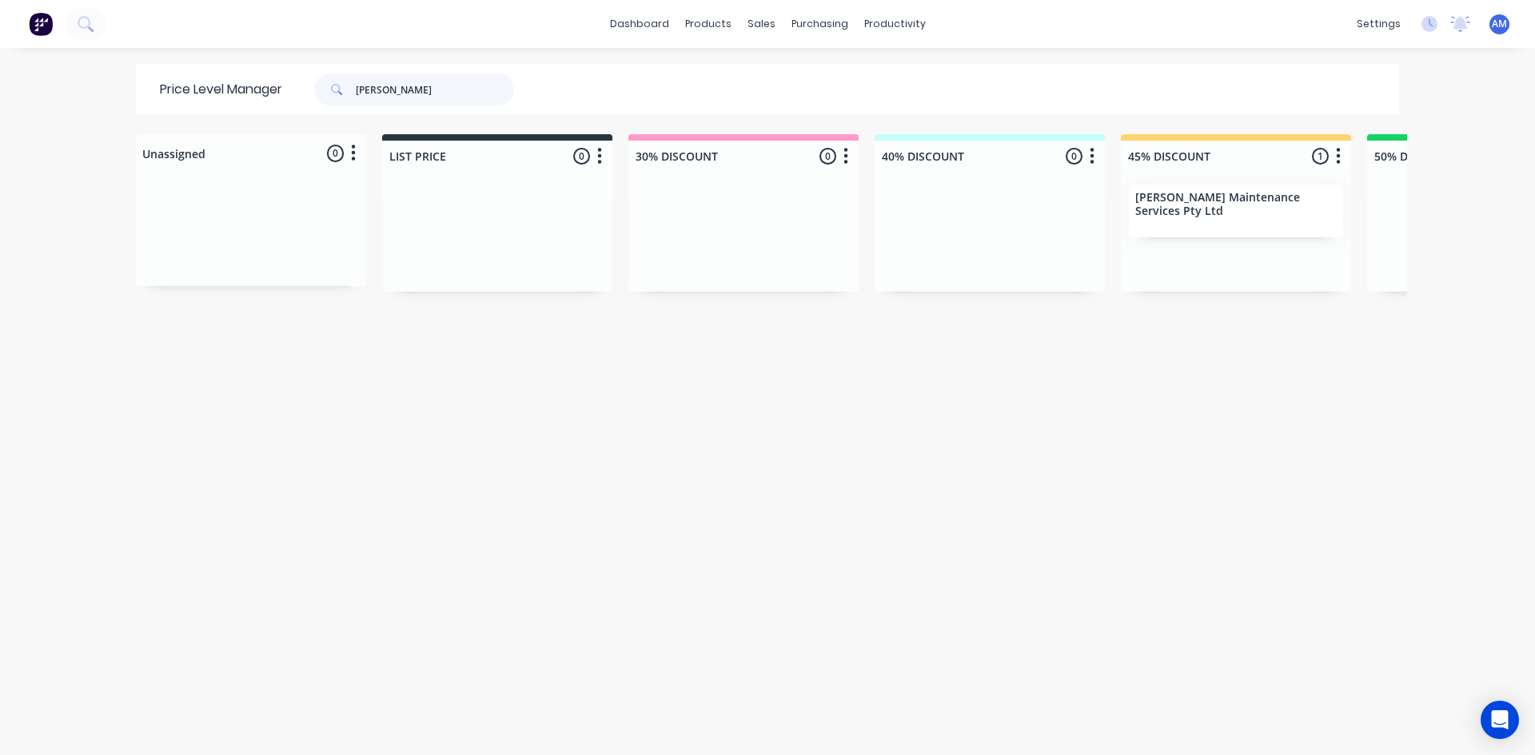
drag, startPoint x: 436, startPoint y: 80, endPoint x: 112, endPoint y: 81, distance: 324.6
click at [113, 81] on div "dashboard products sales purchasing productivity dashboard products Product Cat…" at bounding box center [767, 377] width 1535 height 755
type input "urban"
drag, startPoint x: 403, startPoint y: 96, endPoint x: 198, endPoint y: 100, distance: 204.7
click at [198, 100] on div "Price Level Manager urban" at bounding box center [345, 89] width 418 height 51
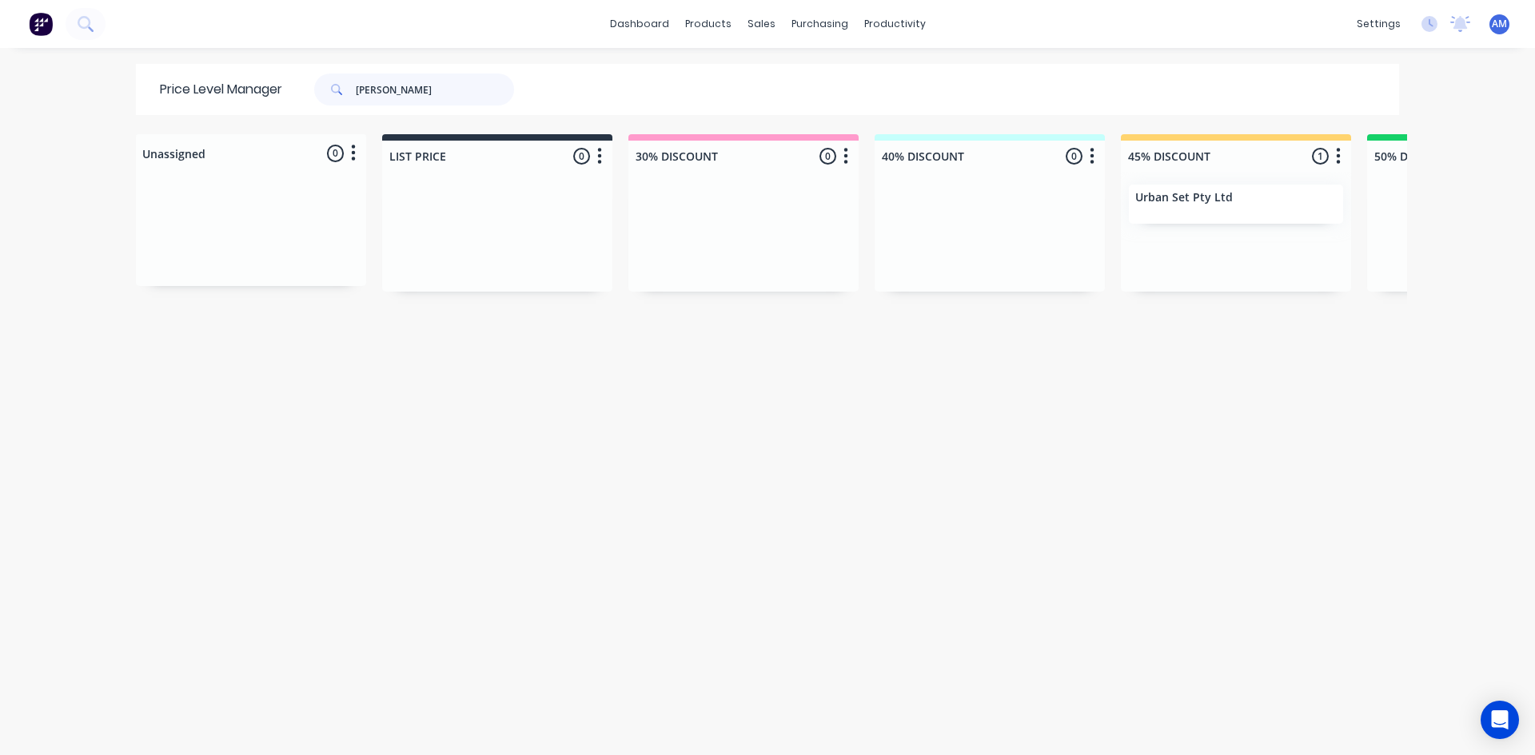
type input "[PERSON_NAME]"
drag, startPoint x: 404, startPoint y: 97, endPoint x: 90, endPoint y: 126, distance: 315.6
click at [99, 122] on div "dashboard products sales purchasing productivity dashboard products Product Cat…" at bounding box center [767, 377] width 1535 height 755
type input "western"
click at [779, 71] on link "Sales Orders" at bounding box center [840, 76] width 212 height 32
